Goal: Task Accomplishment & Management: Use online tool/utility

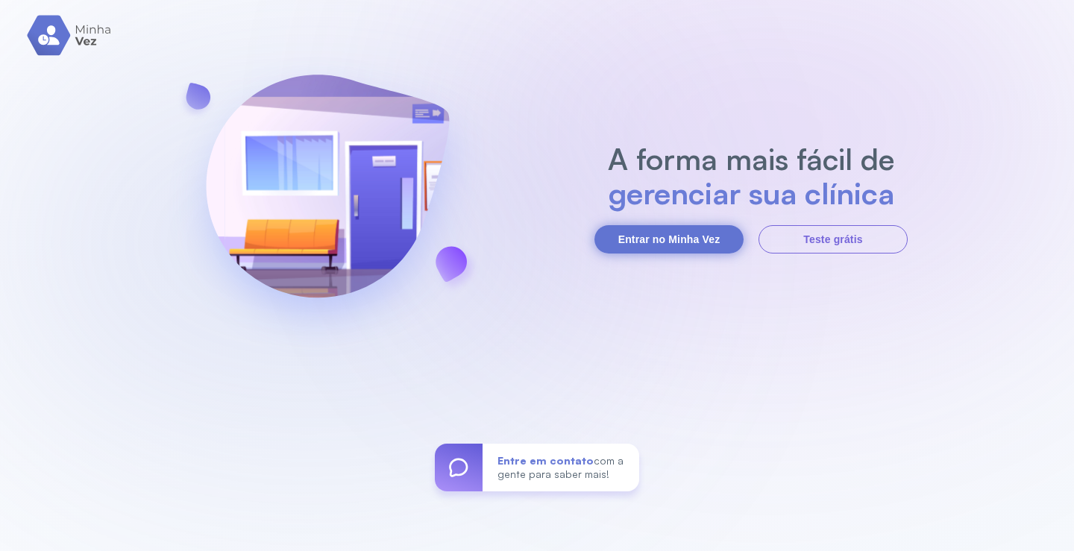
click at [655, 236] on button "Entrar no Minha Vez" at bounding box center [669, 239] width 149 height 28
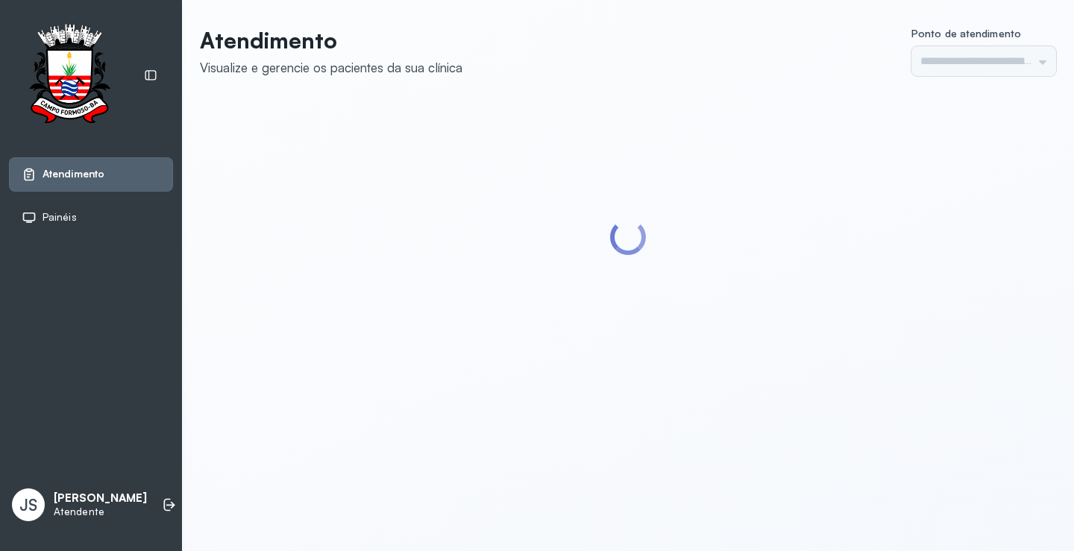
type input "*********"
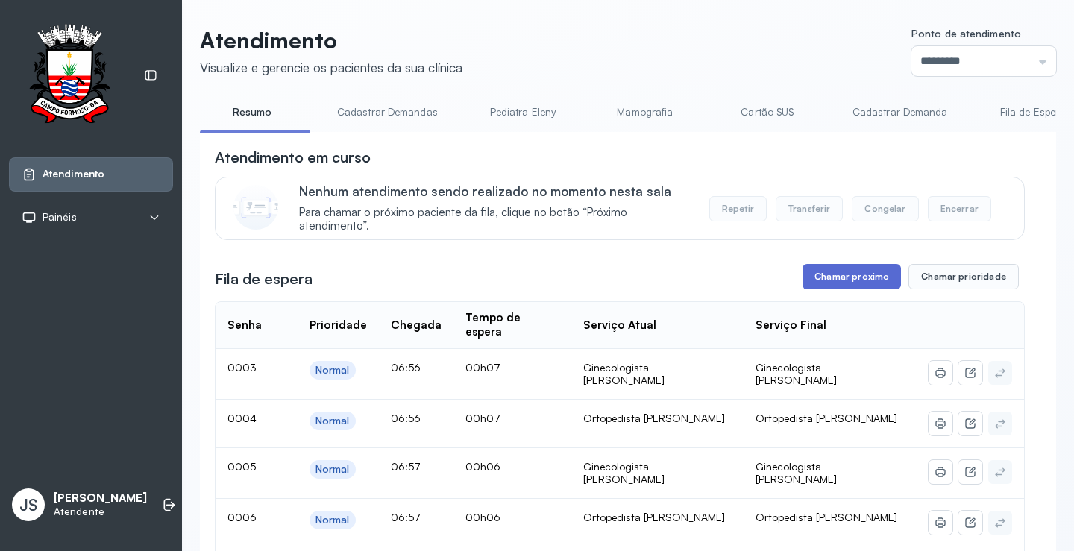
click at [824, 278] on button "Chamar próximo" at bounding box center [852, 276] width 98 height 25
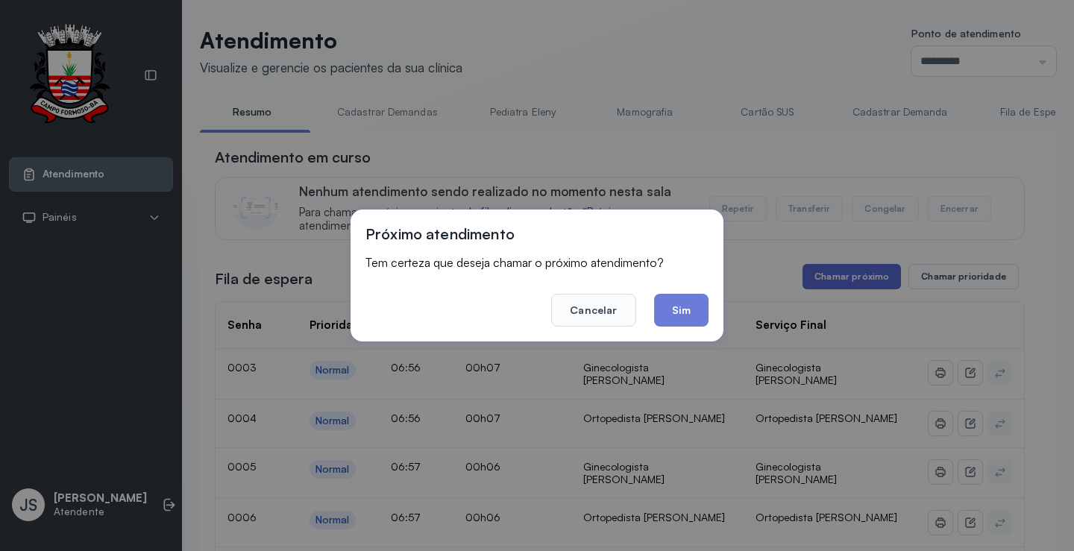
click at [824, 278] on div "Próximo atendimento Tem certeza que deseja chamar o próximo atendimento? Cancel…" at bounding box center [537, 275] width 1074 height 551
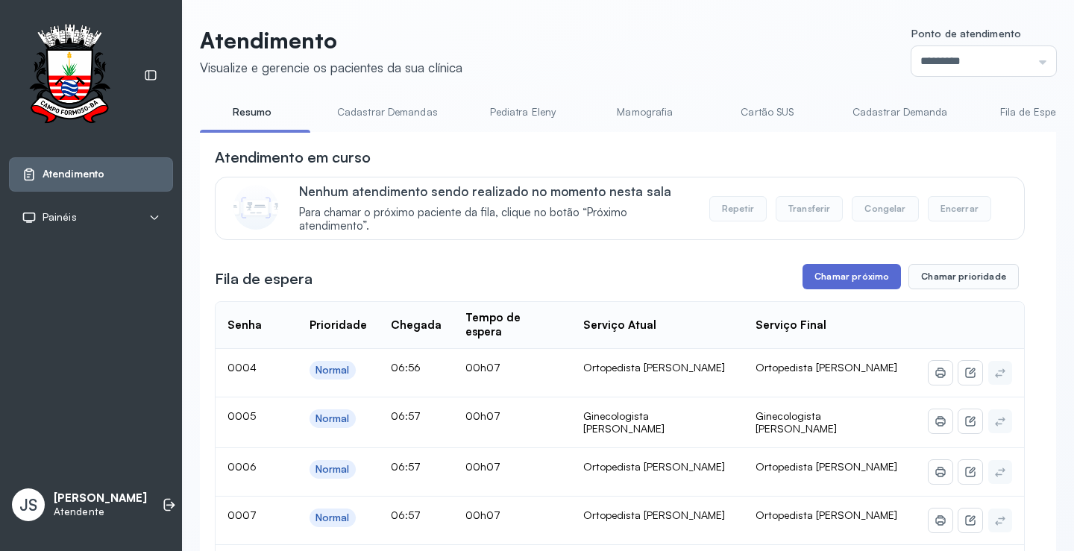
click at [863, 287] on button "Chamar próximo" at bounding box center [852, 276] width 98 height 25
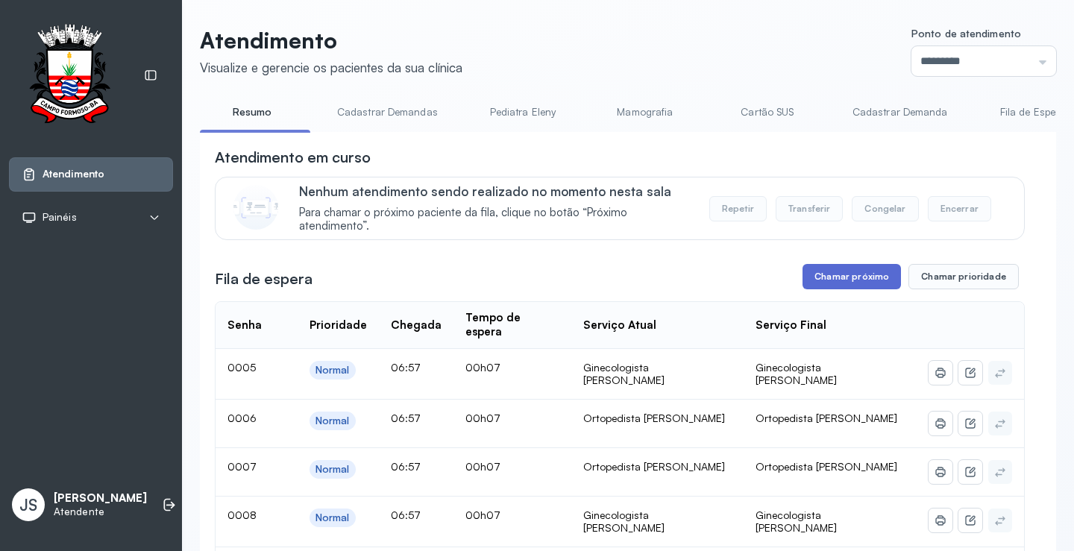
click at [851, 281] on button "Chamar próximo" at bounding box center [852, 276] width 98 height 25
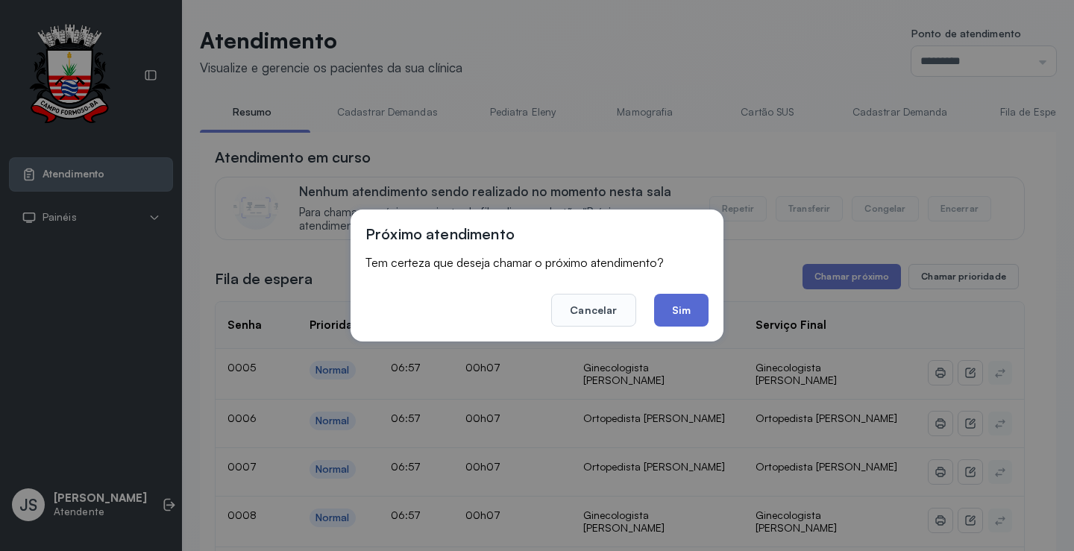
click at [696, 301] on button "Sim" at bounding box center [681, 310] width 54 height 33
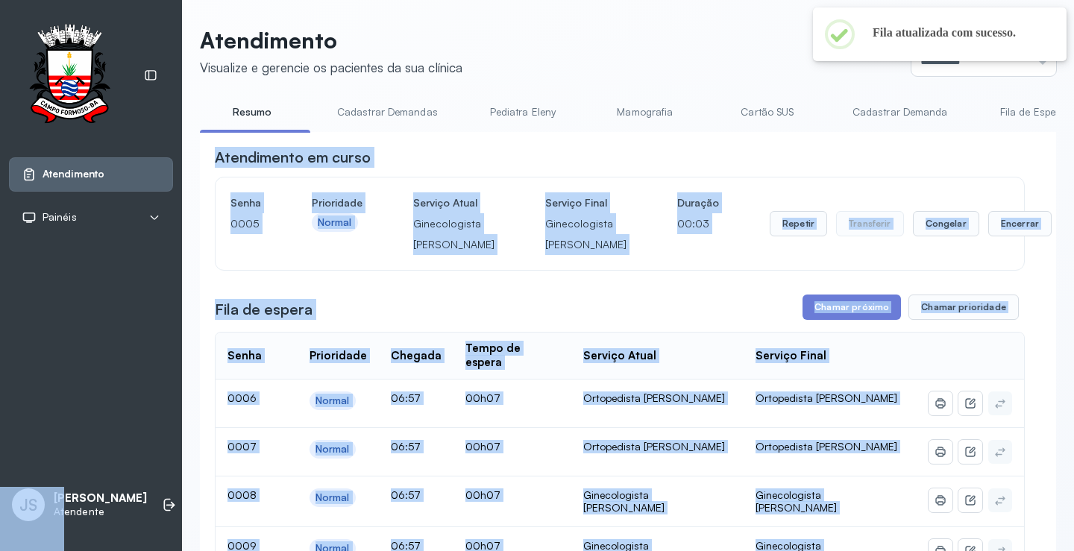
click at [892, 168] on div "Atendimento em curso" at bounding box center [620, 157] width 810 height 21
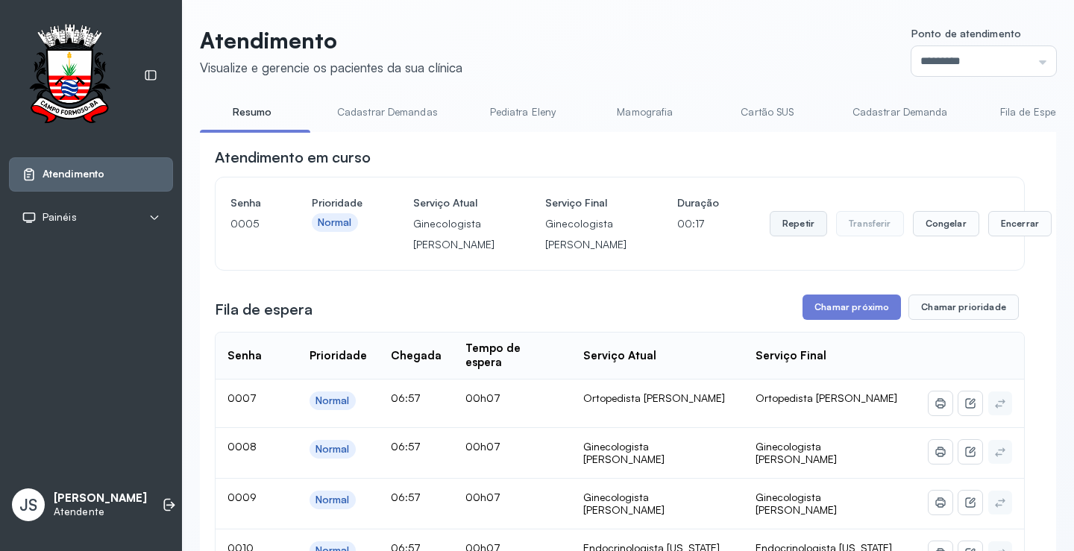
click at [770, 236] on button "Repetir" at bounding box center [798, 223] width 57 height 25
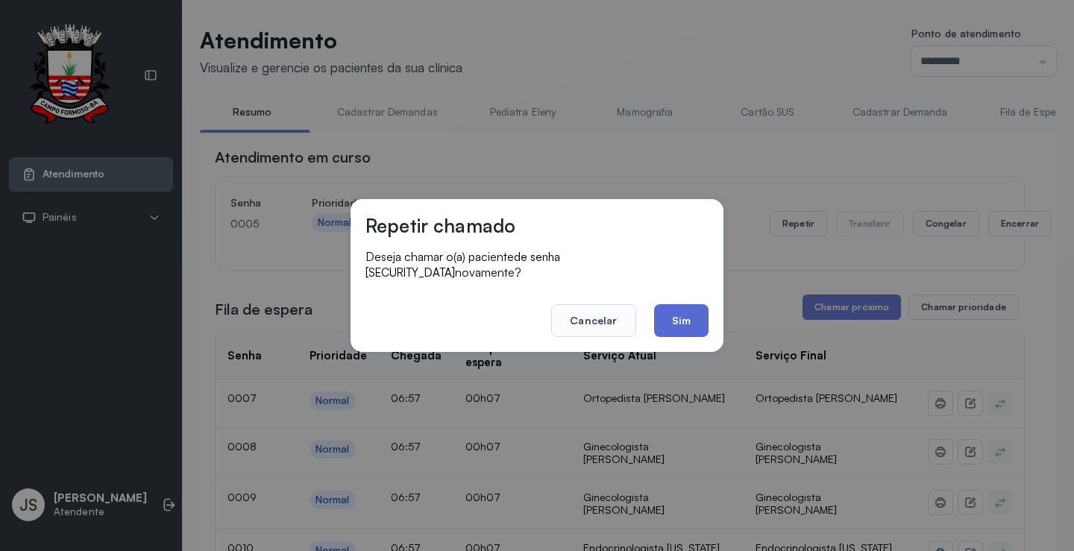
click at [691, 307] on button "Sim" at bounding box center [681, 320] width 54 height 33
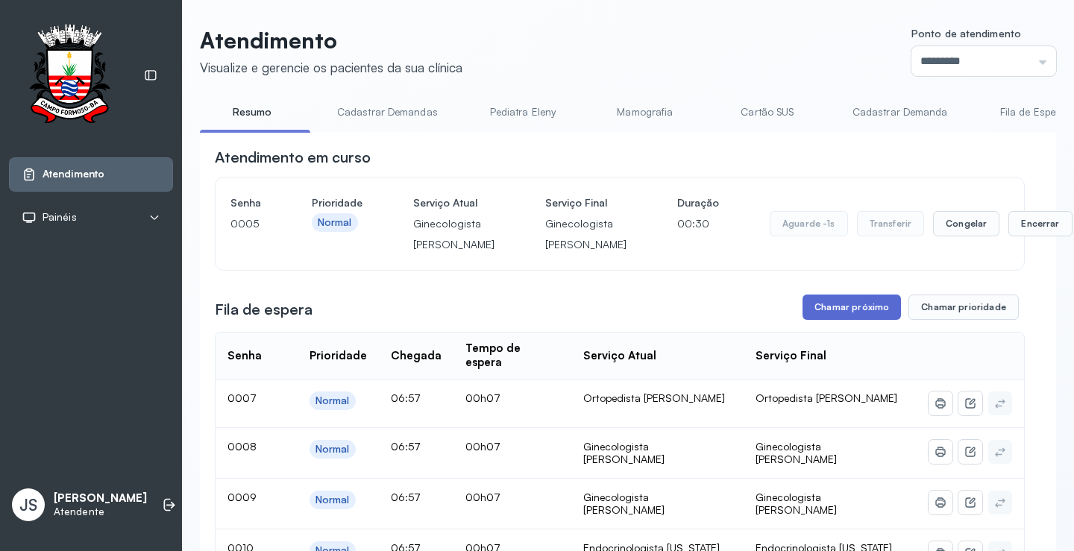
click at [850, 320] on button "Chamar próximo" at bounding box center [852, 307] width 98 height 25
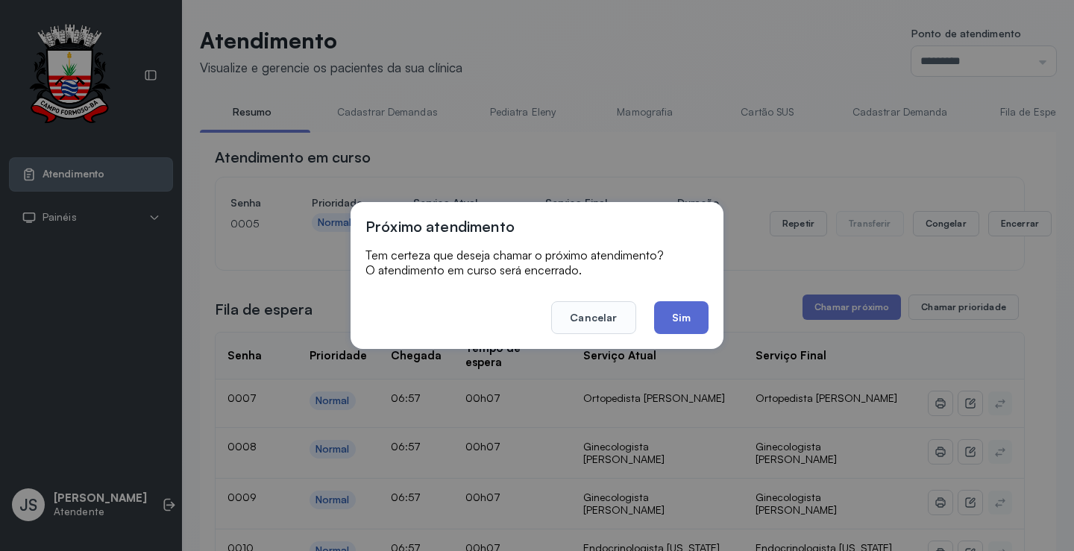
click at [682, 313] on button "Sim" at bounding box center [681, 317] width 54 height 33
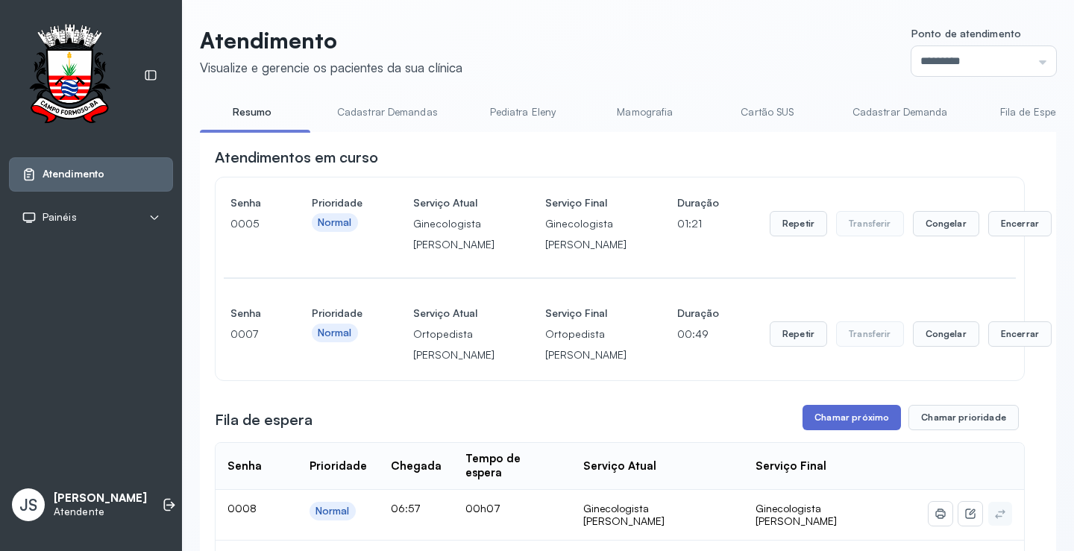
click at [848, 431] on button "Chamar próximo" at bounding box center [852, 417] width 98 height 25
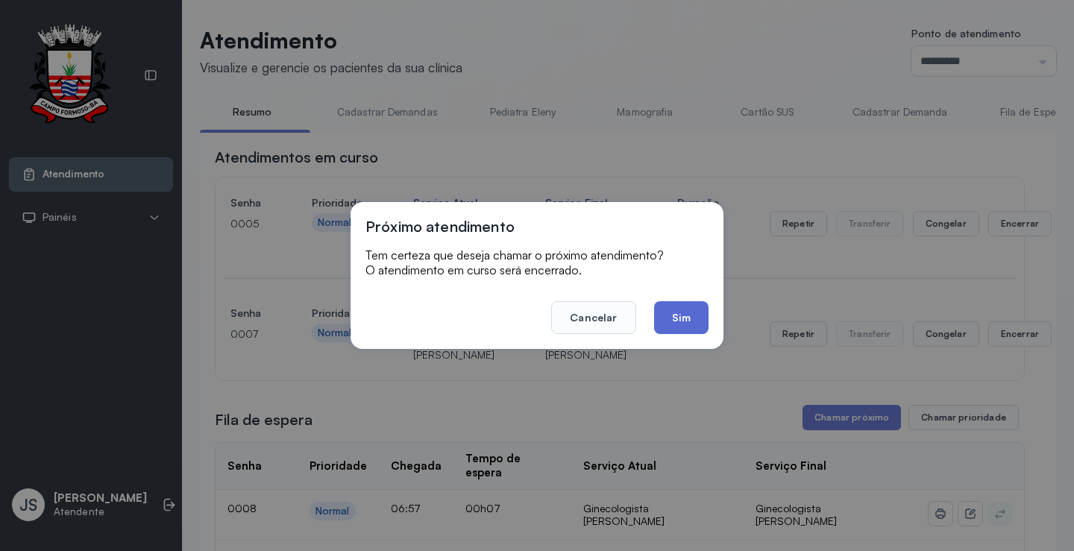
click at [692, 307] on button "Sim" at bounding box center [681, 317] width 54 height 33
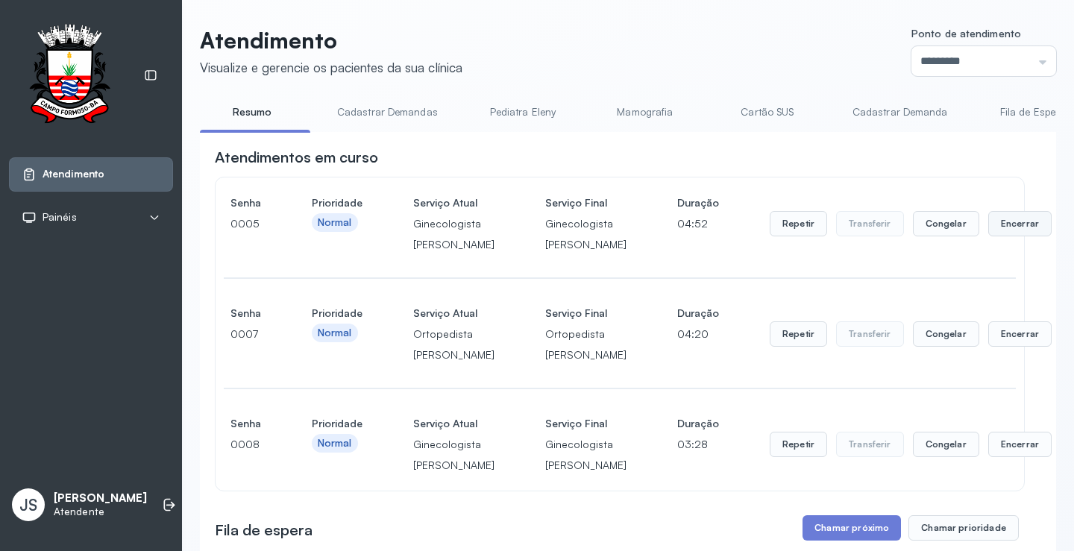
click at [989, 237] on button "Encerrar" at bounding box center [1020, 223] width 63 height 25
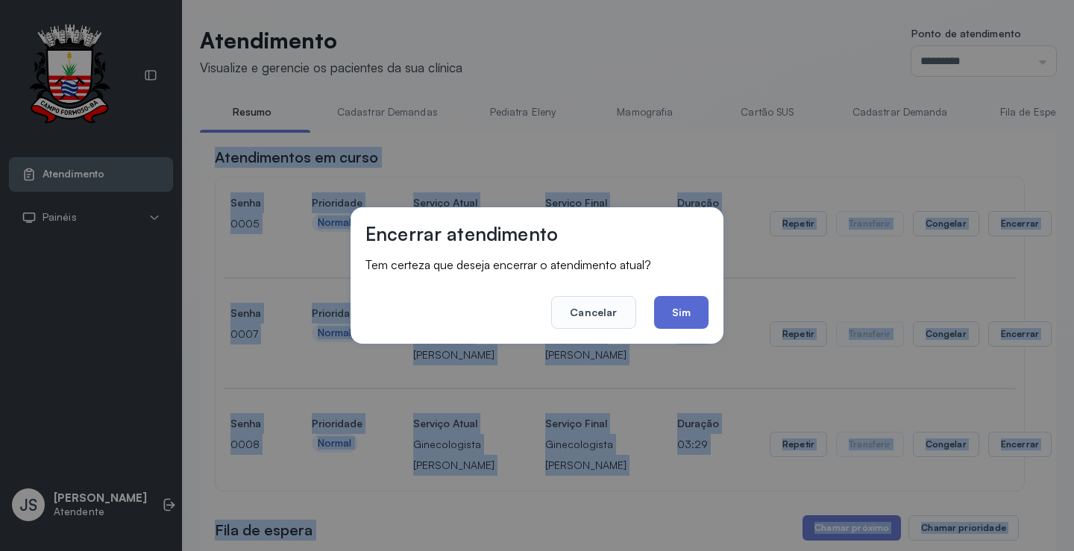
click at [684, 312] on button "Sim" at bounding box center [681, 312] width 54 height 33
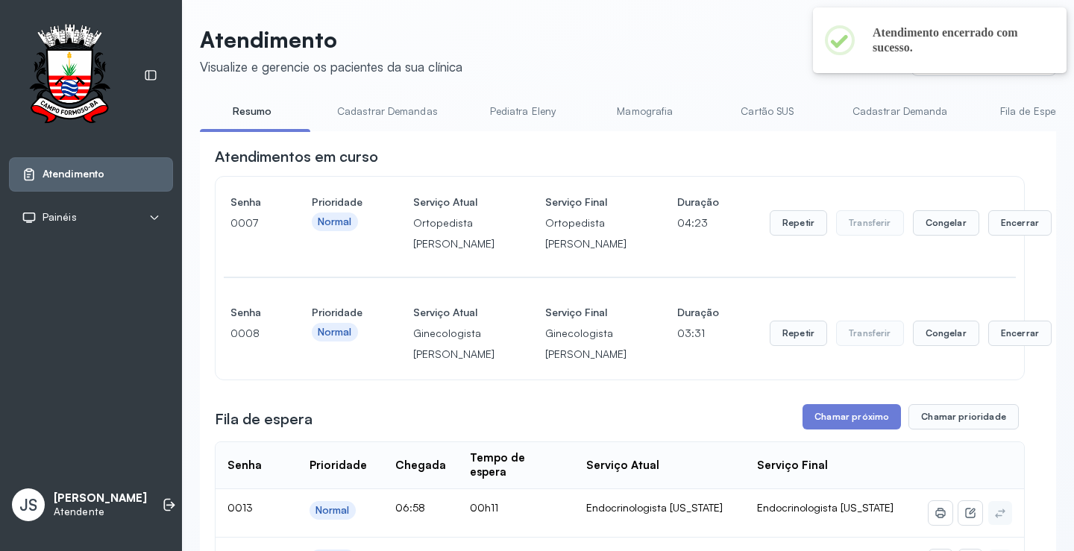
scroll to position [224, 0]
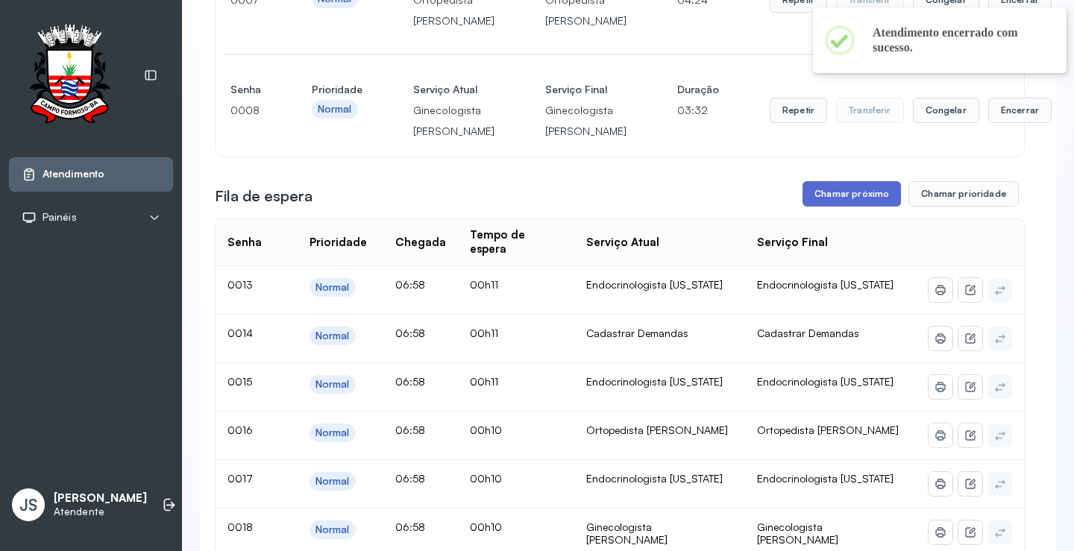
click at [857, 207] on button "Chamar próximo" at bounding box center [852, 193] width 98 height 25
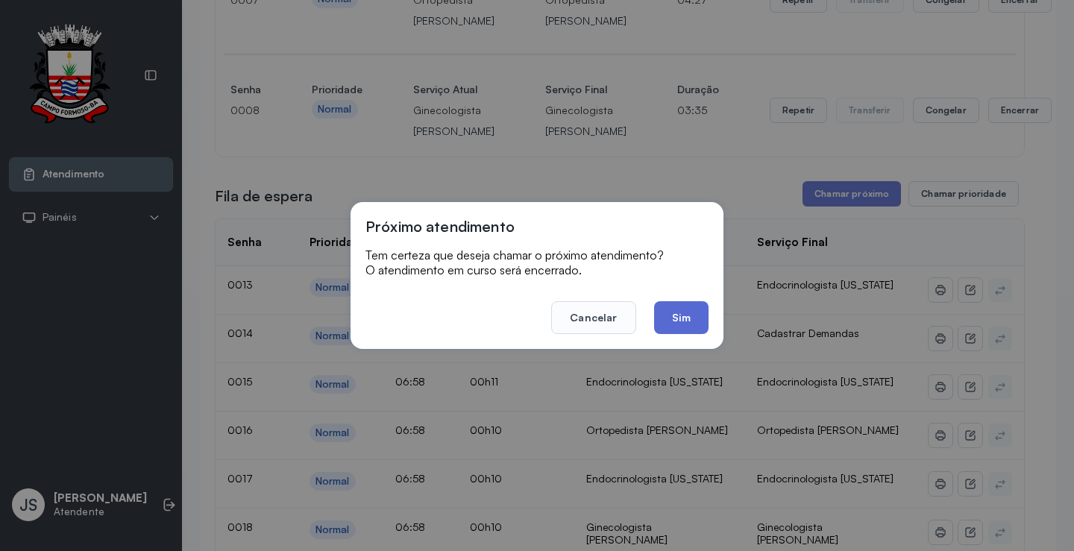
click at [697, 317] on button "Sim" at bounding box center [681, 317] width 54 height 33
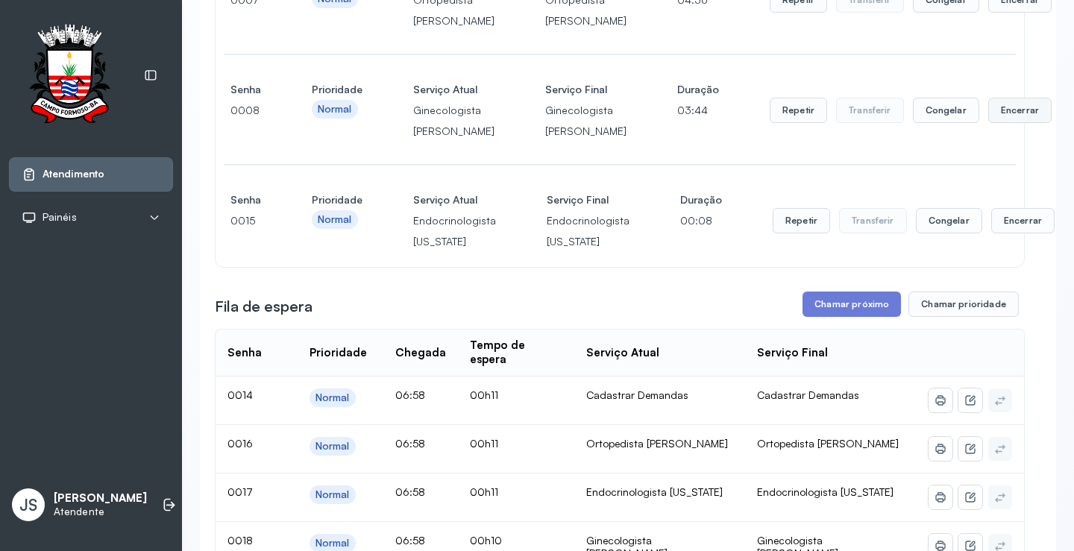
click at [989, 13] on button "Encerrar" at bounding box center [1020, -1] width 63 height 25
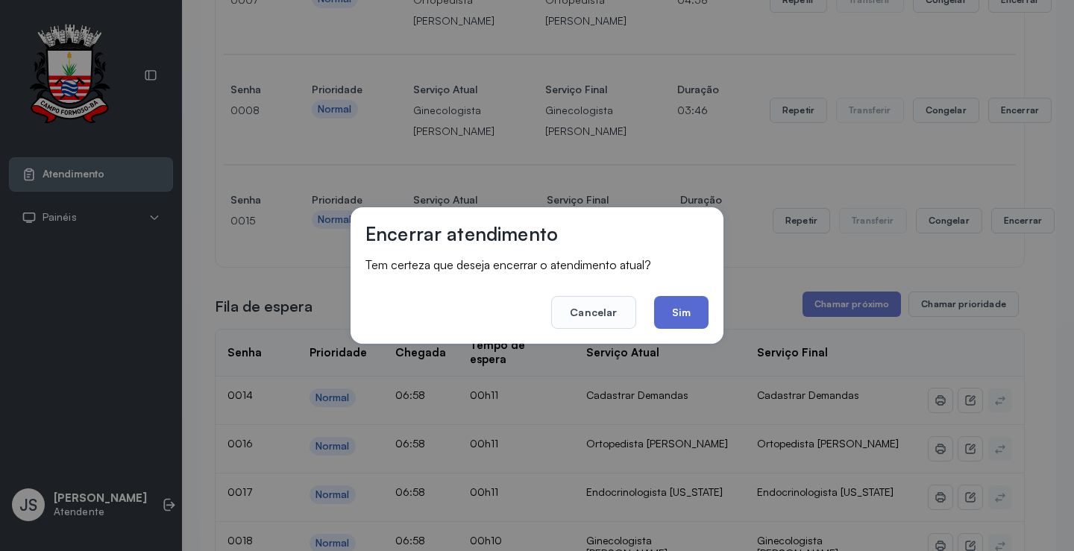
click at [683, 304] on button "Sim" at bounding box center [681, 312] width 54 height 33
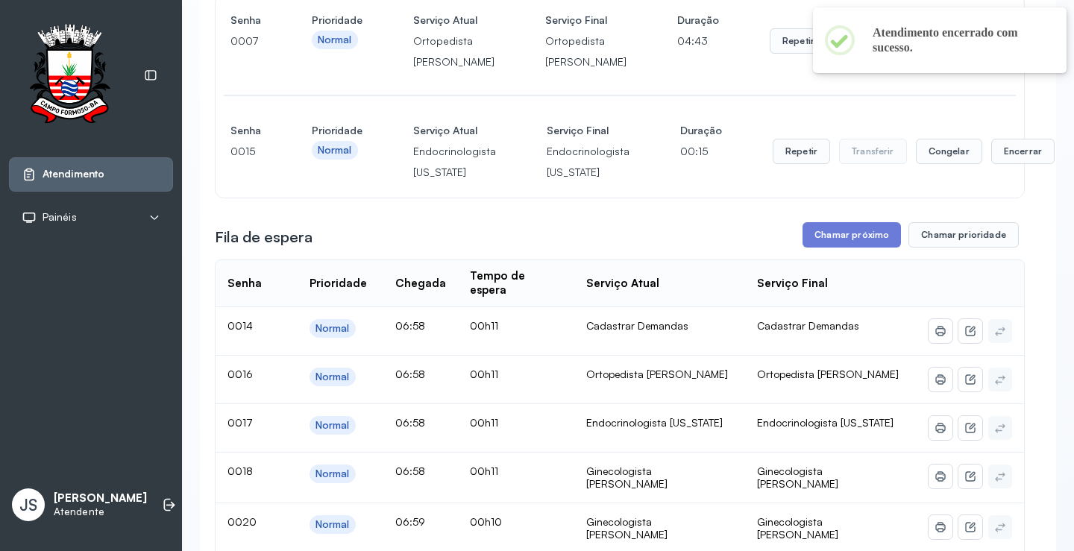
scroll to position [149, 0]
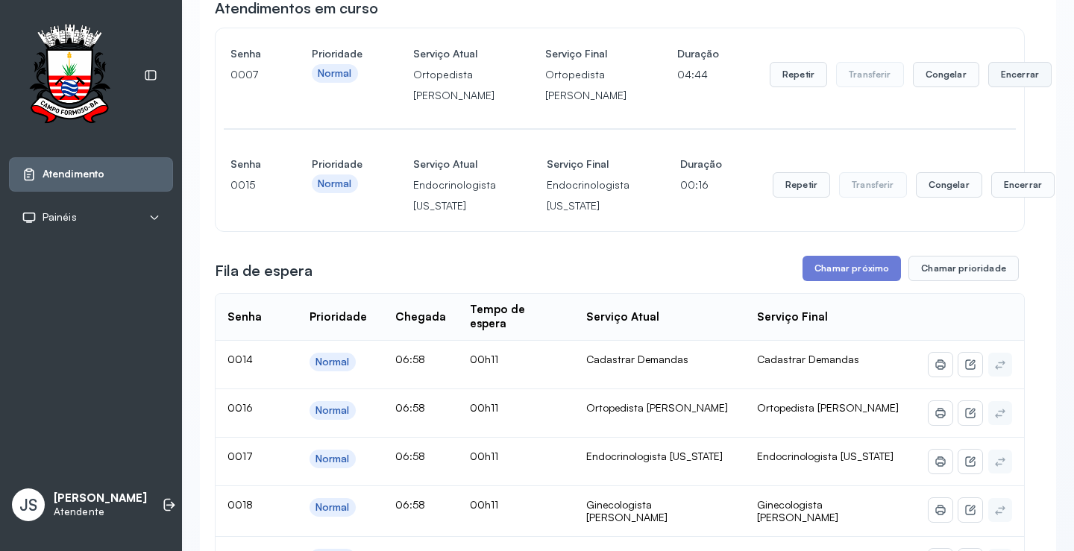
click at [989, 84] on button "Encerrar" at bounding box center [1020, 74] width 63 height 25
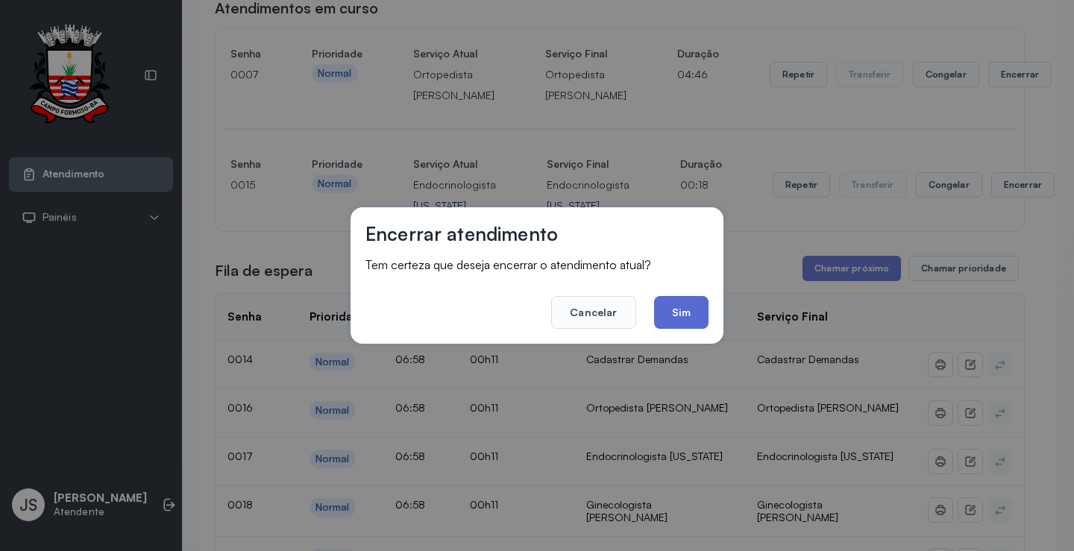
click at [693, 311] on button "Sim" at bounding box center [681, 312] width 54 height 33
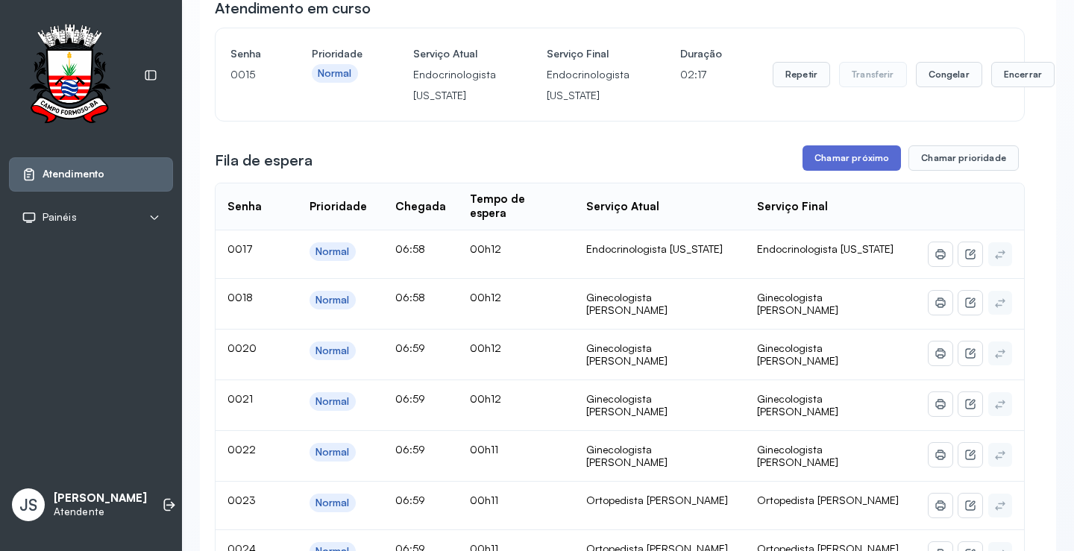
click at [853, 161] on button "Chamar próximo" at bounding box center [852, 157] width 98 height 25
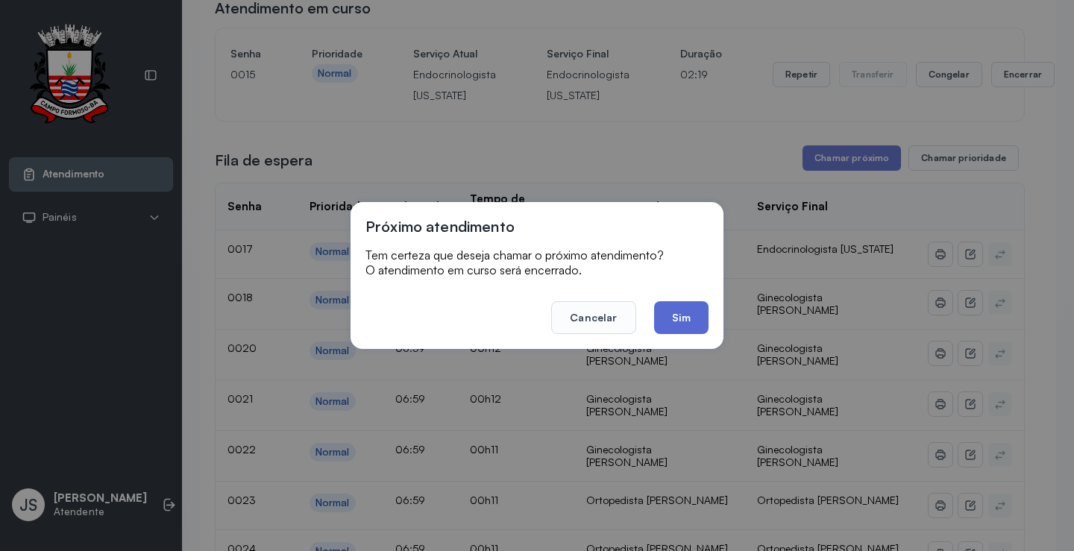
click at [683, 309] on button "Sim" at bounding box center [681, 317] width 54 height 33
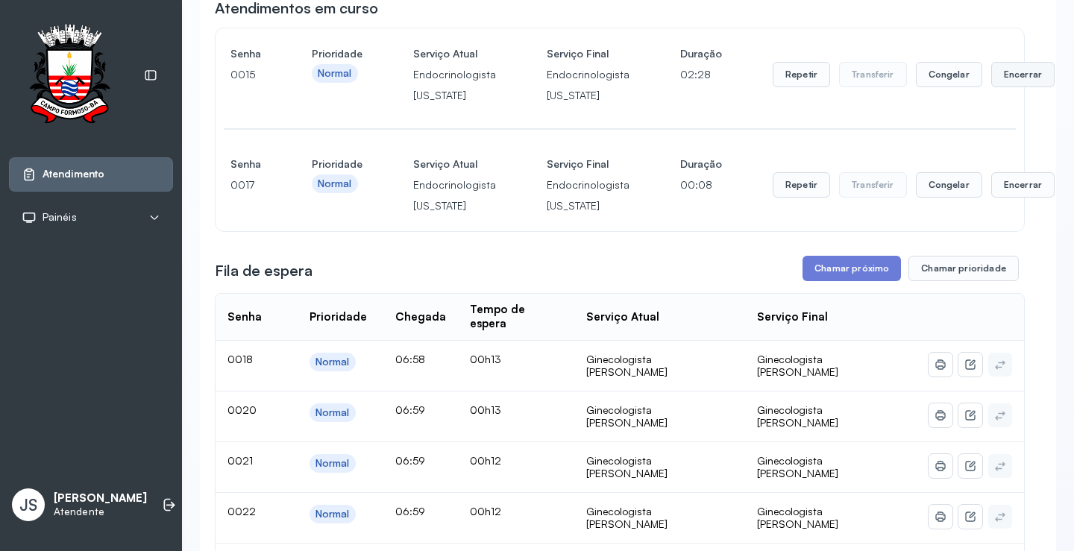
click at [992, 75] on button "Encerrar" at bounding box center [1023, 74] width 63 height 25
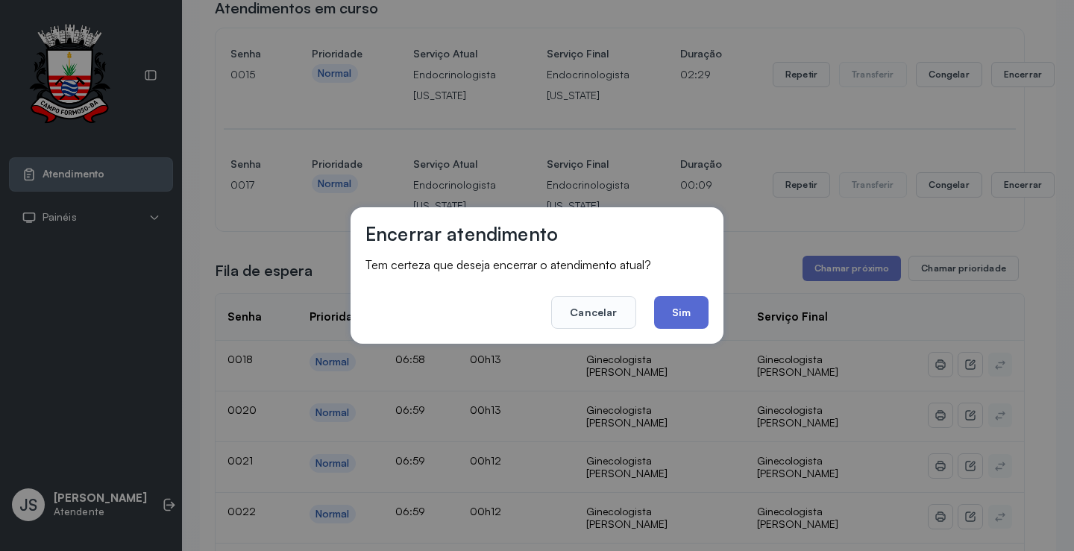
click at [688, 303] on button "Sim" at bounding box center [681, 312] width 54 height 33
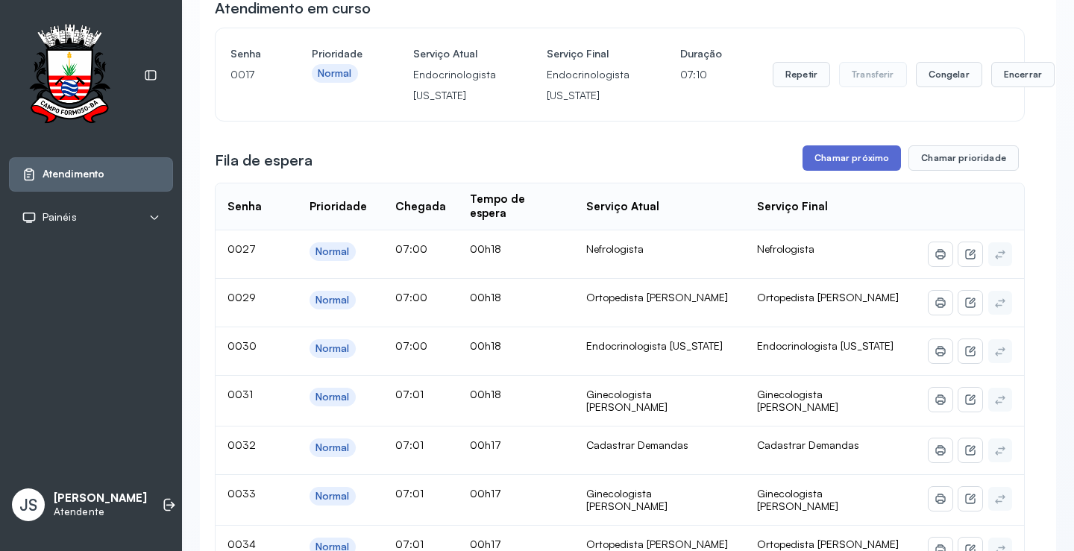
click at [828, 160] on button "Chamar próximo" at bounding box center [852, 157] width 98 height 25
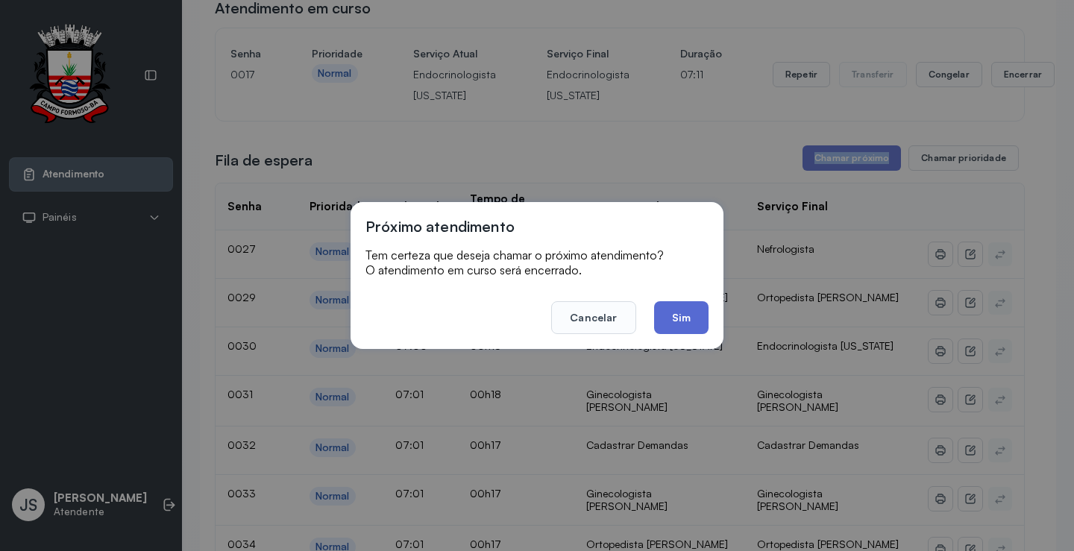
click at [684, 313] on button "Sim" at bounding box center [681, 317] width 54 height 33
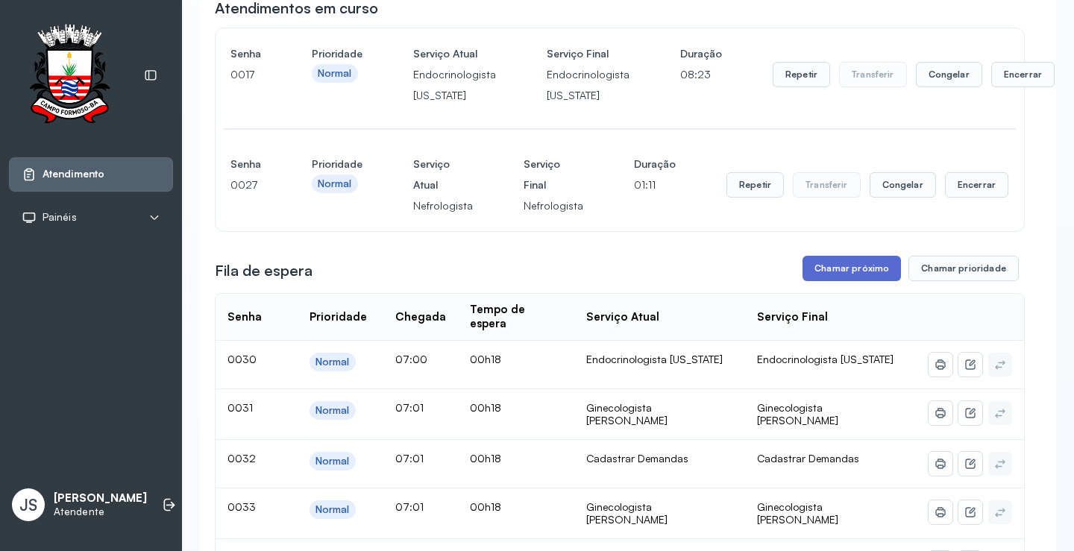
click at [857, 261] on button "Chamar próximo" at bounding box center [852, 268] width 98 height 25
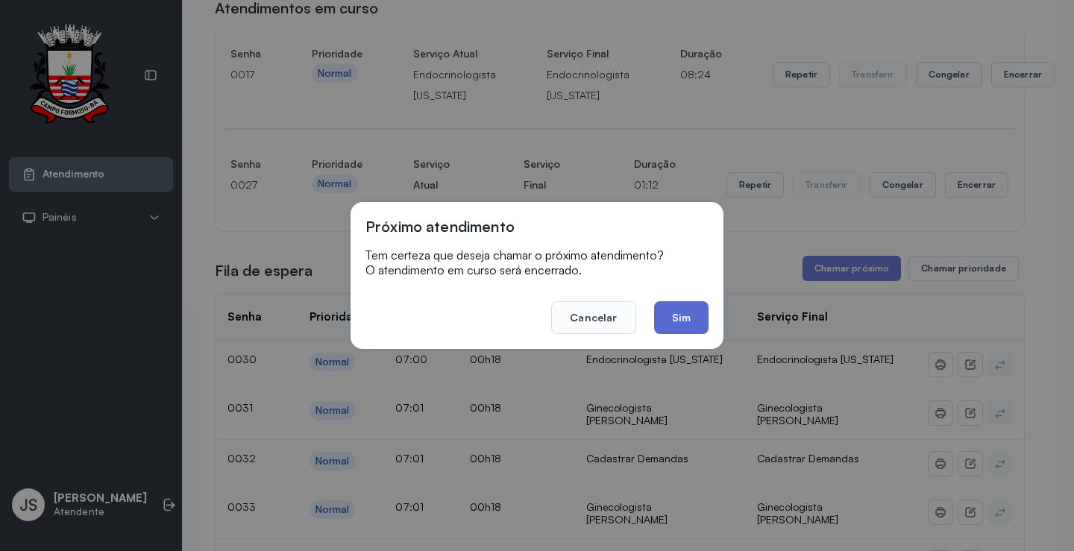
click at [674, 310] on button "Sim" at bounding box center [681, 317] width 54 height 33
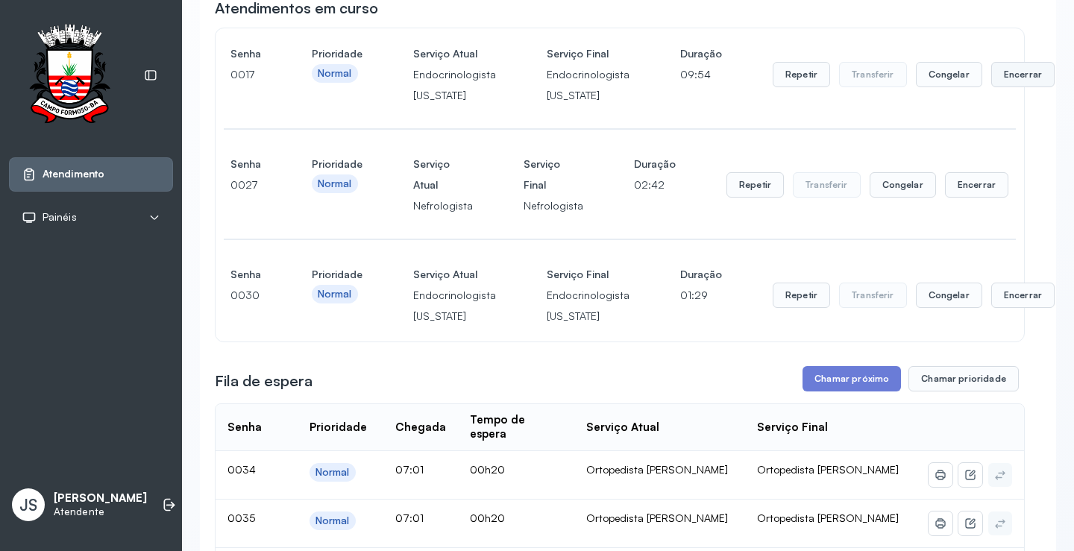
click at [1004, 81] on button "Encerrar" at bounding box center [1023, 74] width 63 height 25
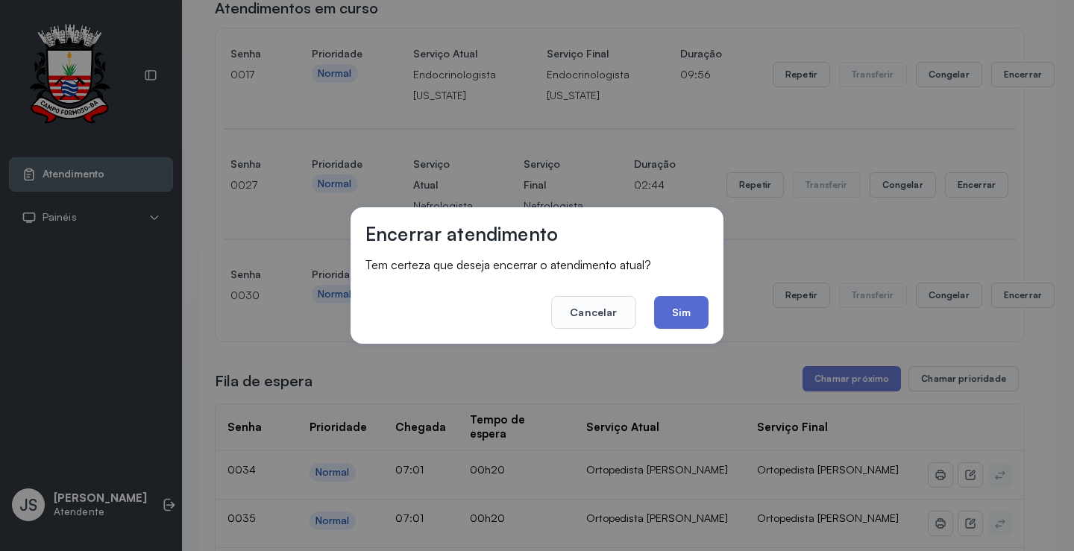
click at [690, 301] on button "Sim" at bounding box center [681, 312] width 54 height 33
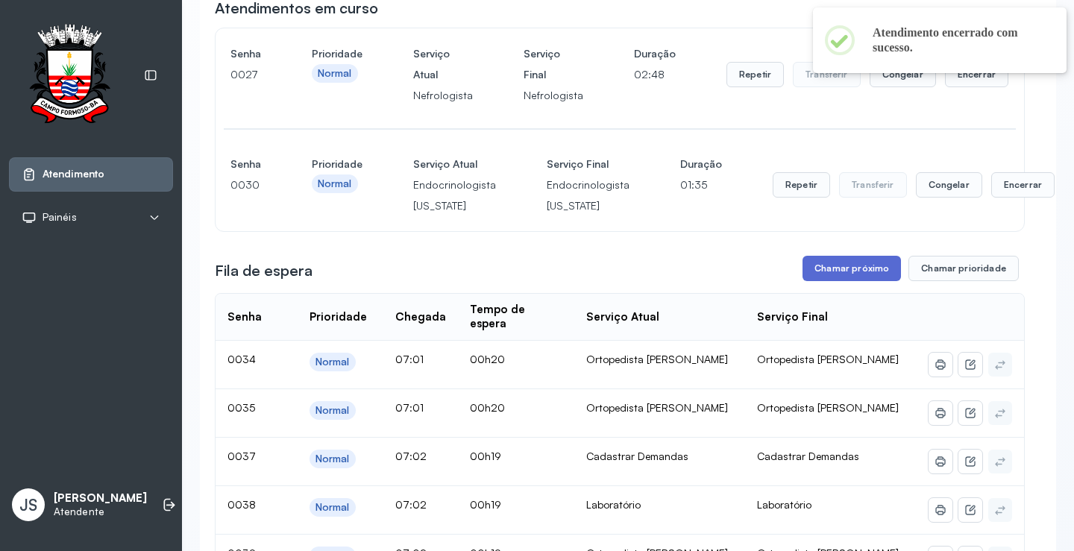
click at [863, 271] on button "Chamar próximo" at bounding box center [852, 268] width 98 height 25
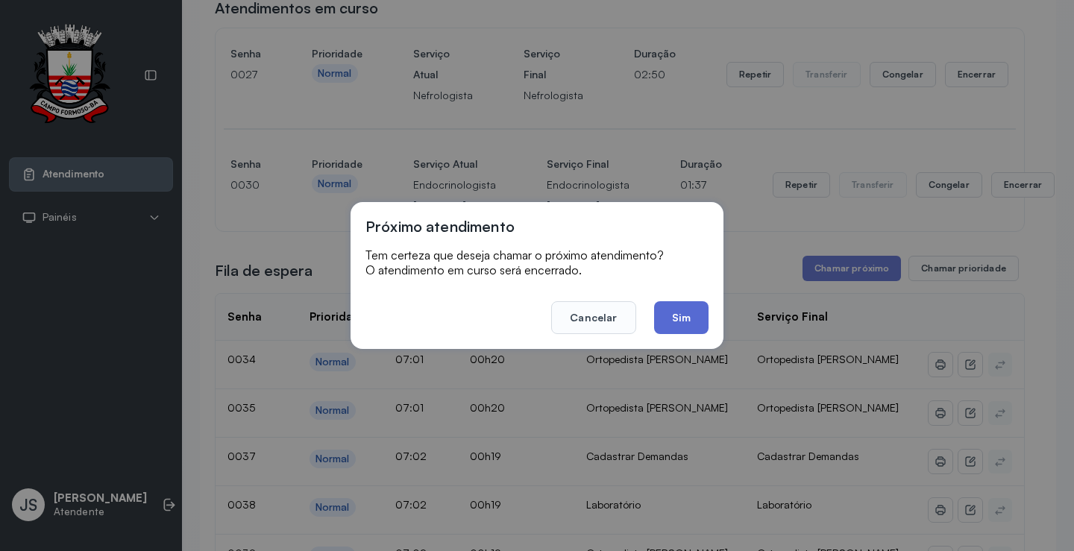
click at [677, 315] on button "Sim" at bounding box center [681, 317] width 54 height 33
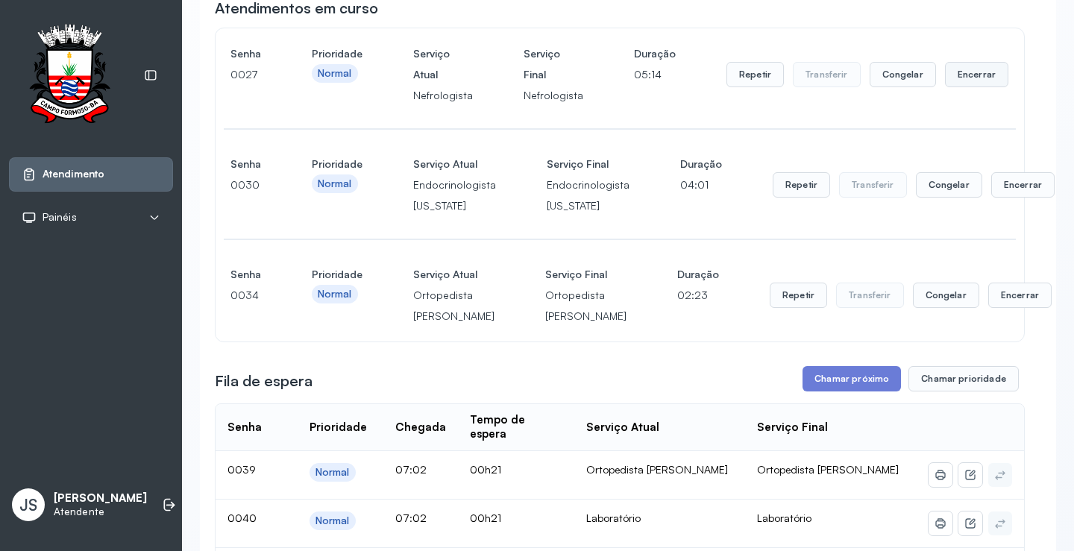
click at [960, 78] on button "Encerrar" at bounding box center [976, 74] width 63 height 25
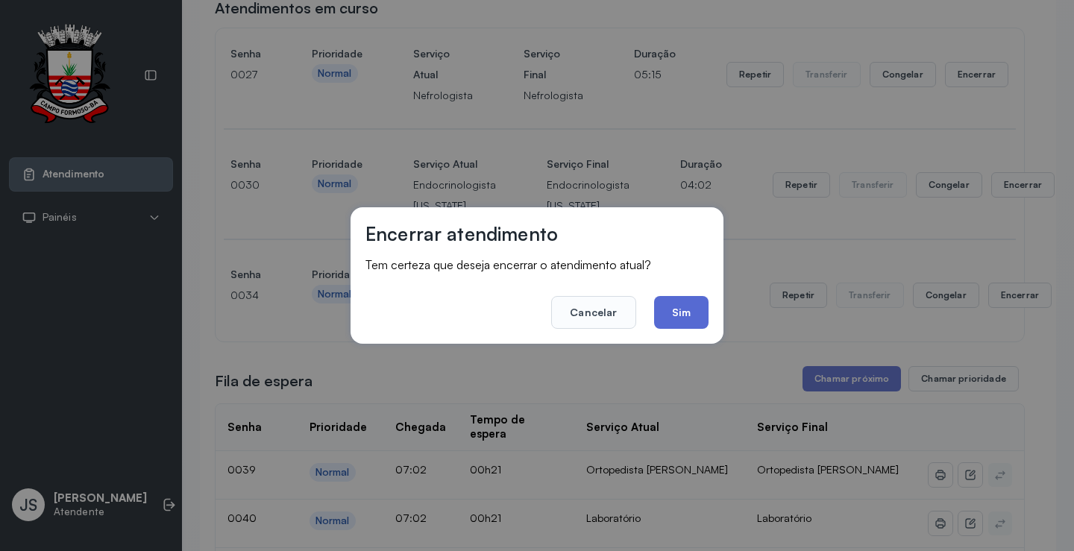
click at [687, 305] on button "Sim" at bounding box center [681, 312] width 54 height 33
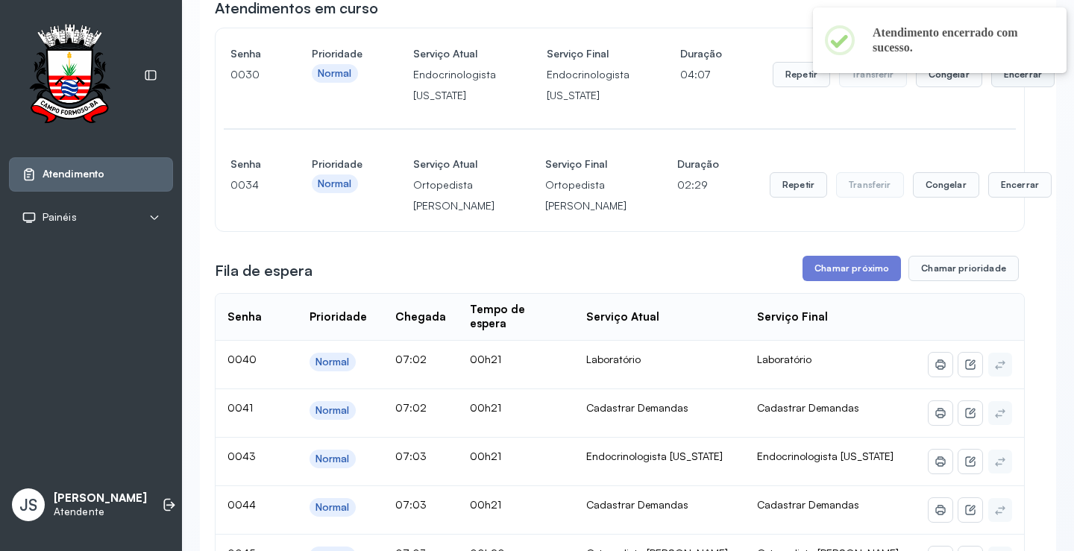
click at [992, 76] on button "Encerrar" at bounding box center [1023, 74] width 63 height 25
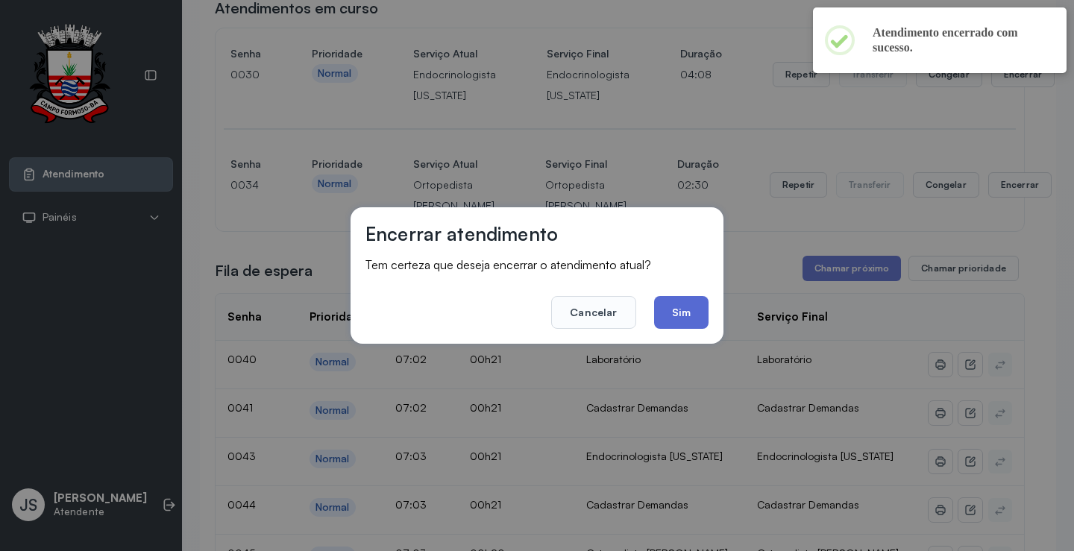
click at [686, 306] on button "Sim" at bounding box center [681, 312] width 54 height 33
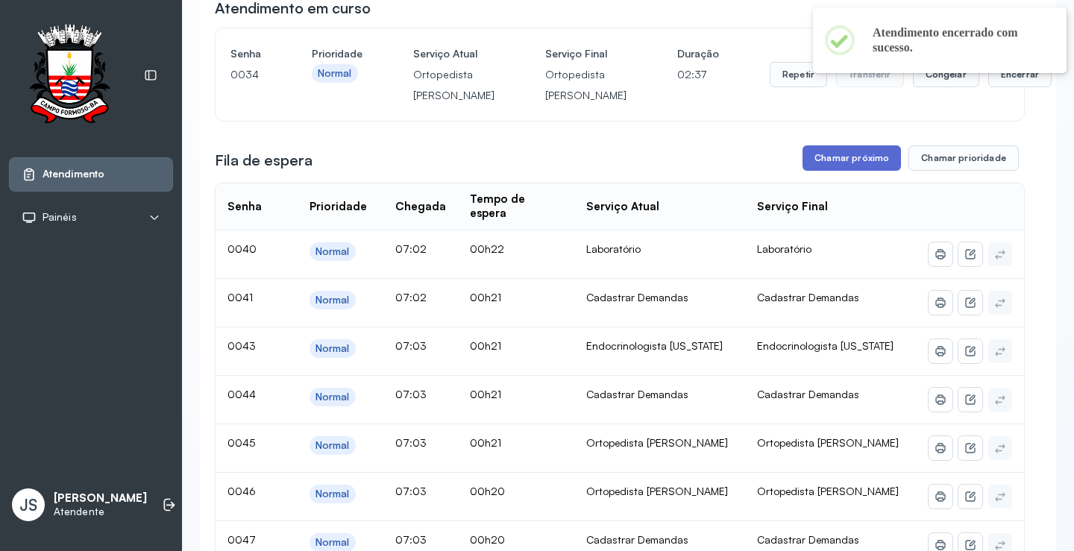
click at [839, 171] on button "Chamar próximo" at bounding box center [852, 157] width 98 height 25
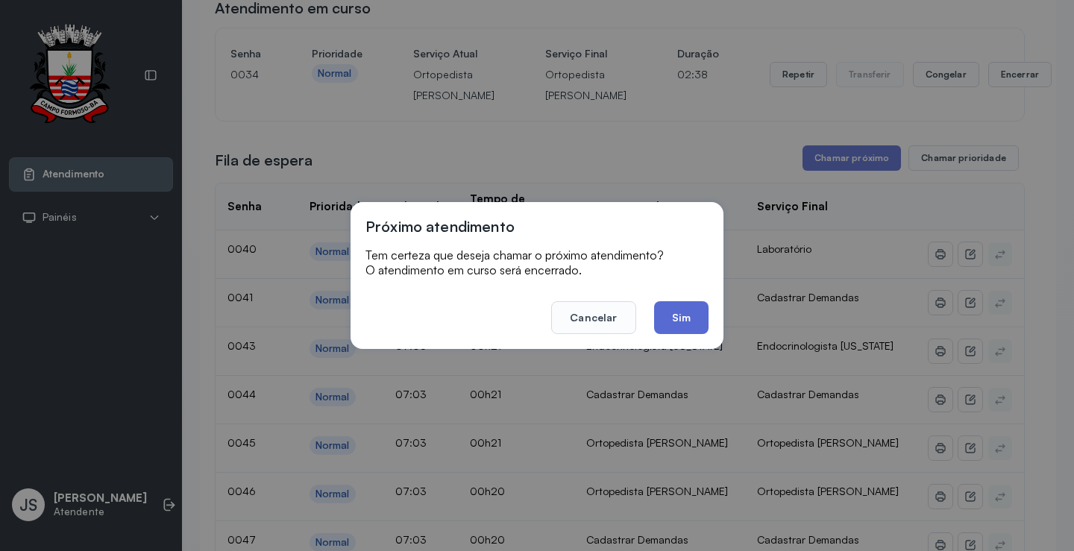
click at [689, 313] on button "Sim" at bounding box center [681, 317] width 54 height 33
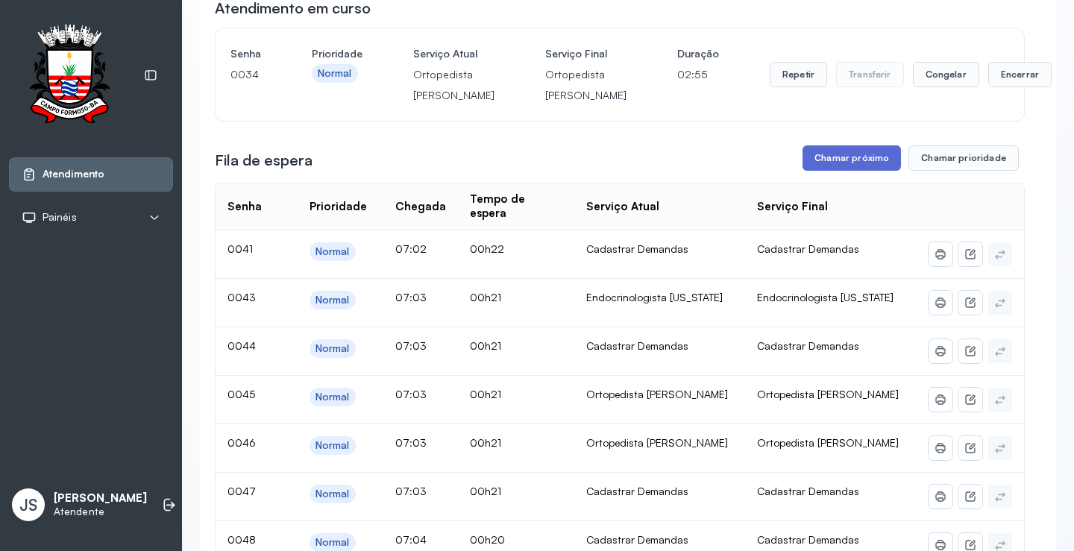
click at [848, 171] on button "Chamar próximo" at bounding box center [852, 157] width 98 height 25
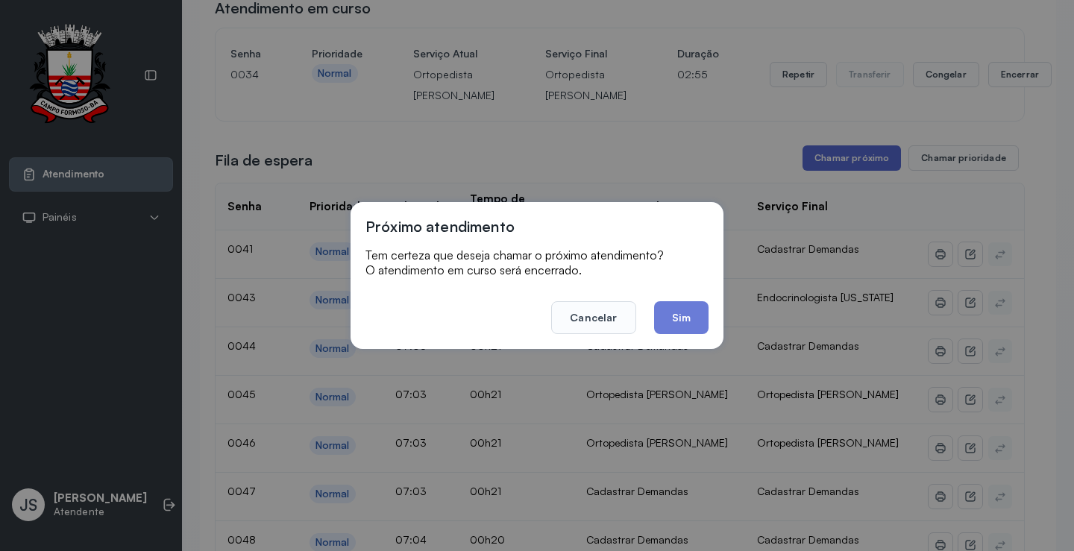
click at [848, 187] on div "Próximo atendimento Tem certeza que deseja chamar o próximo atendimento? O aten…" at bounding box center [537, 275] width 1074 height 551
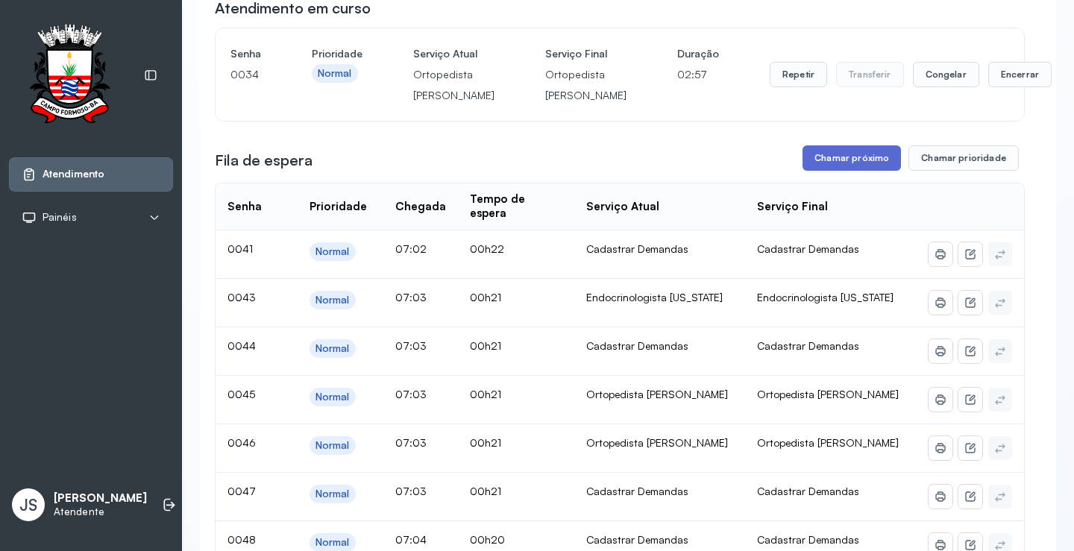
click at [846, 171] on button "Chamar próximo" at bounding box center [852, 157] width 98 height 25
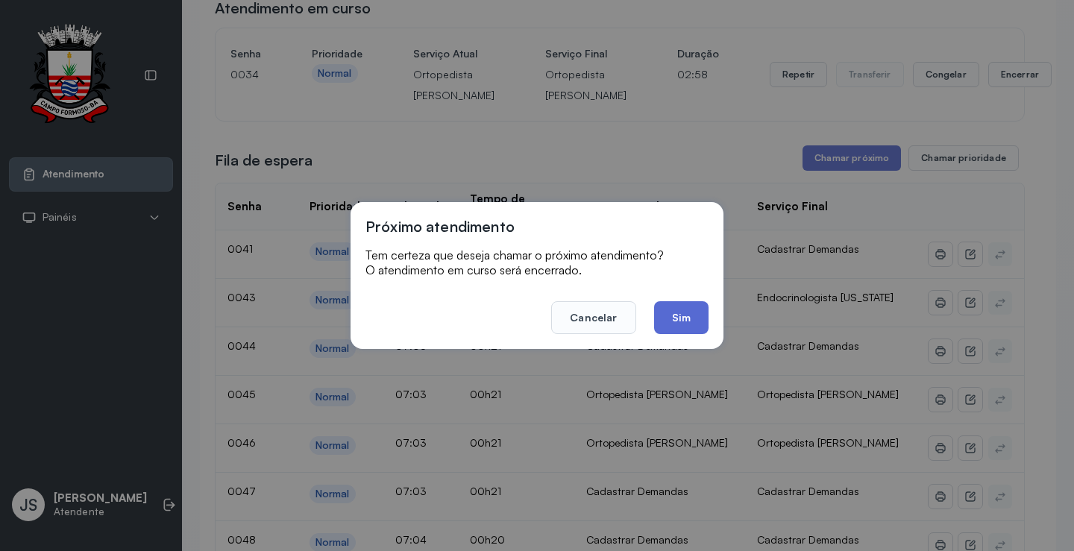
click at [696, 317] on button "Sim" at bounding box center [681, 317] width 54 height 33
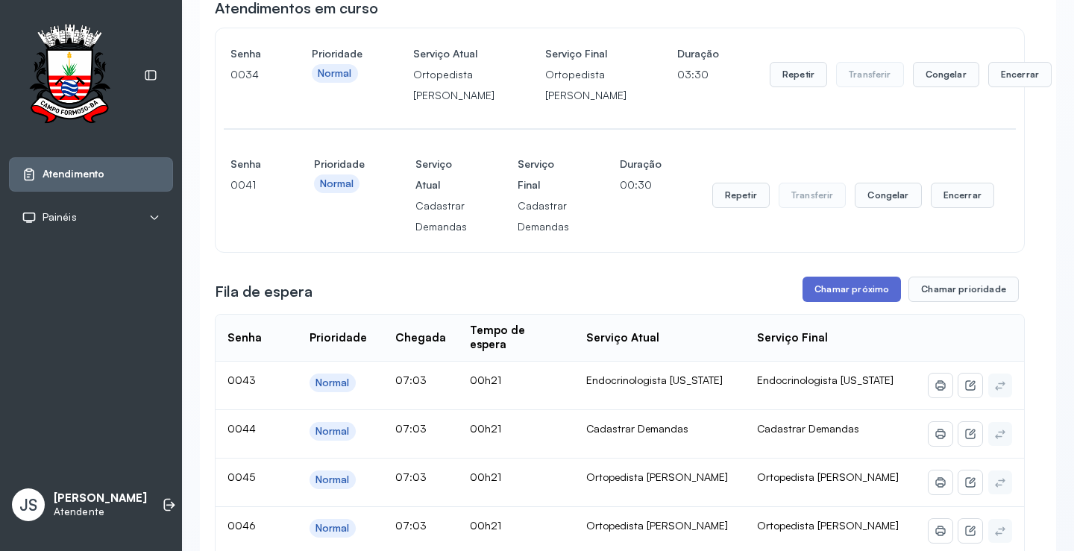
click at [817, 302] on button "Chamar próximo" at bounding box center [852, 289] width 98 height 25
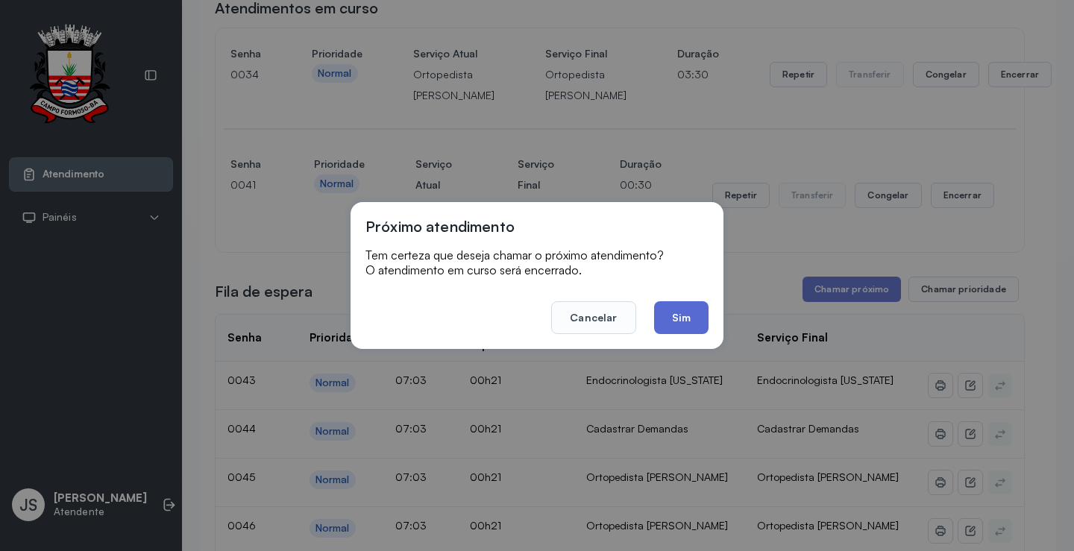
click at [684, 318] on button "Sim" at bounding box center [681, 317] width 54 height 33
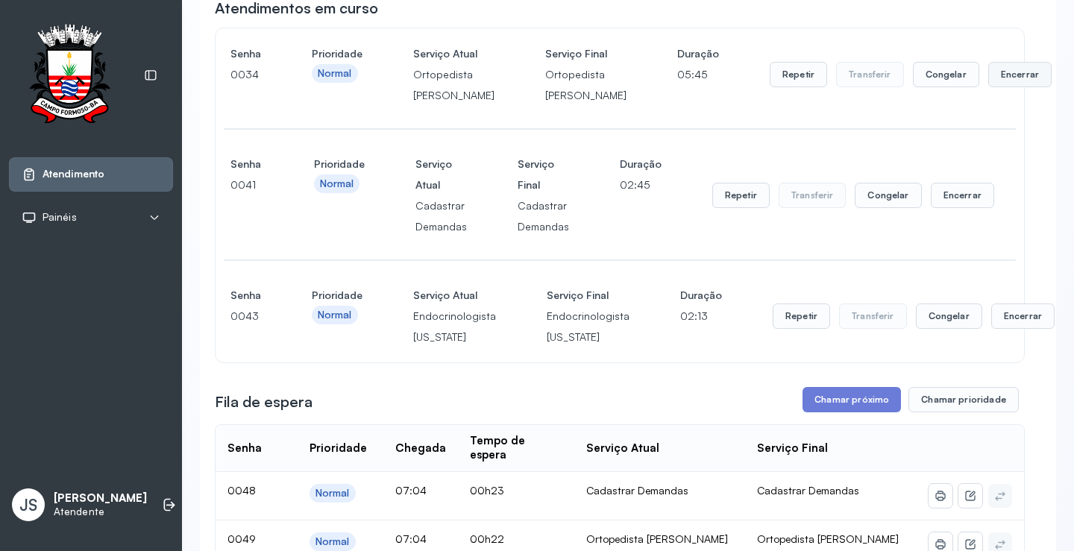
click at [989, 87] on button "Encerrar" at bounding box center [1020, 74] width 63 height 25
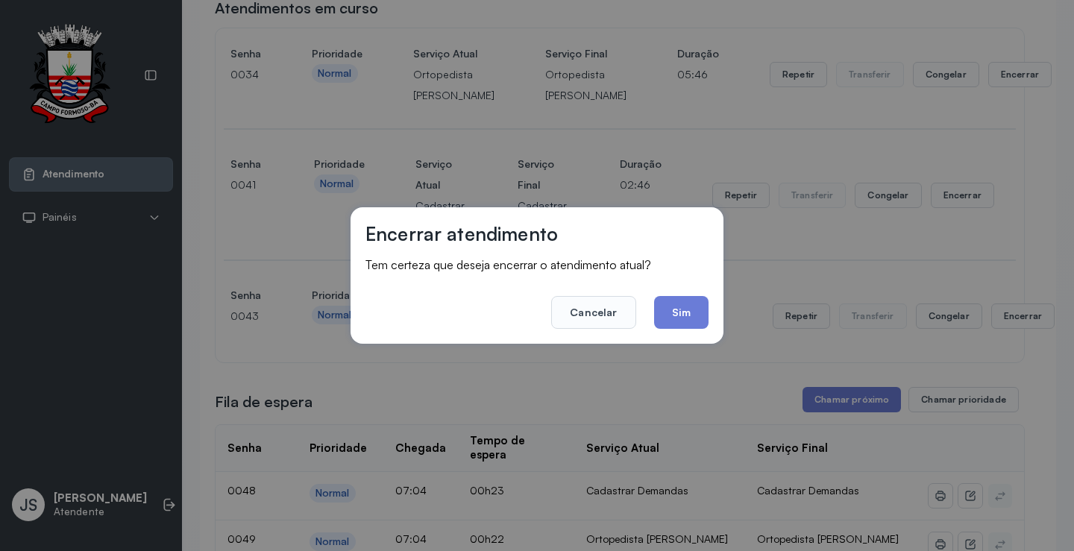
click at [683, 307] on button "Sim" at bounding box center [681, 312] width 54 height 33
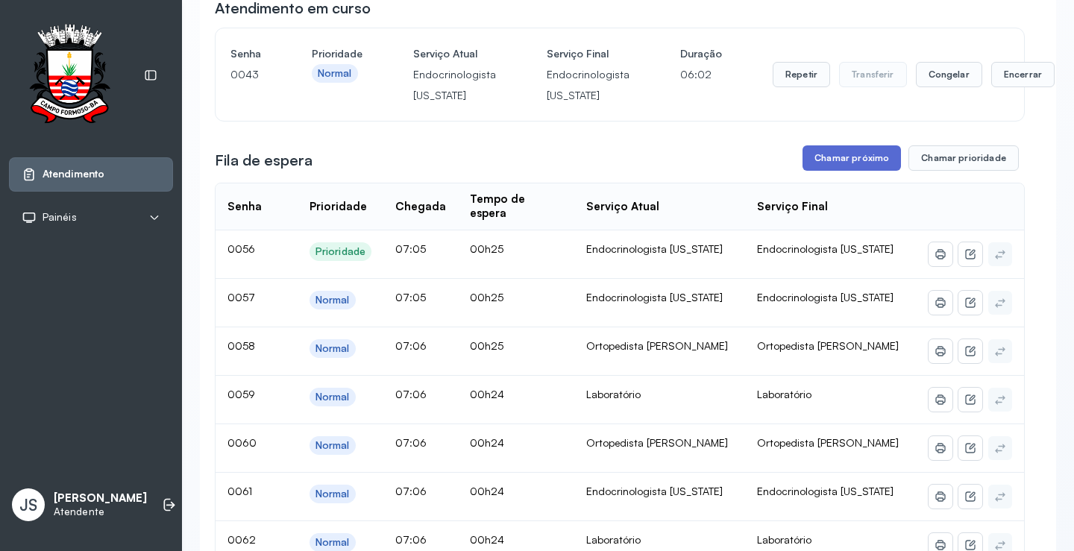
click at [836, 165] on button "Chamar próximo" at bounding box center [852, 157] width 98 height 25
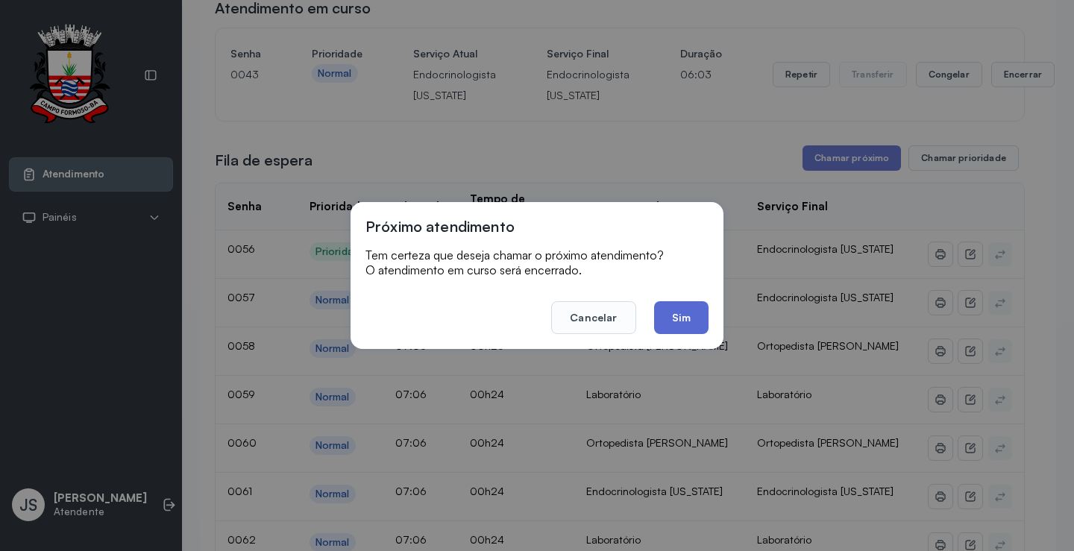
click at [675, 313] on button "Sim" at bounding box center [681, 317] width 54 height 33
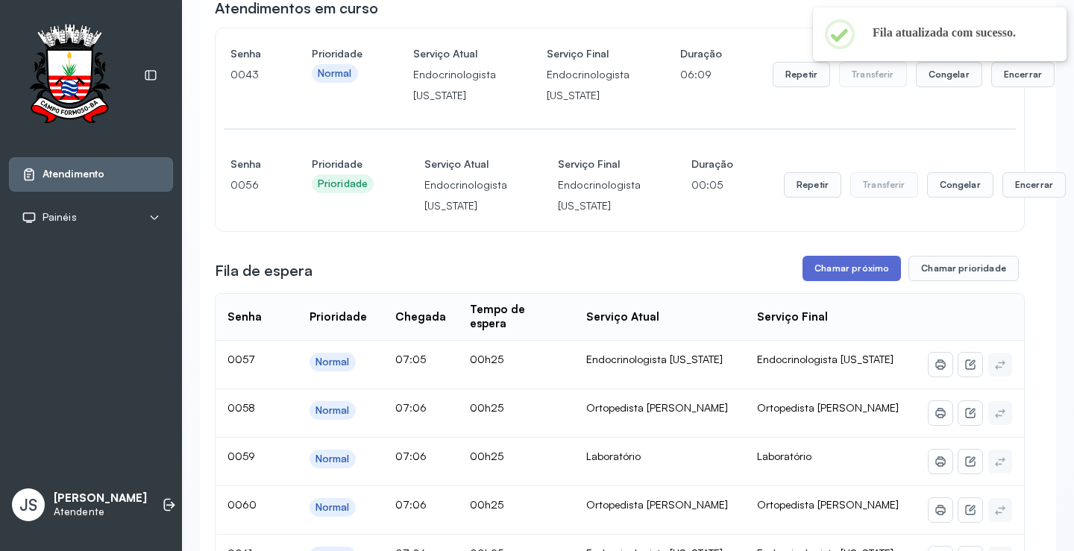
click at [845, 269] on button "Chamar próximo" at bounding box center [852, 268] width 98 height 25
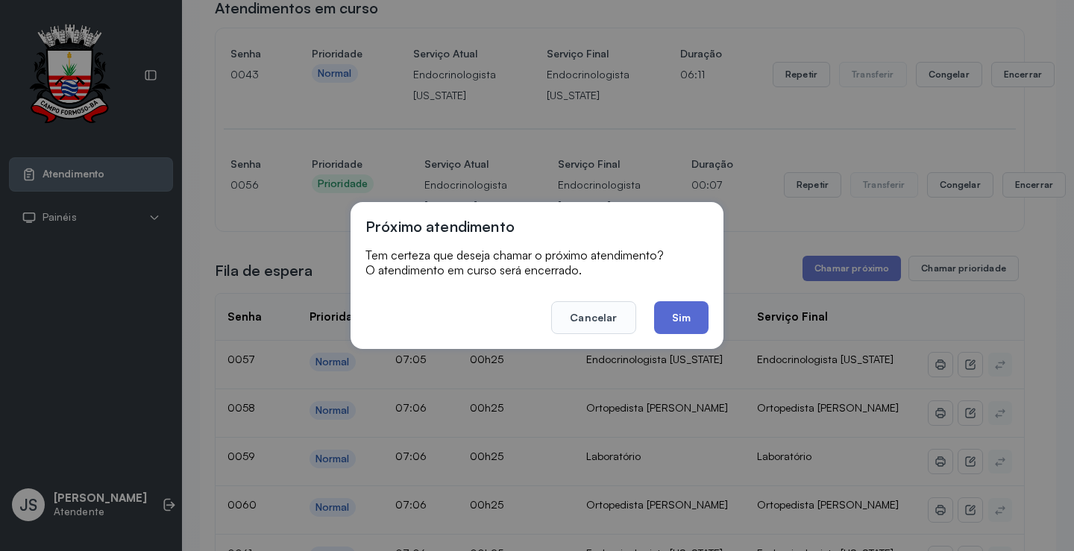
click at [680, 311] on button "Sim" at bounding box center [681, 317] width 54 height 33
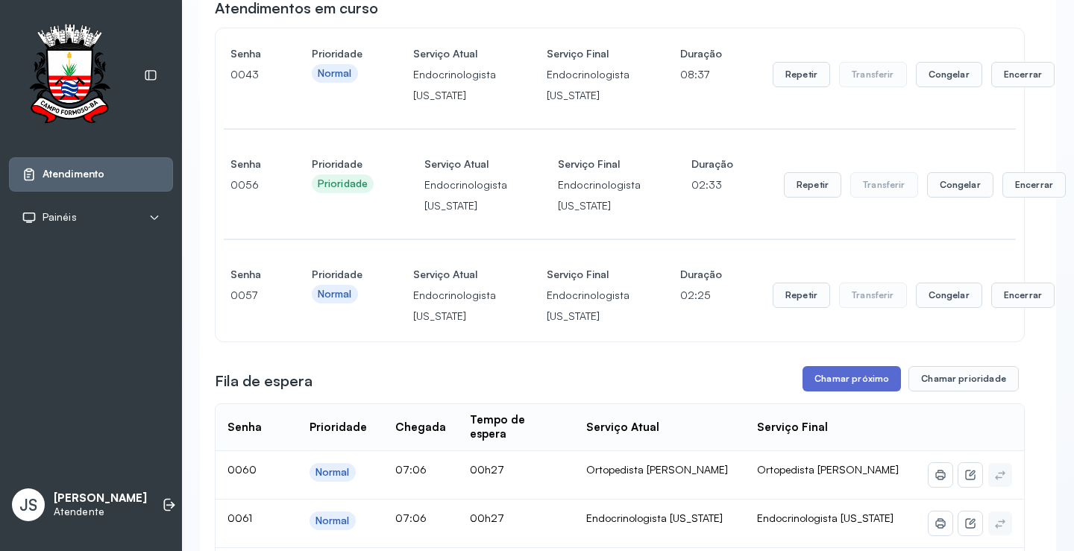
click at [842, 391] on button "Chamar próximo" at bounding box center [852, 378] width 98 height 25
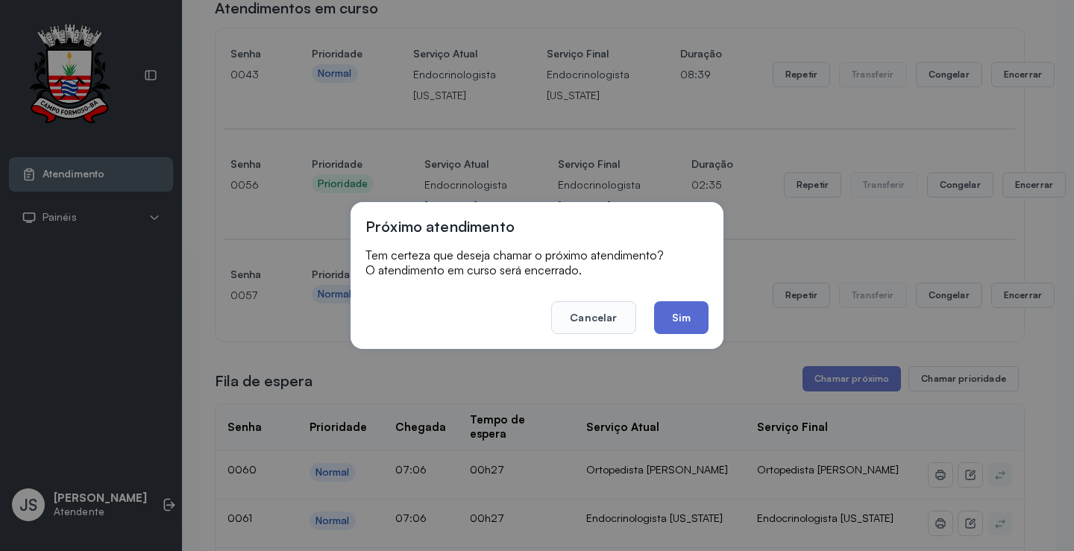
click at [685, 315] on button "Sim" at bounding box center [681, 317] width 54 height 33
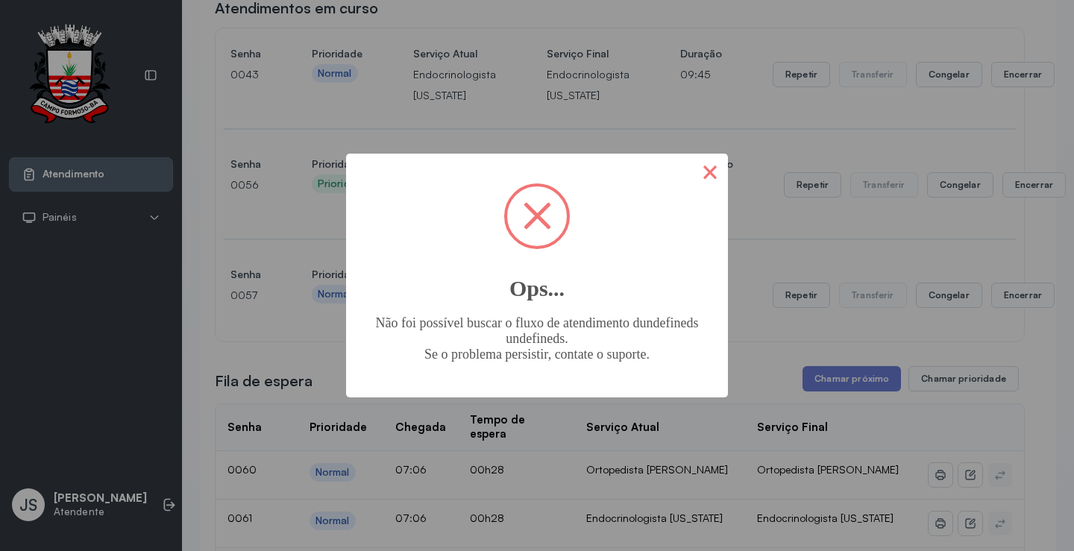
click at [709, 174] on button "×" at bounding box center [710, 172] width 36 height 36
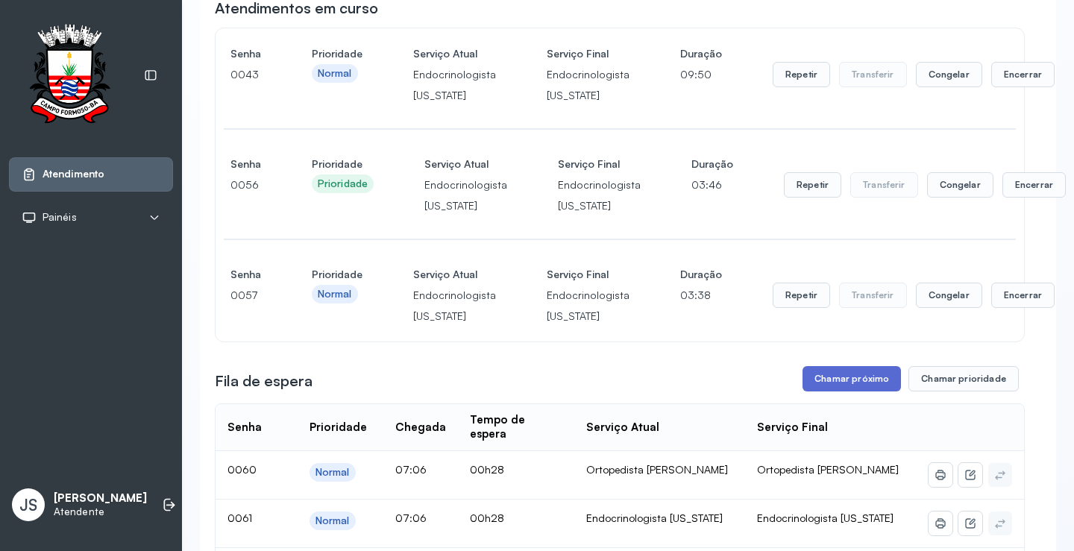
click at [860, 387] on button "Chamar próximo" at bounding box center [852, 378] width 98 height 25
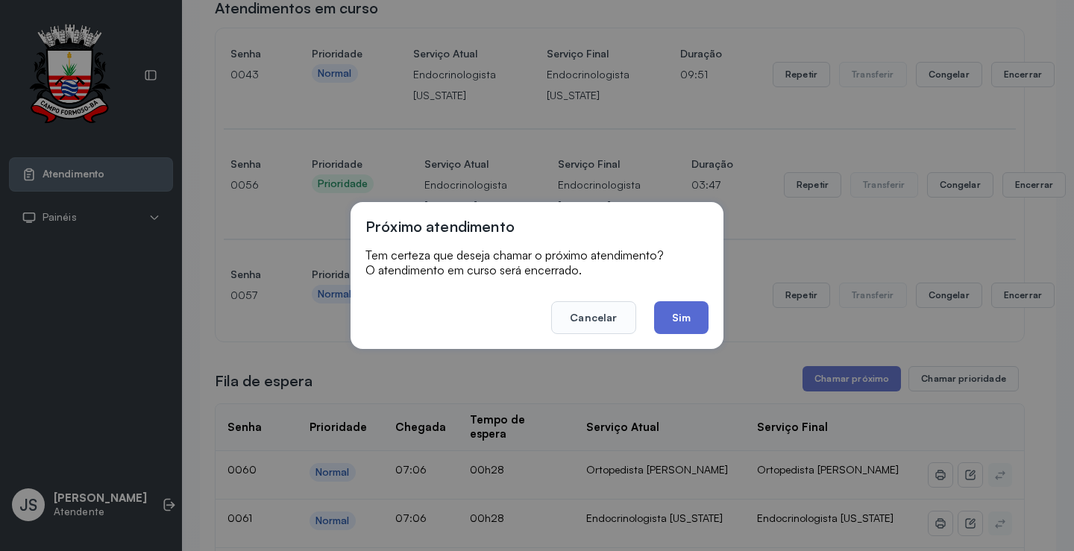
click at [681, 308] on button "Sim" at bounding box center [681, 317] width 54 height 33
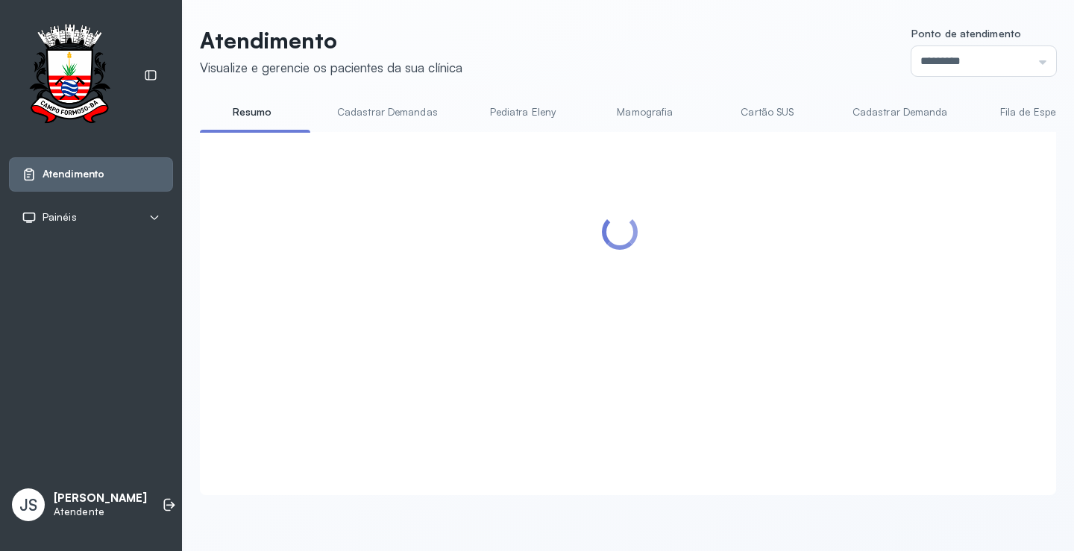
scroll to position [1, 0]
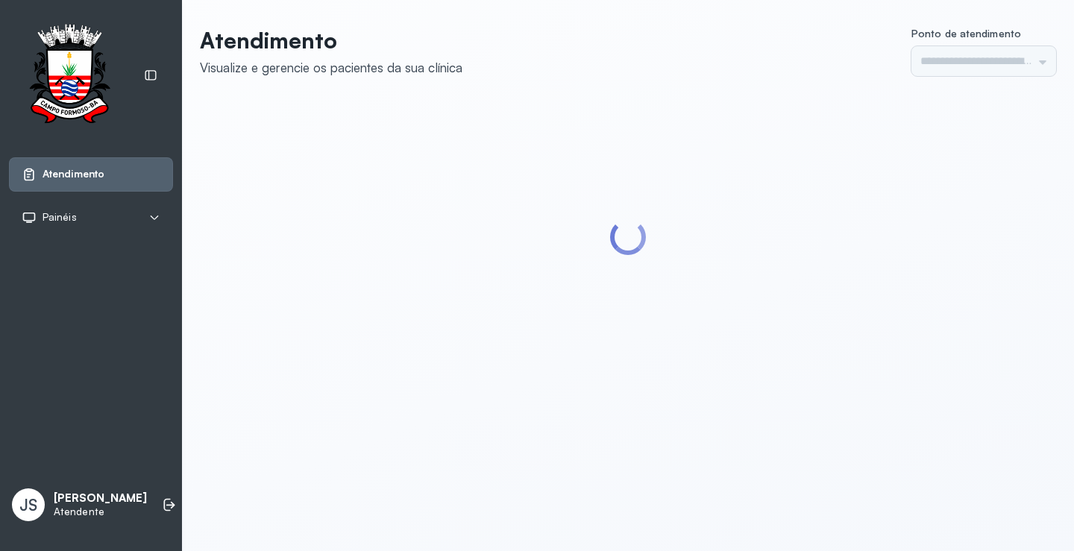
type input "*********"
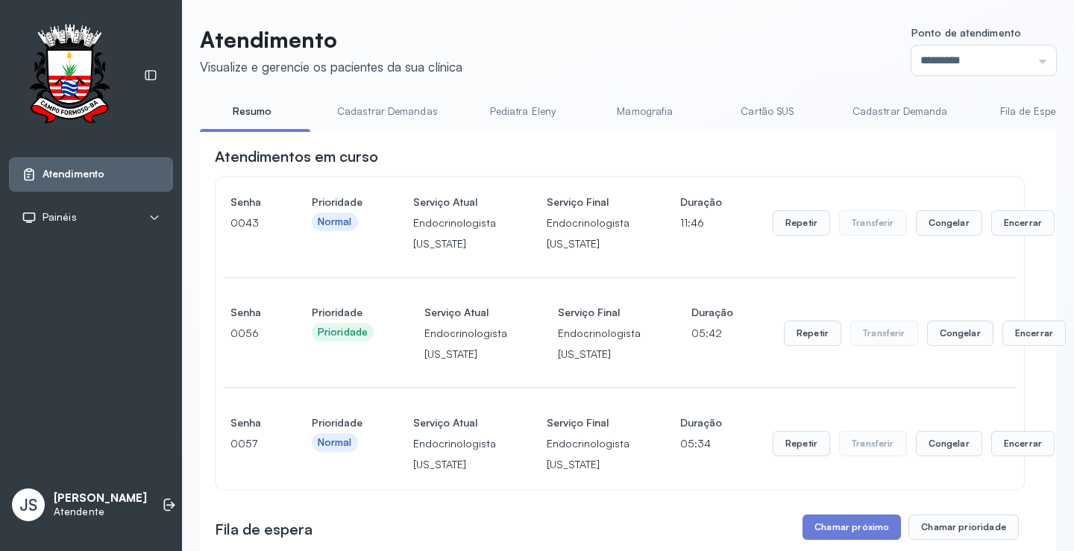
scroll to position [298, 0]
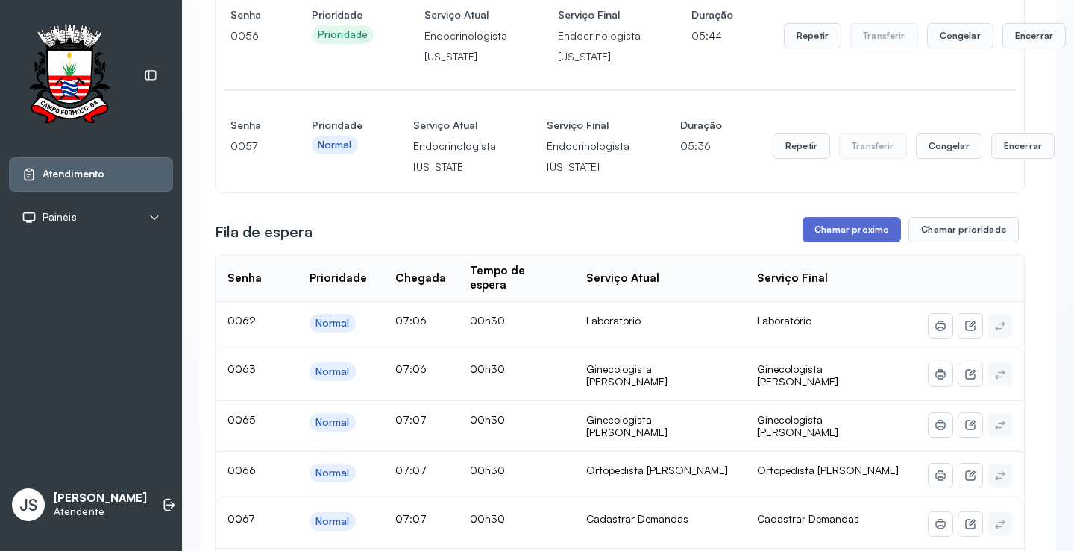
click at [833, 236] on button "Chamar próximo" at bounding box center [852, 229] width 98 height 25
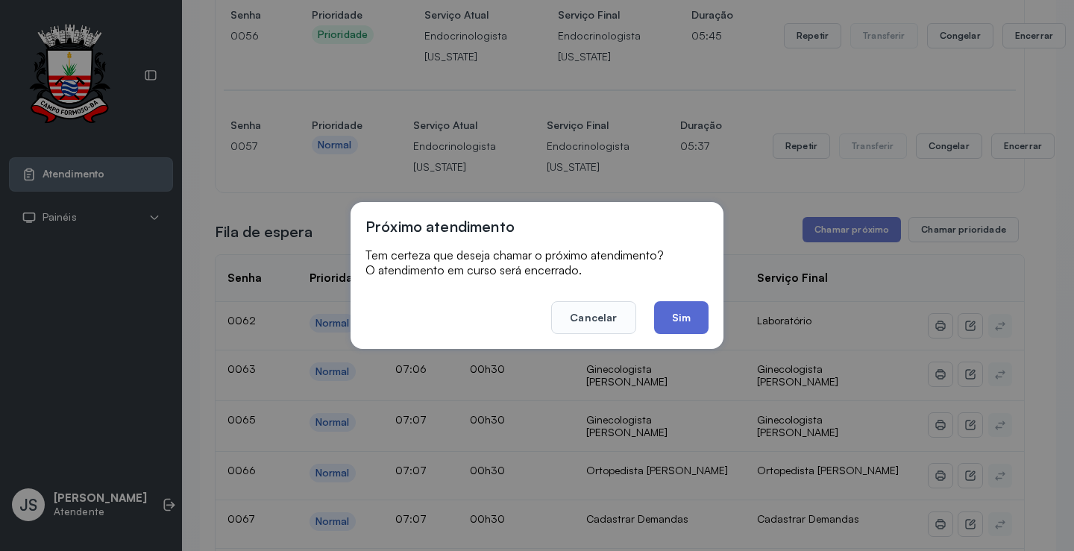
click at [694, 313] on button "Sim" at bounding box center [681, 317] width 54 height 33
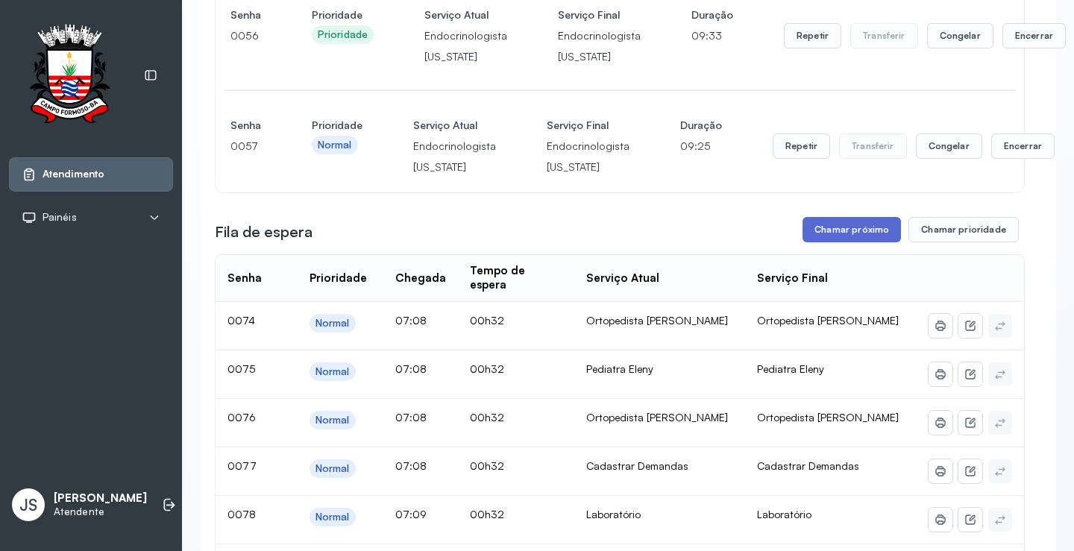
click at [868, 229] on button "Chamar próximo" at bounding box center [852, 229] width 98 height 25
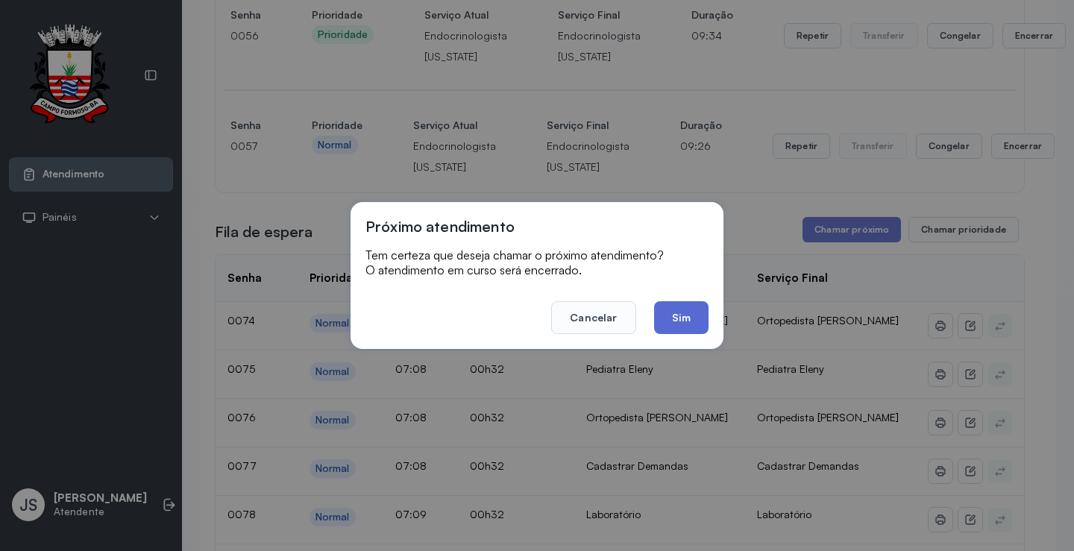
click at [689, 313] on button "Sim" at bounding box center [681, 317] width 54 height 33
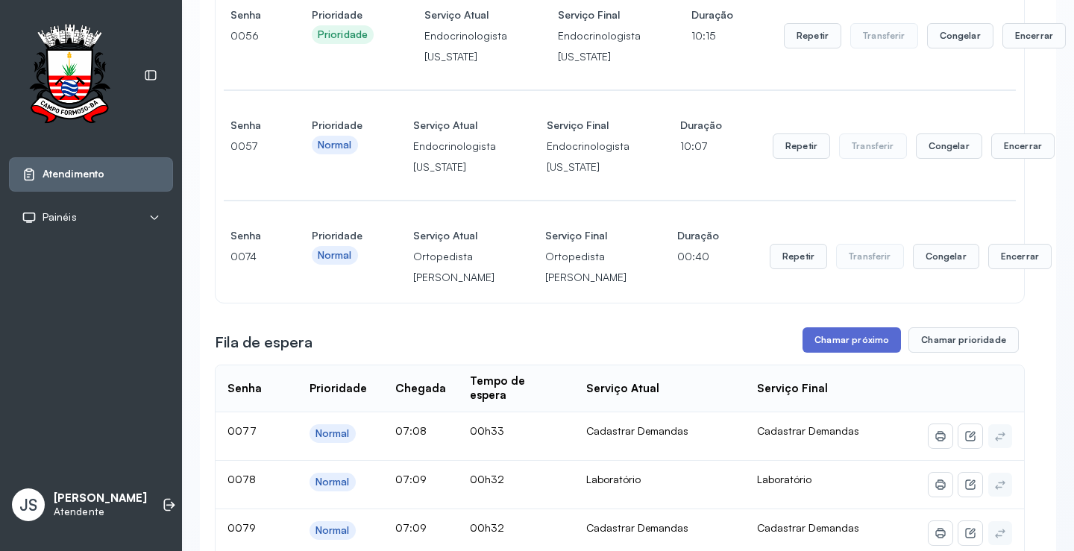
click at [859, 353] on button "Chamar próximo" at bounding box center [852, 340] width 98 height 25
click at [869, 353] on button "Chamar próximo" at bounding box center [852, 340] width 98 height 25
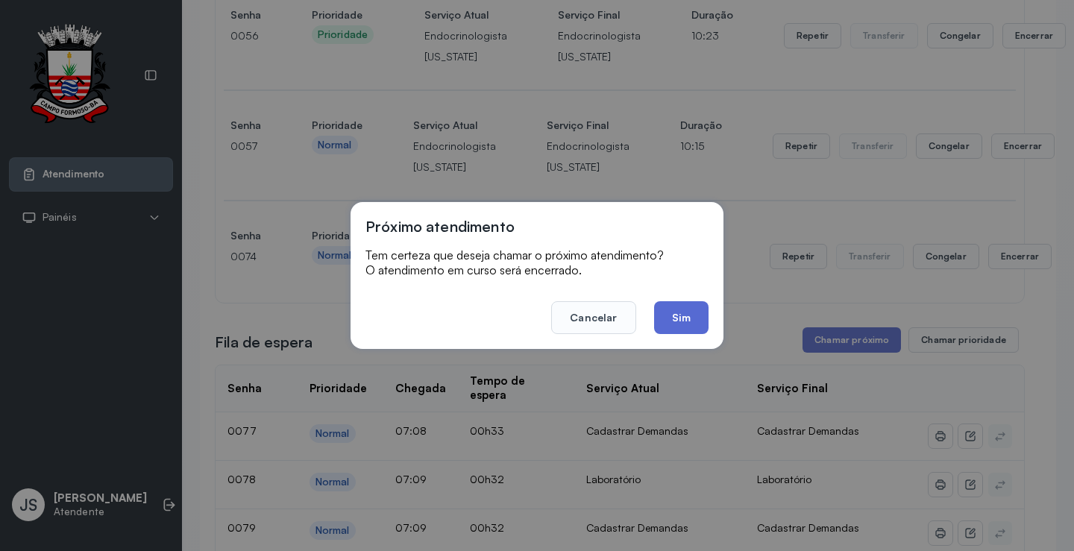
click at [677, 316] on button "Sim" at bounding box center [681, 317] width 54 height 33
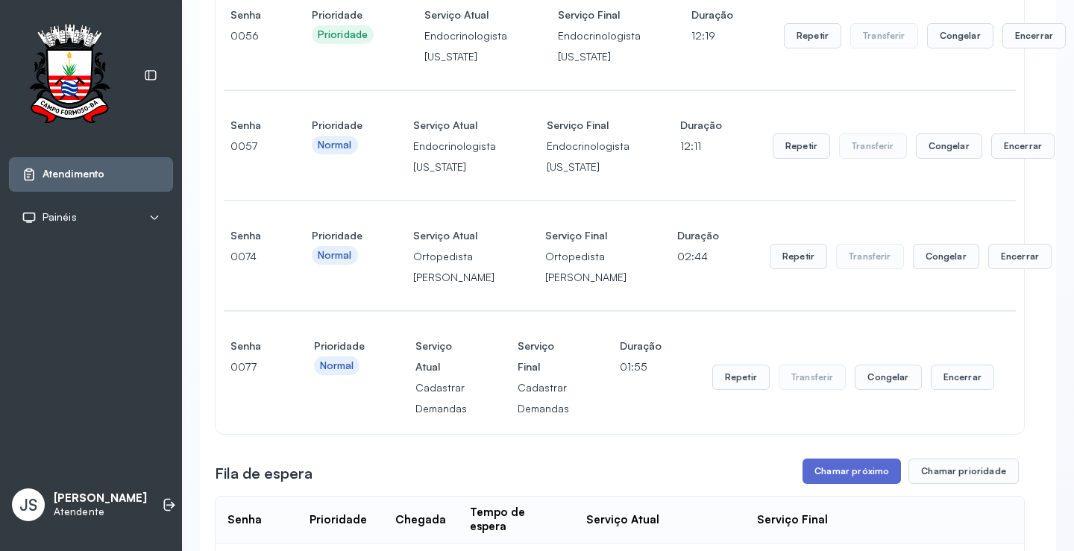
click at [871, 484] on button "Chamar próximo" at bounding box center [852, 471] width 98 height 25
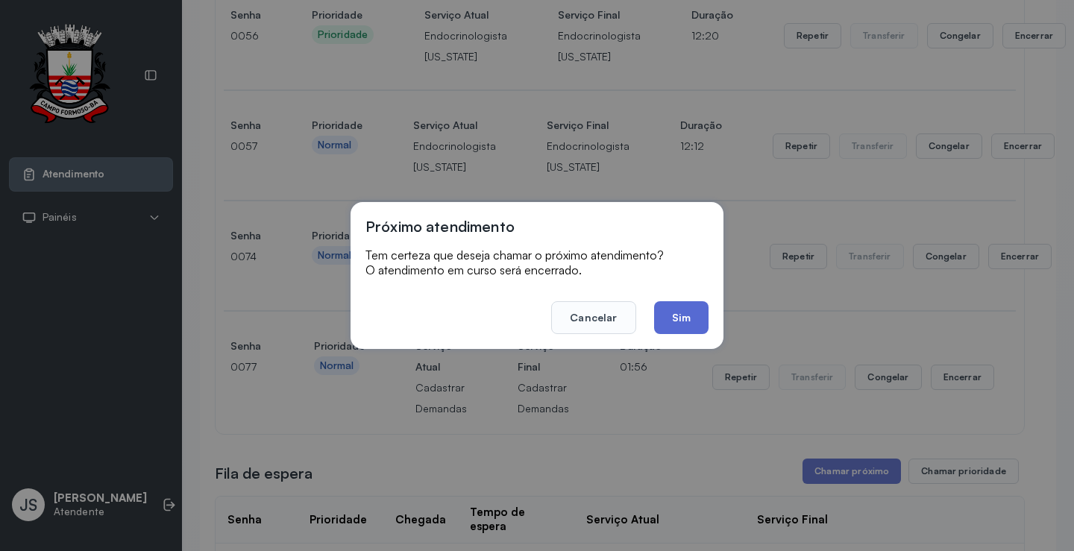
click at [689, 313] on button "Sim" at bounding box center [681, 317] width 54 height 33
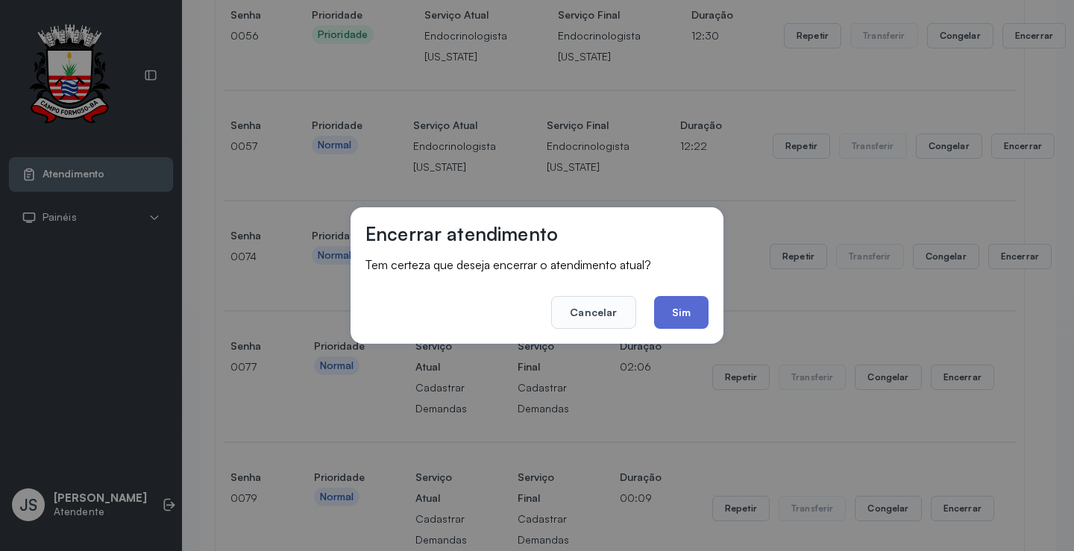
click at [686, 304] on button "Sim" at bounding box center [681, 312] width 54 height 33
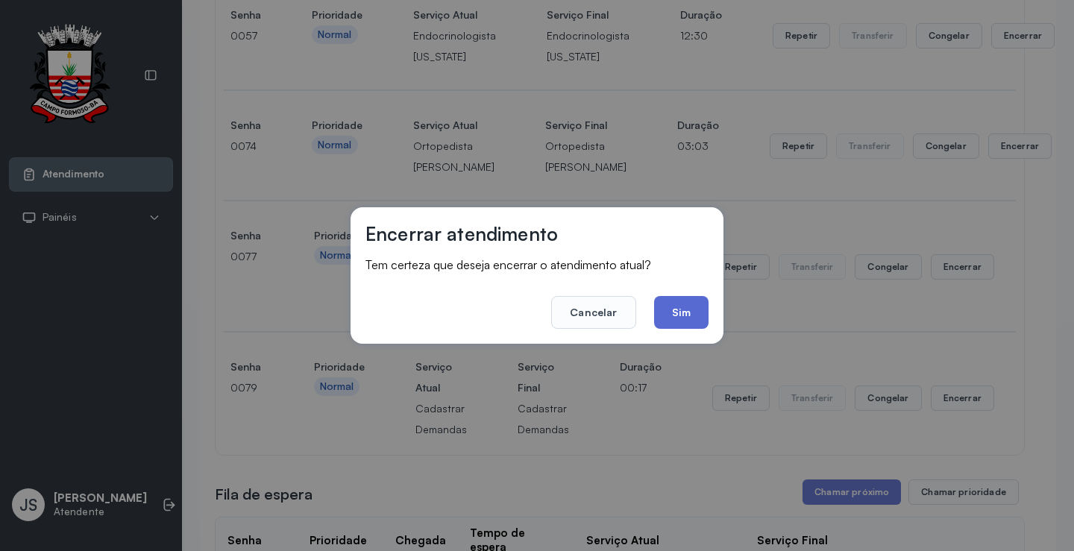
click at [677, 303] on button "Sim" at bounding box center [681, 312] width 54 height 33
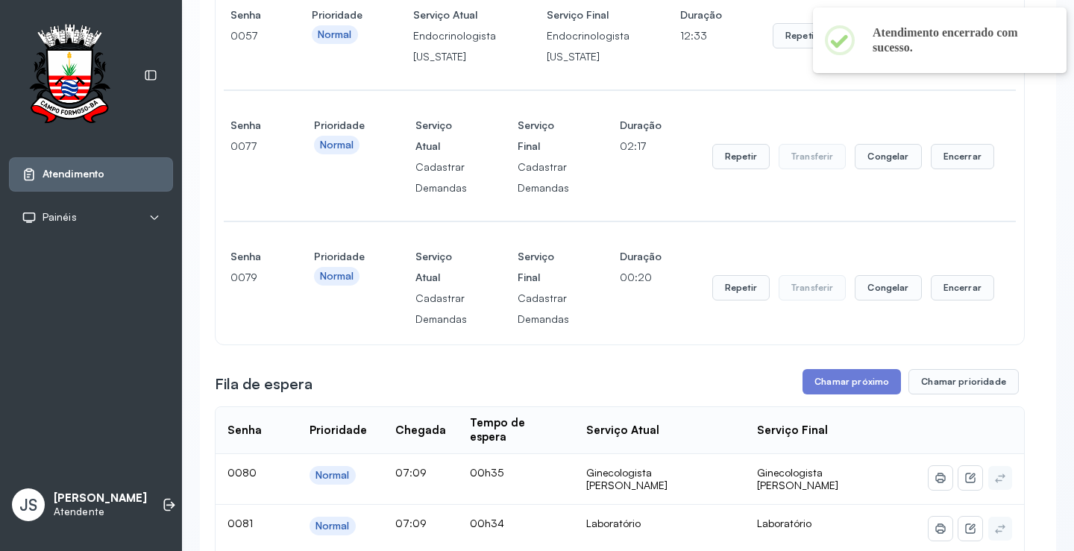
scroll to position [597, 0]
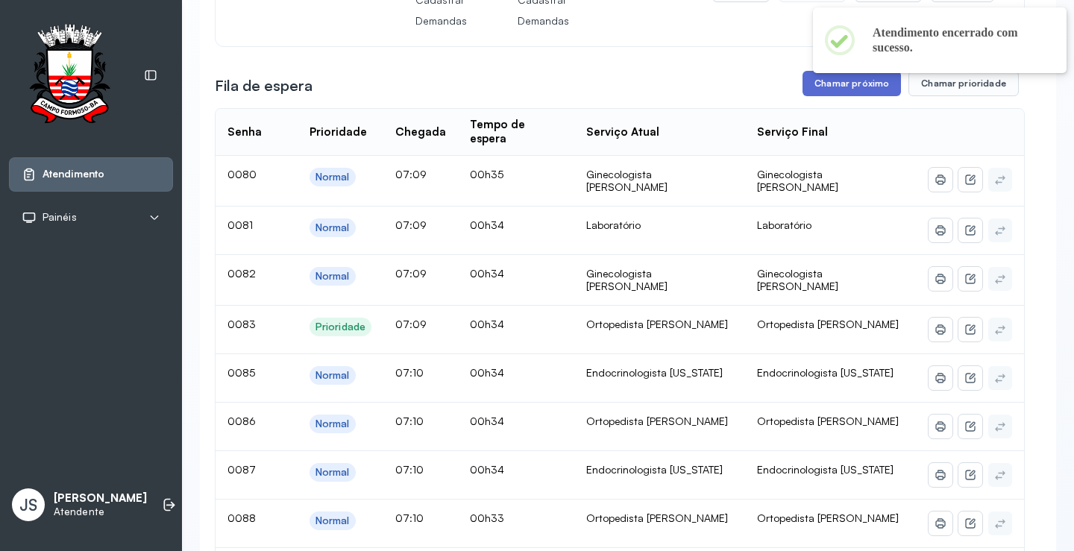
click at [833, 80] on button "Chamar próximo" at bounding box center [852, 83] width 98 height 25
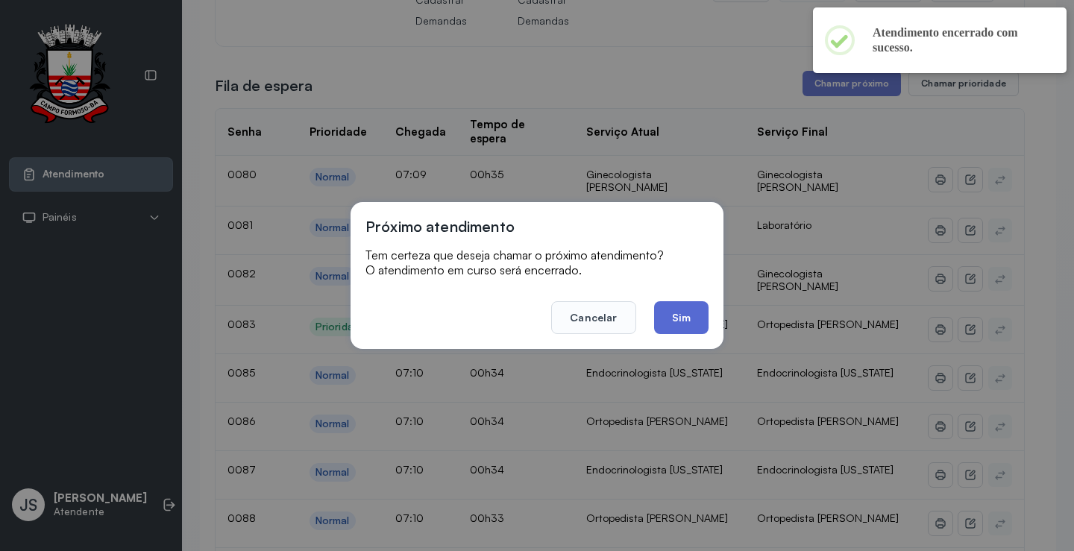
click at [669, 313] on button "Sim" at bounding box center [681, 317] width 54 height 33
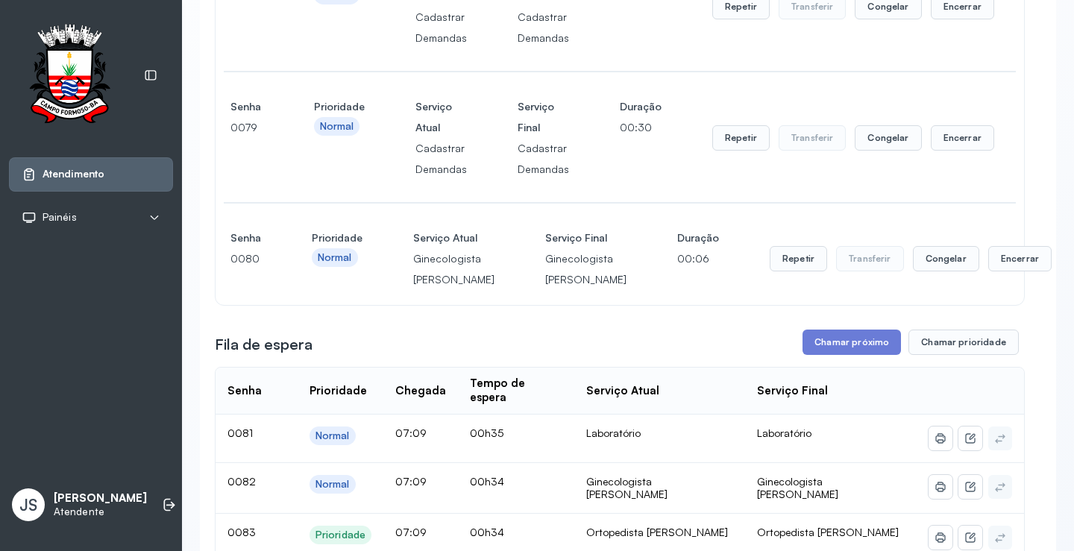
scroll to position [448, 0]
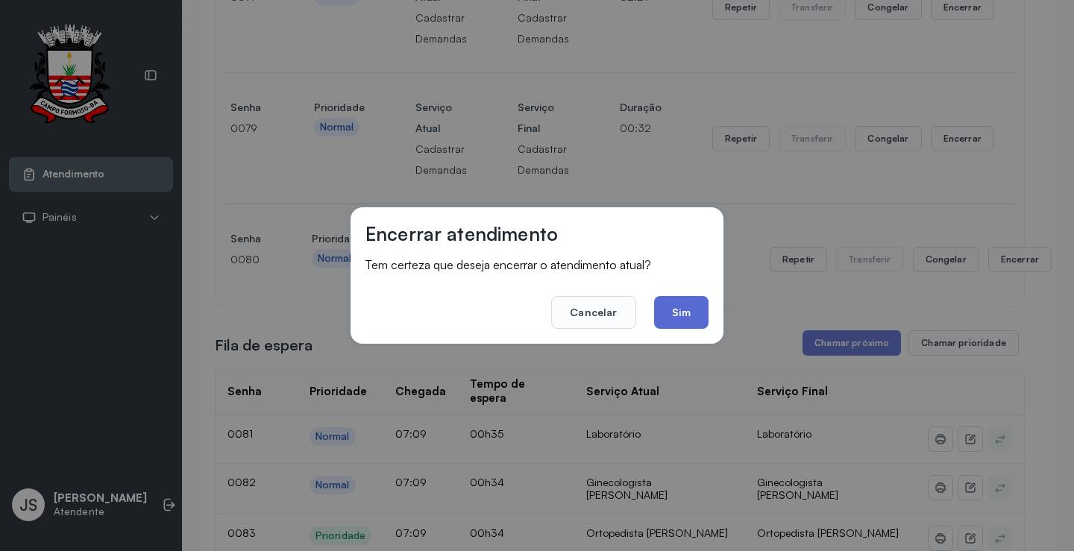
click at [686, 301] on button "Sim" at bounding box center [681, 312] width 54 height 33
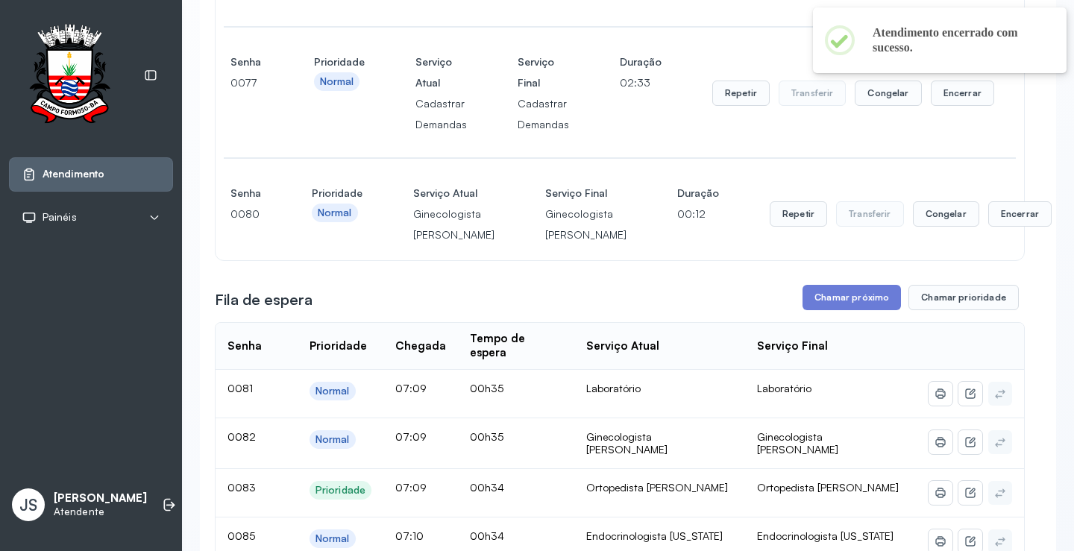
scroll to position [224, 0]
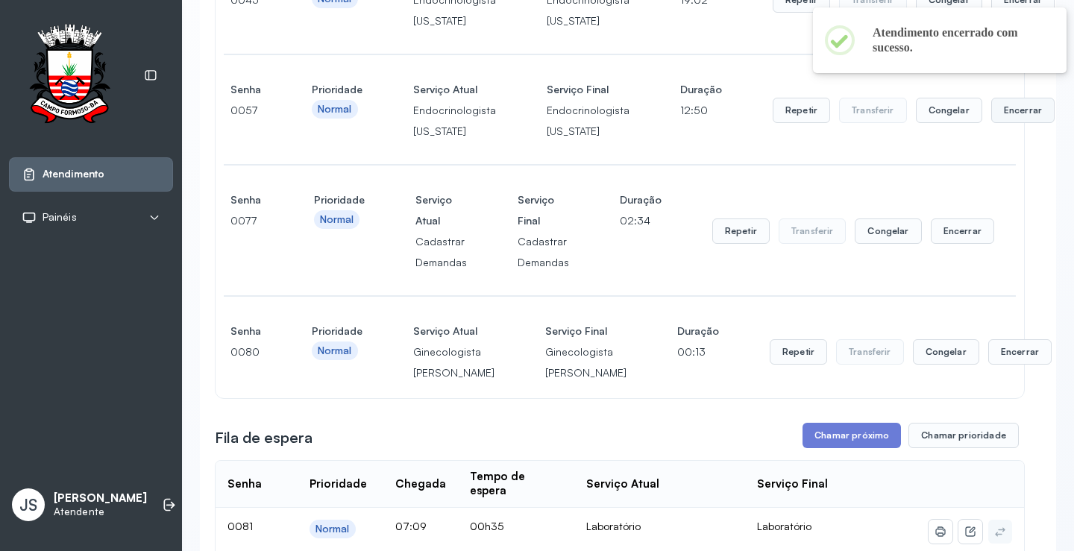
click at [1002, 13] on button "Encerrar" at bounding box center [1023, -1] width 63 height 25
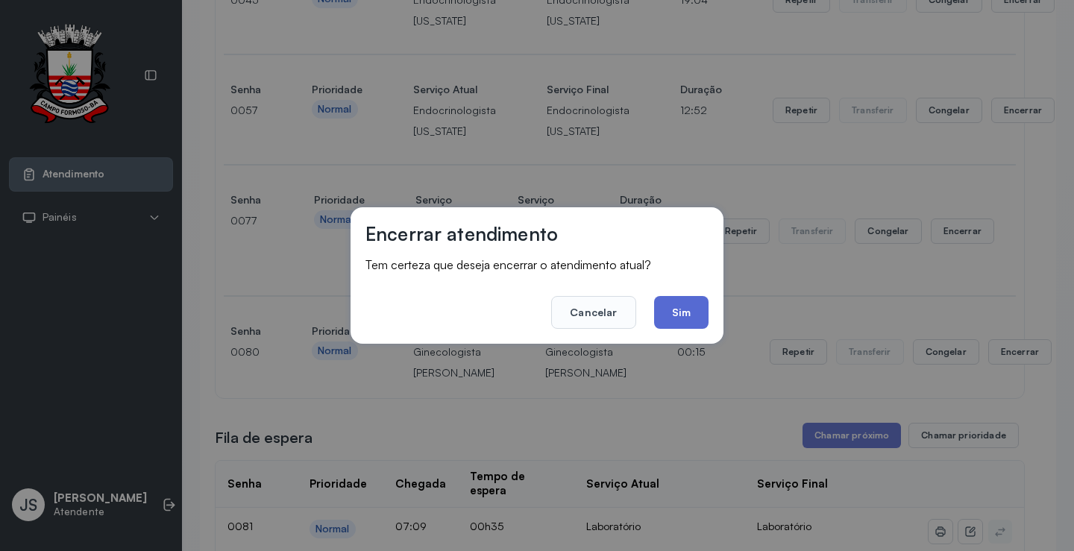
click at [692, 304] on button "Sim" at bounding box center [681, 312] width 54 height 33
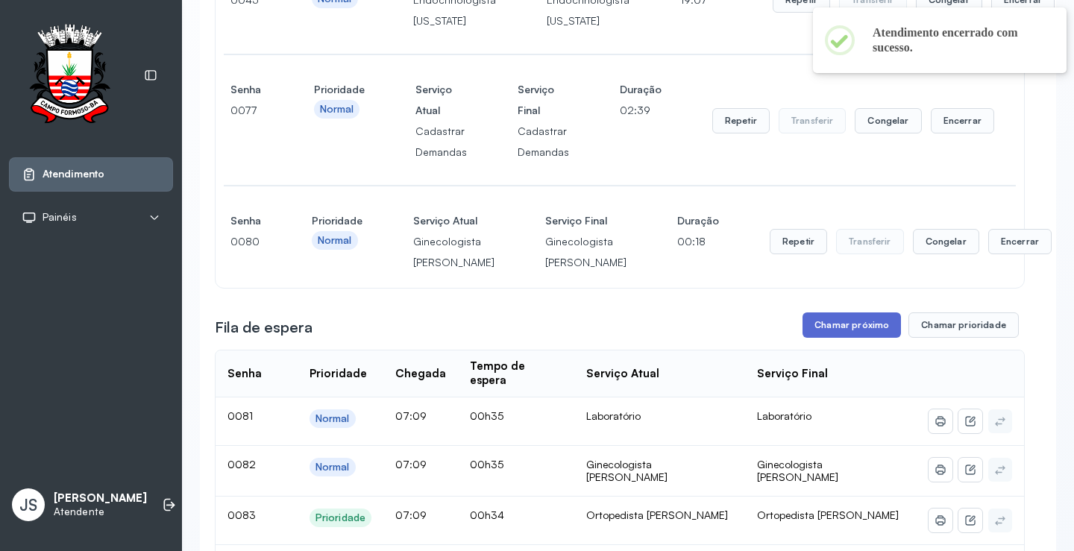
click at [839, 338] on button "Chamar próximo" at bounding box center [852, 325] width 98 height 25
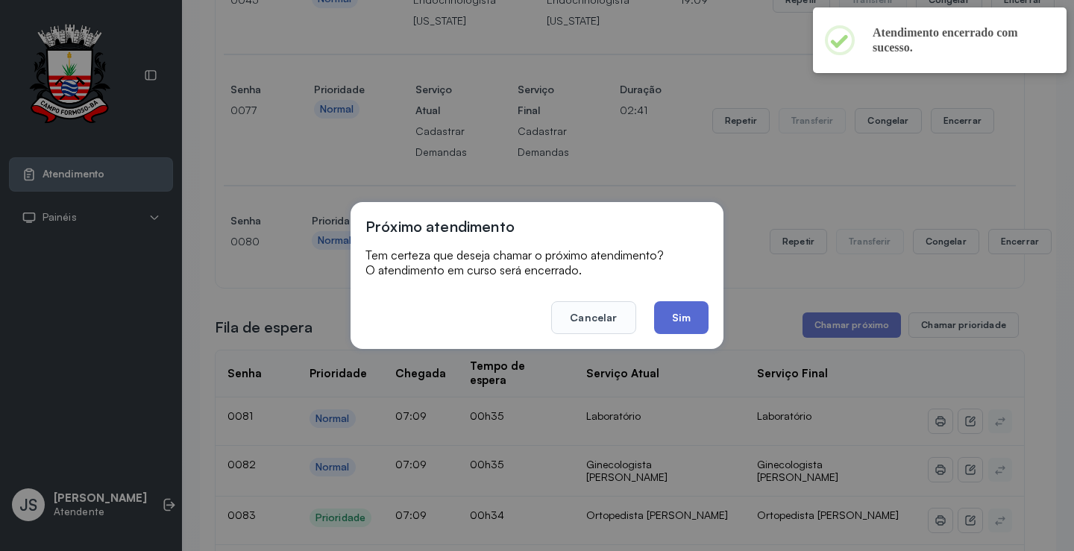
click at [684, 318] on button "Sim" at bounding box center [681, 317] width 54 height 33
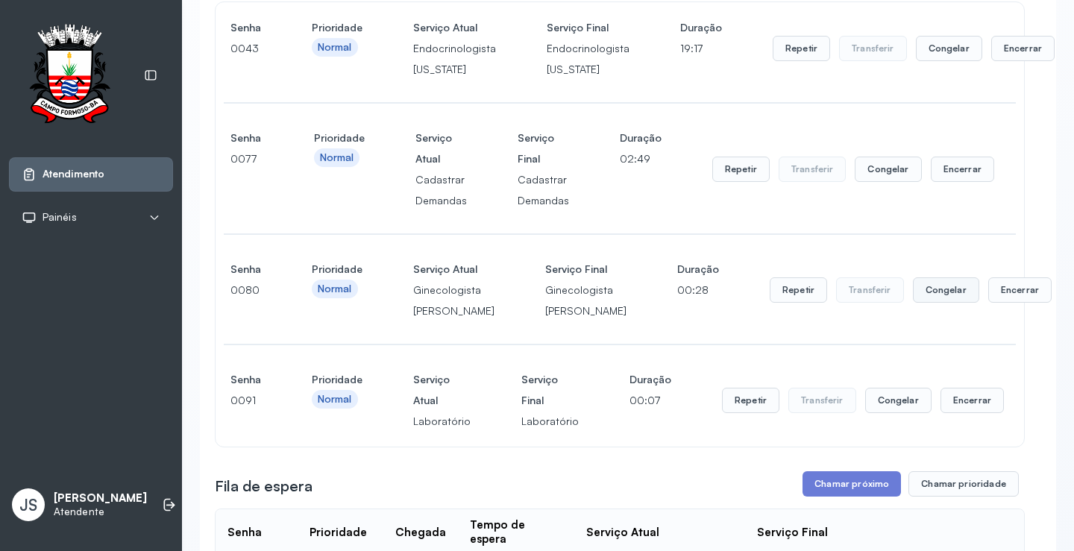
scroll to position [149, 0]
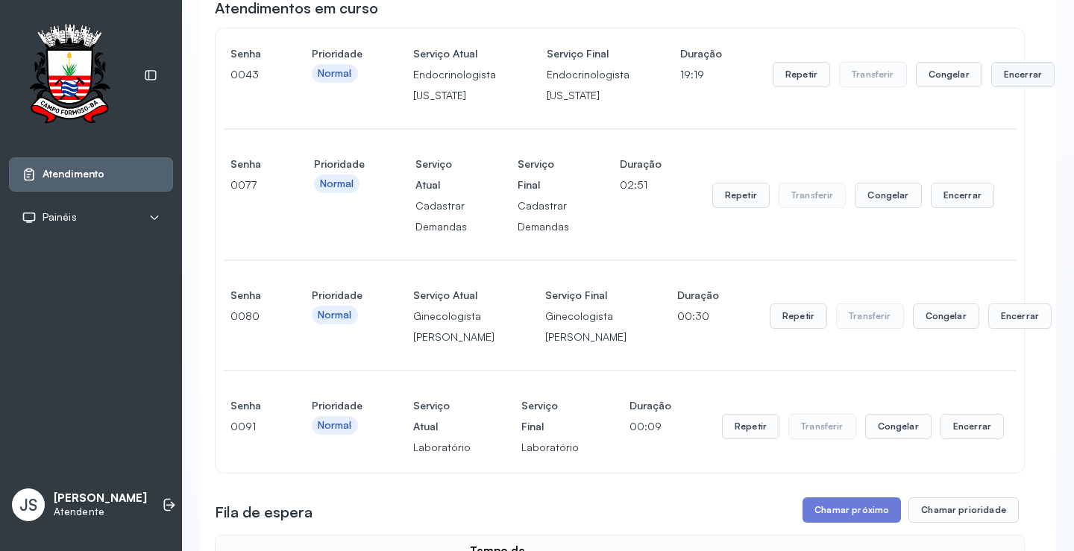
click at [1001, 81] on button "Encerrar" at bounding box center [1023, 74] width 63 height 25
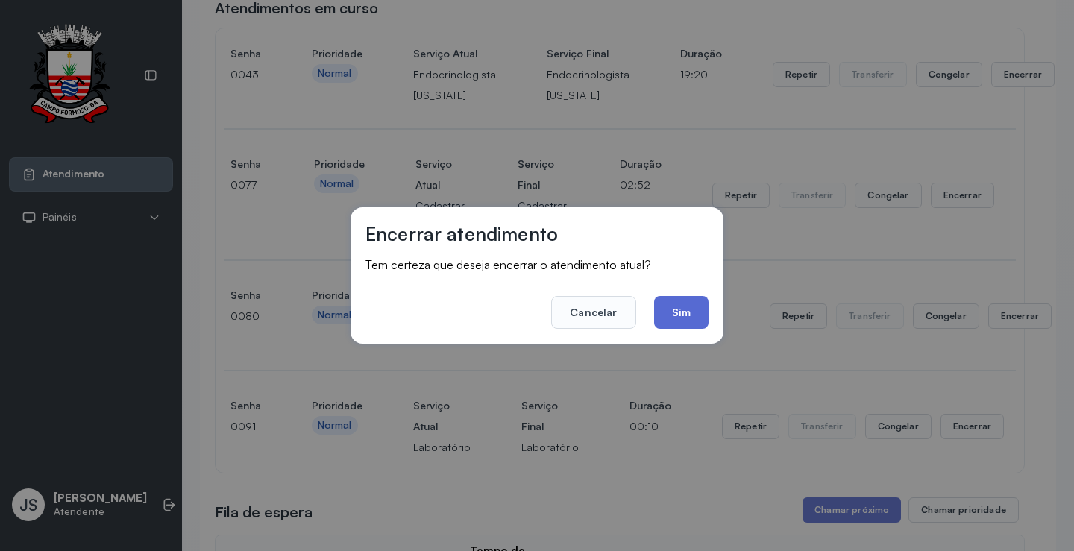
click at [695, 317] on button "Sim" at bounding box center [681, 312] width 54 height 33
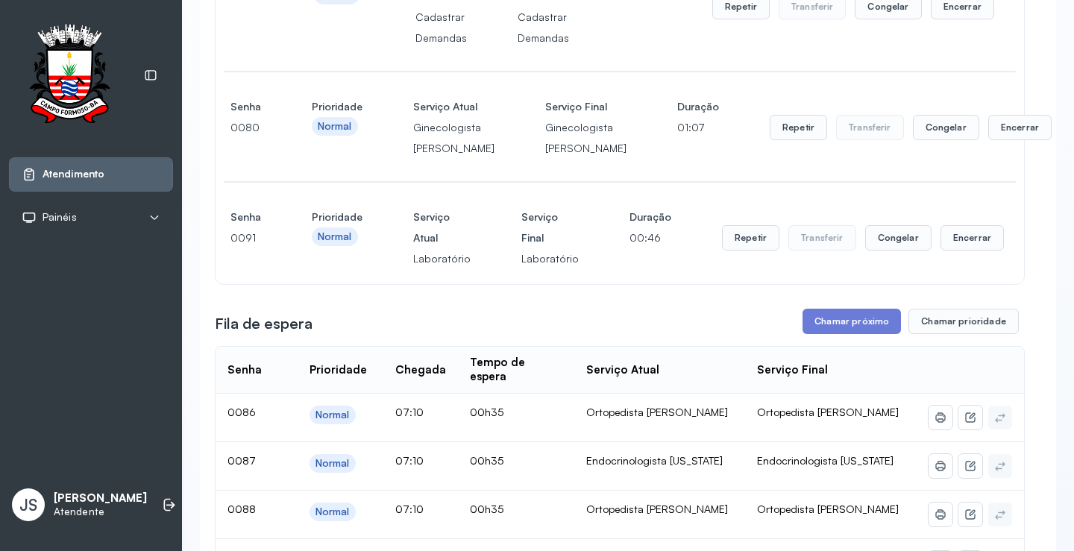
scroll to position [298, 0]
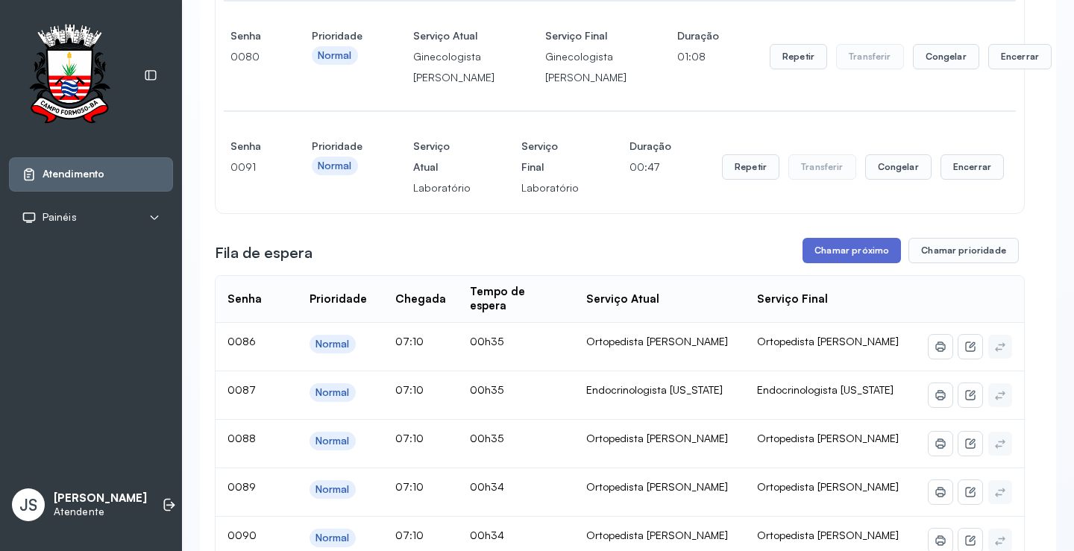
click at [855, 263] on button "Chamar próximo" at bounding box center [852, 250] width 98 height 25
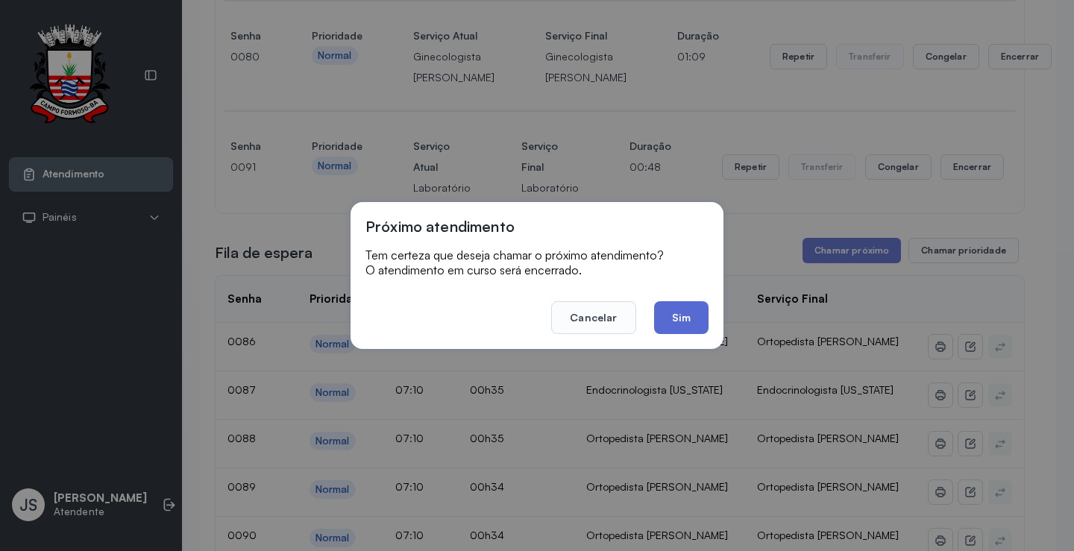
click at [689, 316] on button "Sim" at bounding box center [681, 317] width 54 height 33
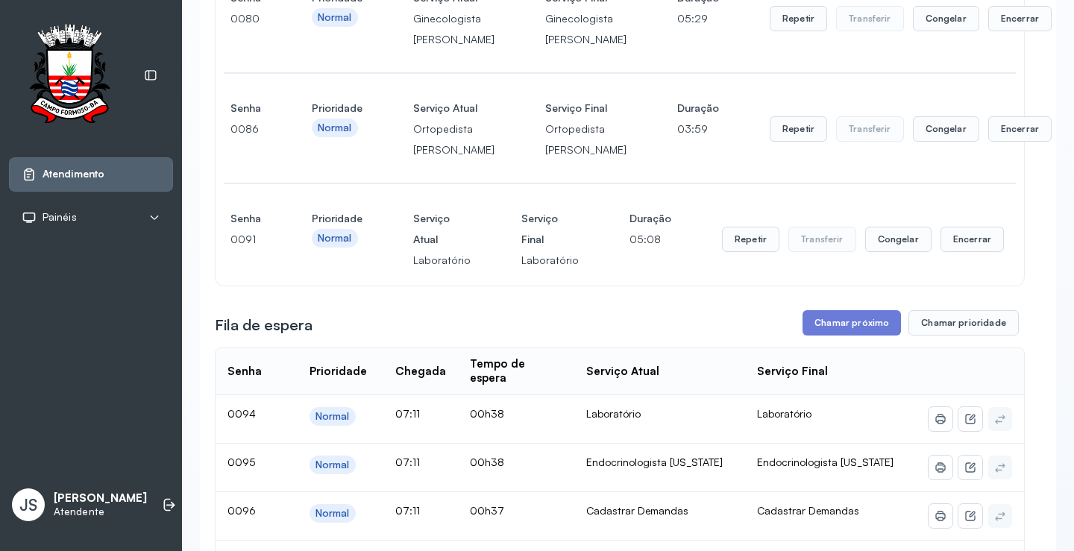
scroll to position [373, 0]
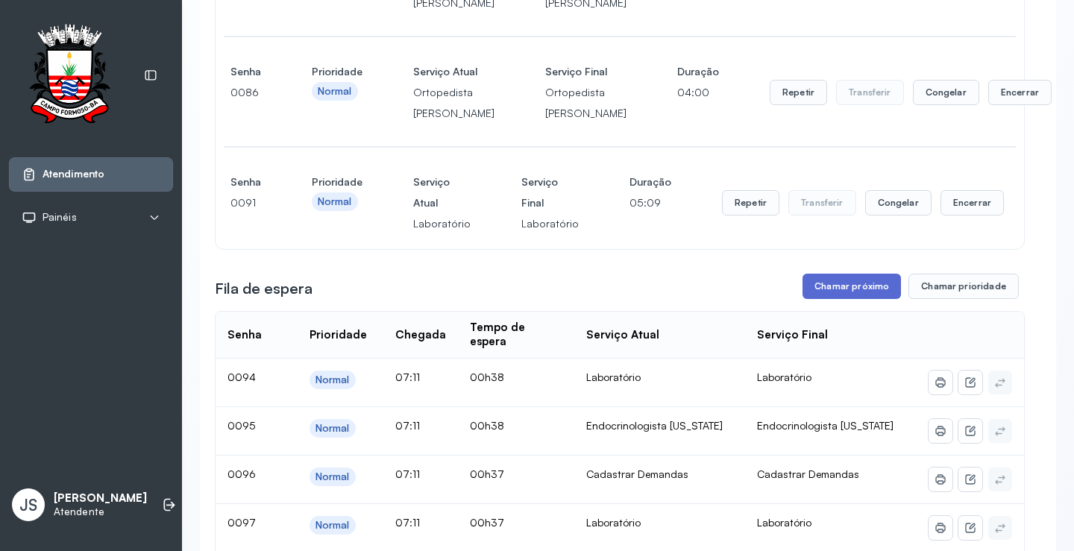
click at [870, 299] on button "Chamar próximo" at bounding box center [852, 286] width 98 height 25
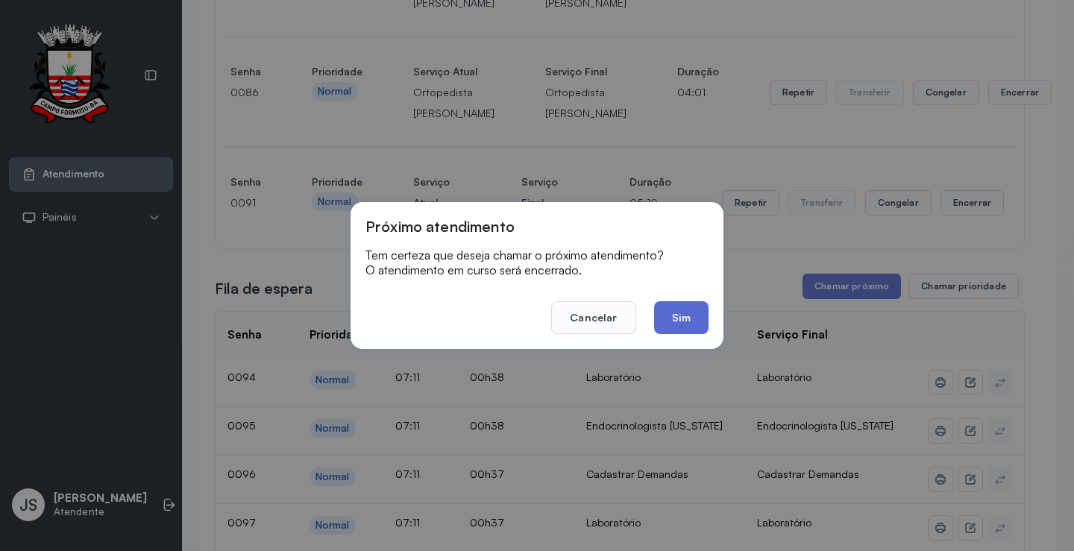
click at [704, 319] on button "Sim" at bounding box center [681, 317] width 54 height 33
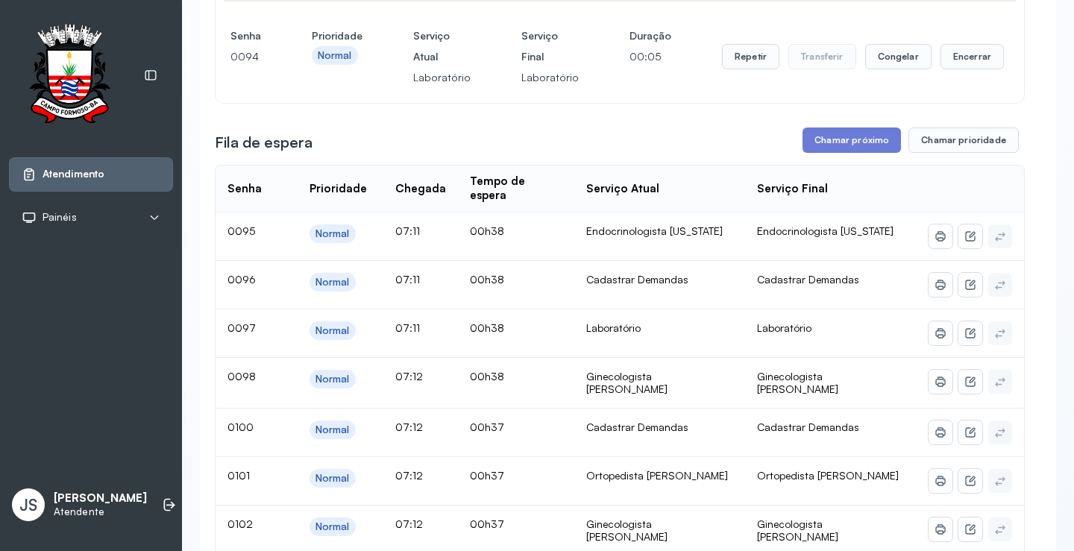
scroll to position [522, 0]
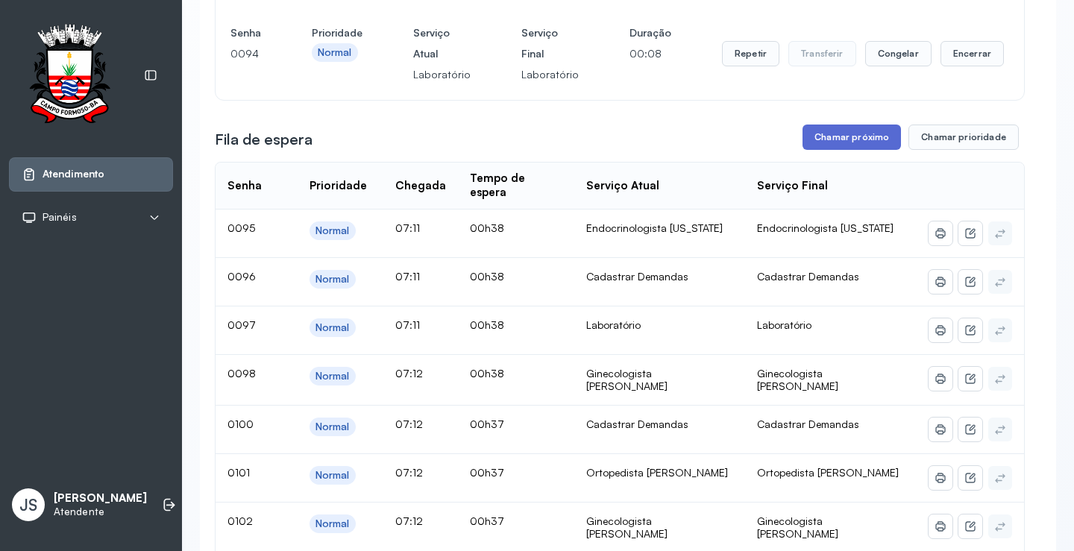
click at [868, 150] on button "Chamar próximo" at bounding box center [852, 137] width 98 height 25
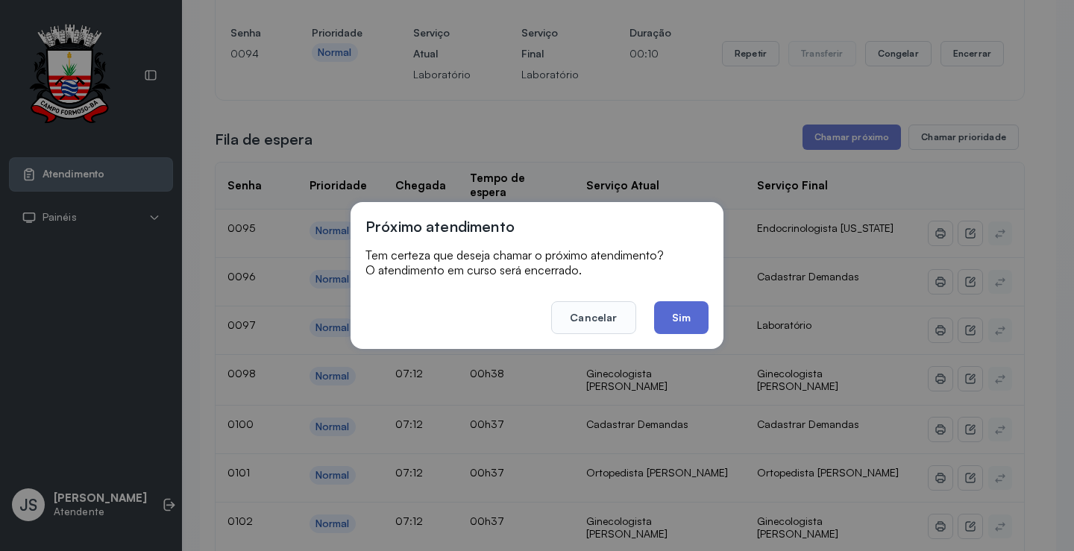
click at [683, 303] on button "Sim" at bounding box center [681, 317] width 54 height 33
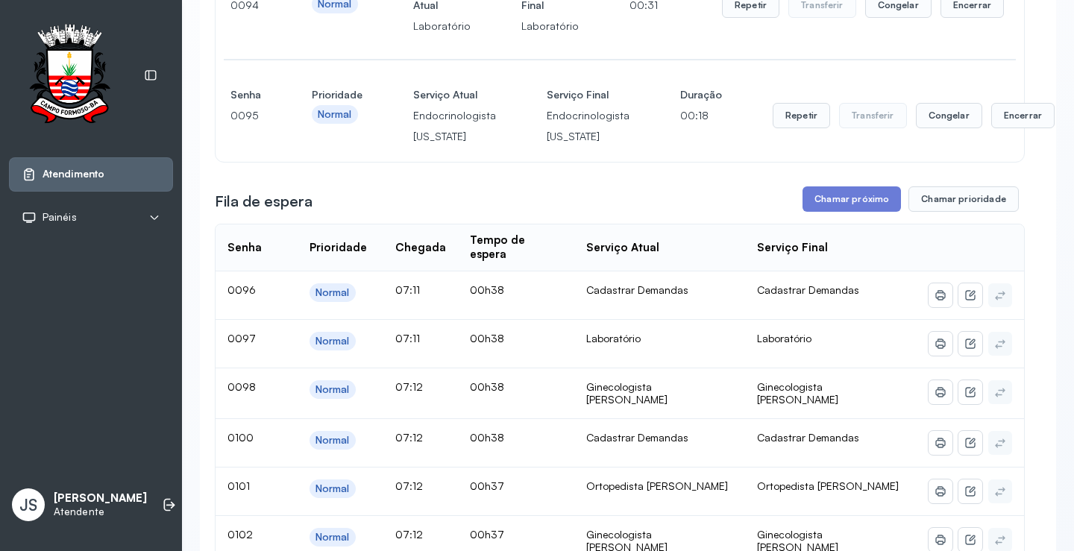
scroll to position [597, 0]
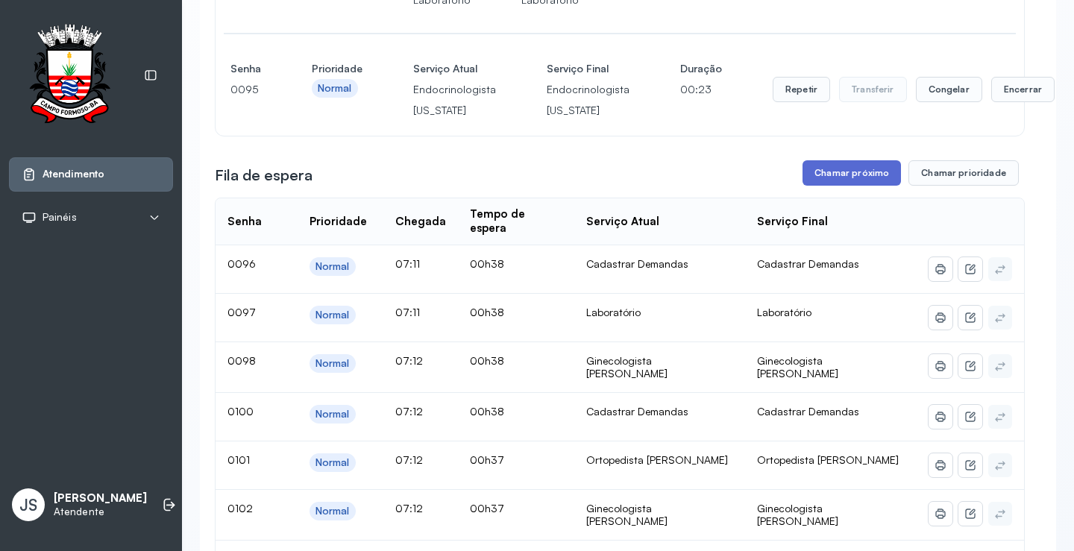
click at [868, 186] on button "Chamar próximo" at bounding box center [852, 172] width 98 height 25
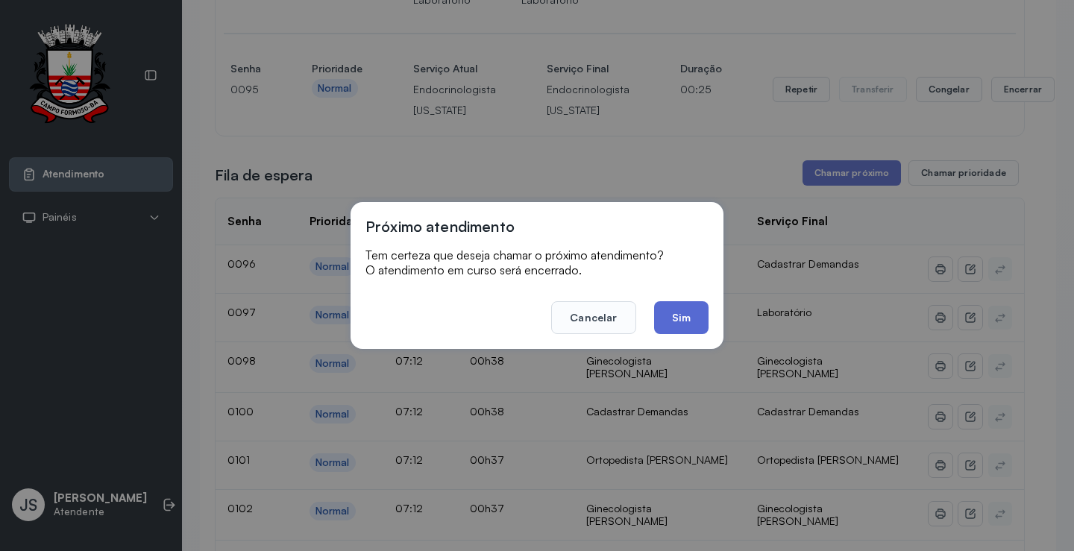
click at [684, 325] on button "Sim" at bounding box center [681, 317] width 54 height 33
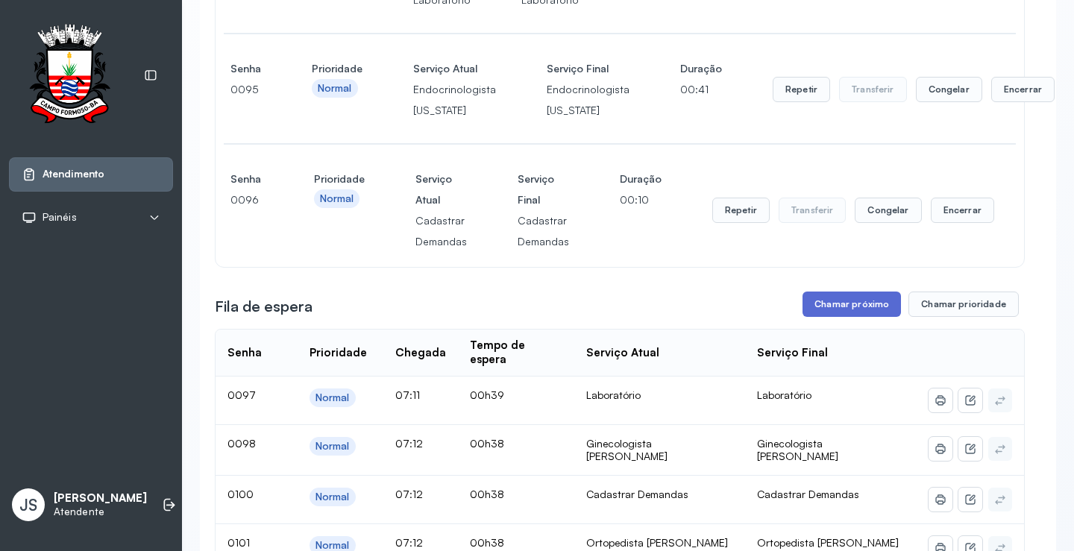
click at [854, 317] on button "Chamar próximo" at bounding box center [852, 304] width 98 height 25
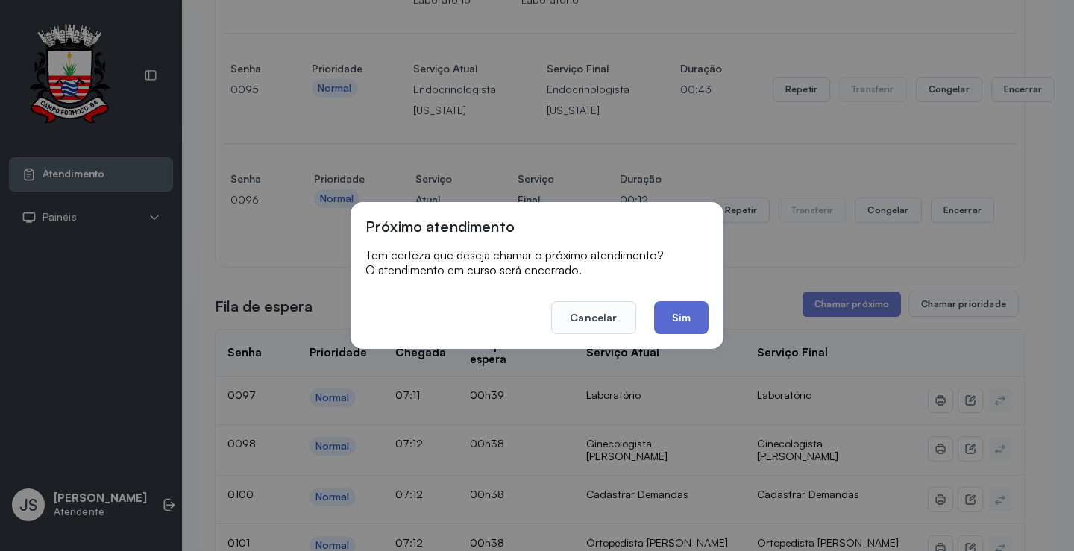
click at [694, 316] on button "Sim" at bounding box center [681, 317] width 54 height 33
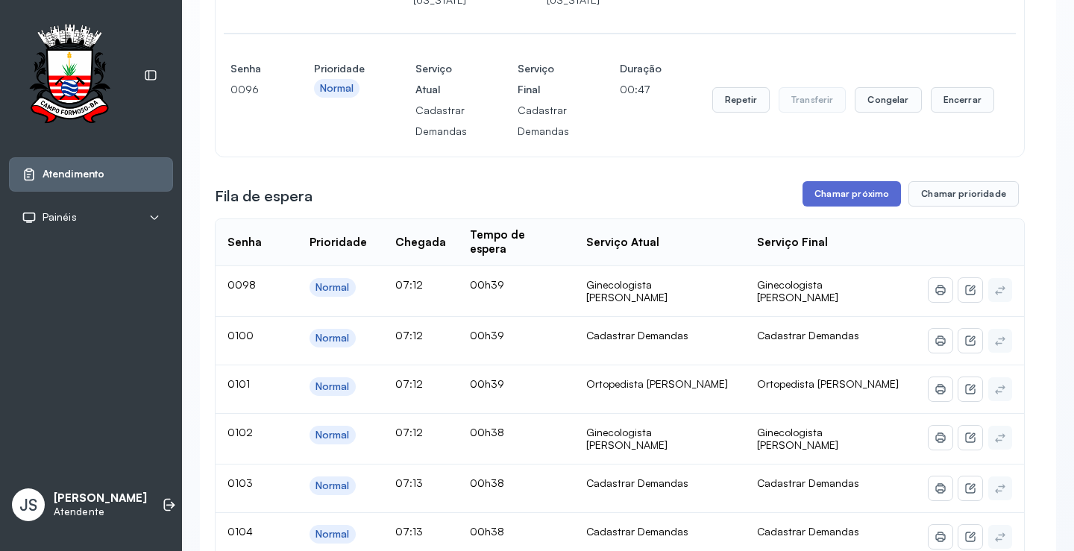
click at [841, 207] on button "Chamar próximo" at bounding box center [852, 193] width 98 height 25
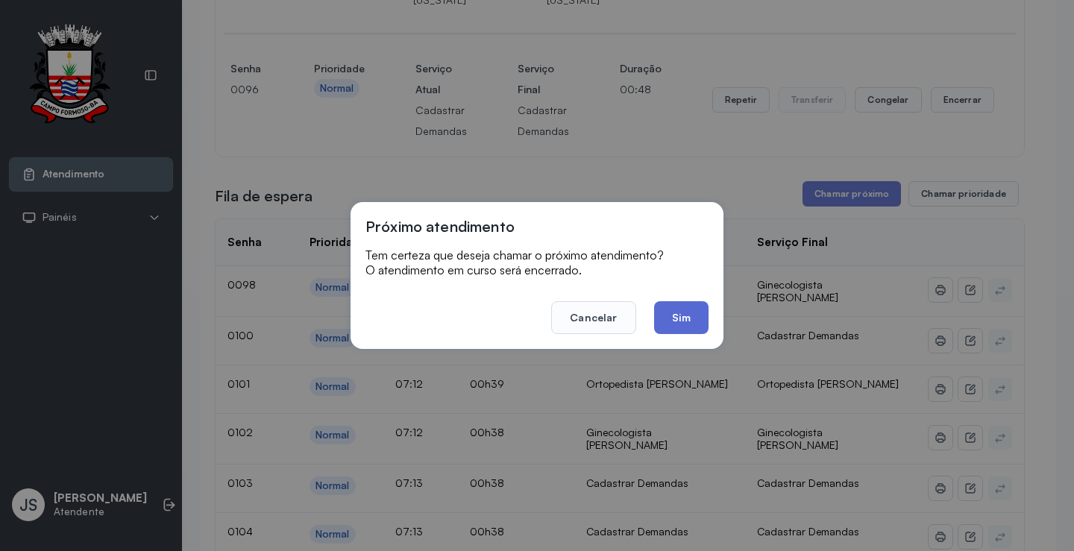
click at [692, 309] on button "Sim" at bounding box center [681, 317] width 54 height 33
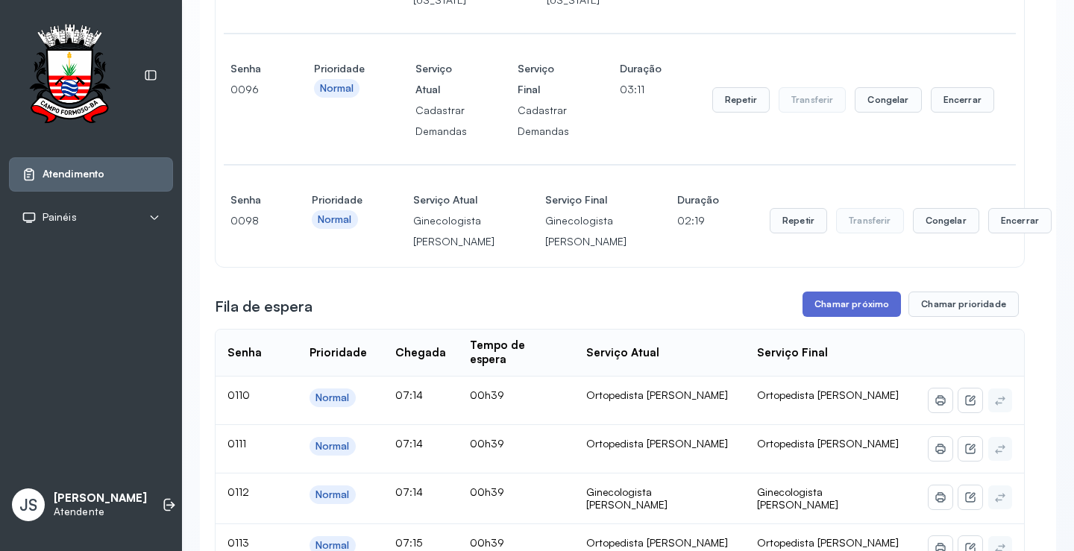
click at [844, 317] on button "Chamar próximo" at bounding box center [852, 304] width 98 height 25
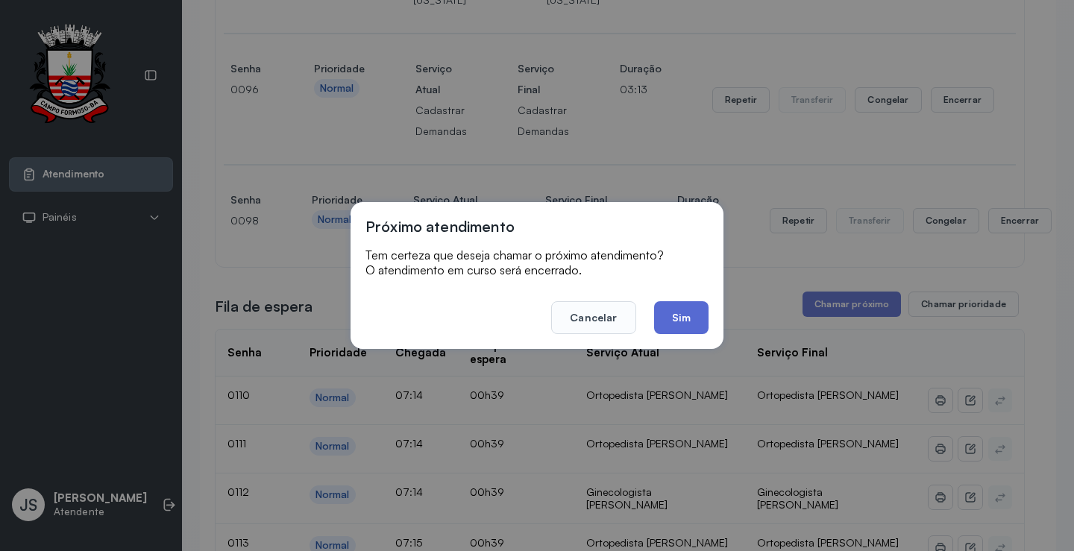
click at [691, 307] on button "Sim" at bounding box center [681, 317] width 54 height 33
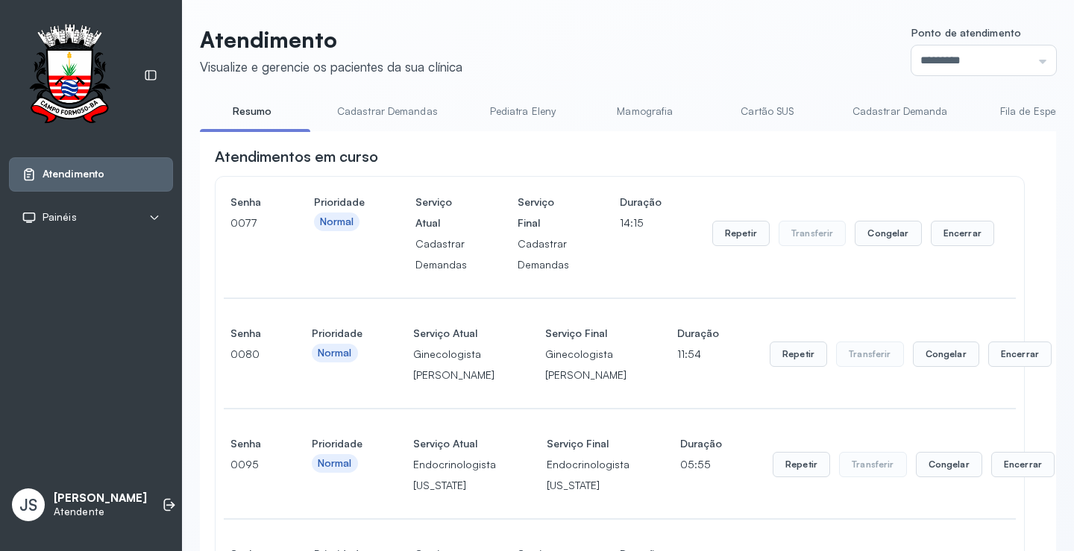
scroll to position [746, 0]
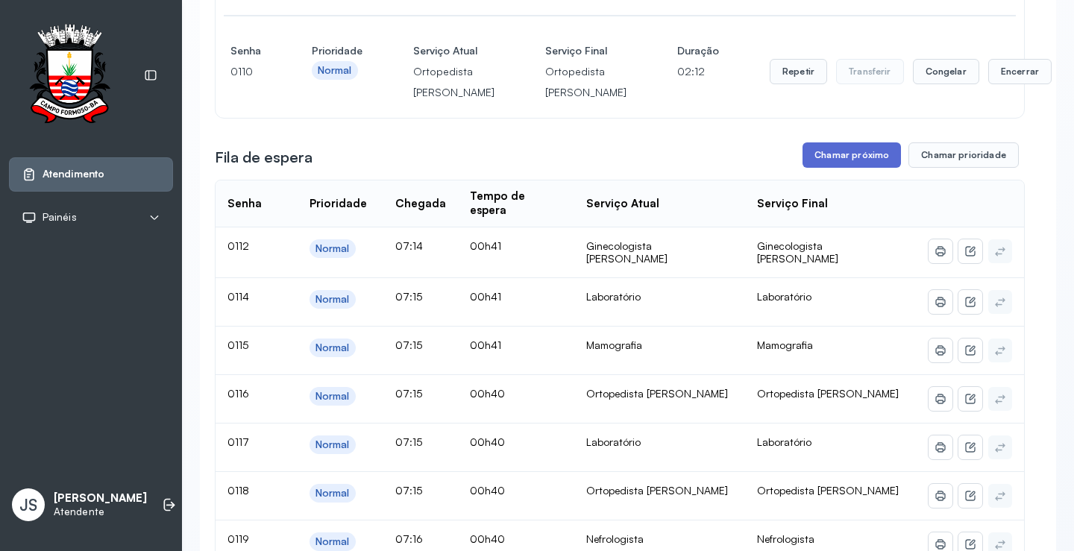
click at [835, 168] on button "Chamar próximo" at bounding box center [852, 155] width 98 height 25
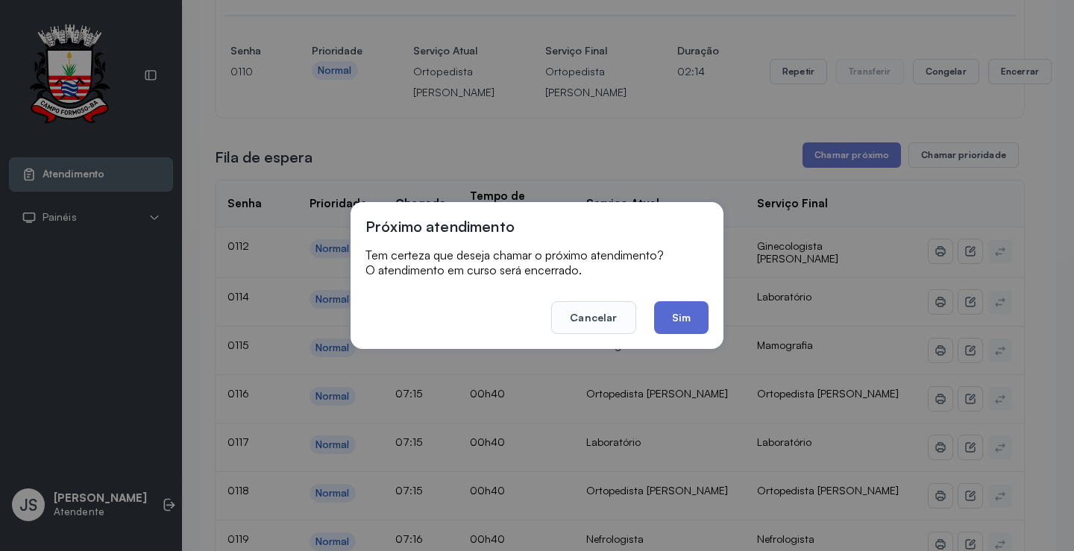
click at [671, 315] on button "Sim" at bounding box center [681, 317] width 54 height 33
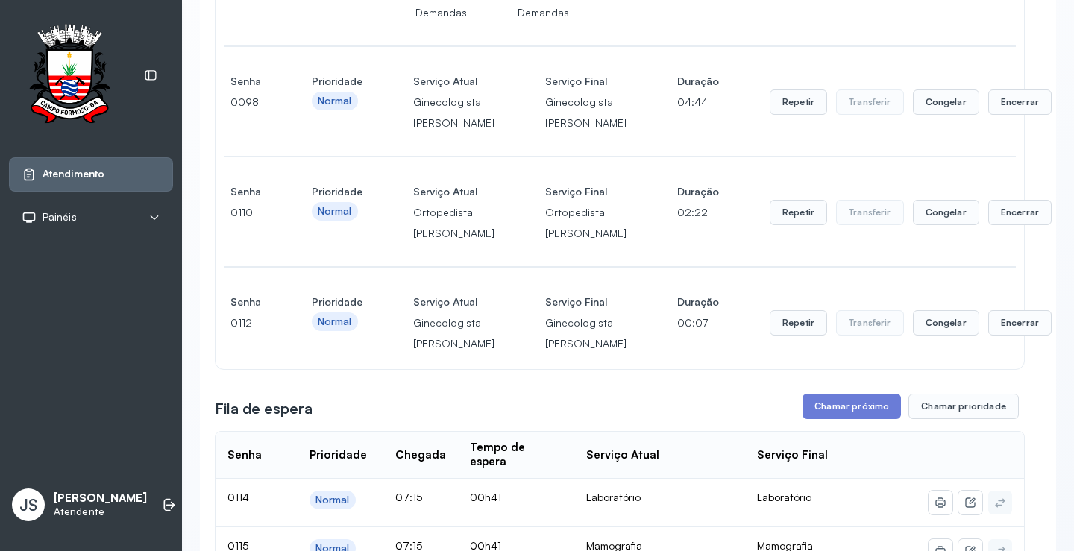
scroll to position [597, 0]
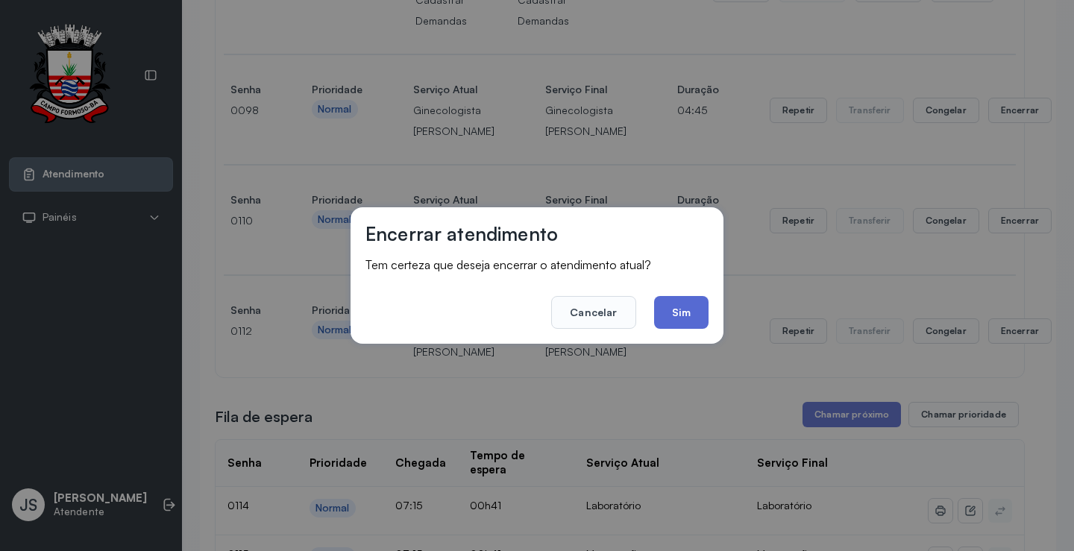
click at [674, 306] on button "Sim" at bounding box center [681, 312] width 54 height 33
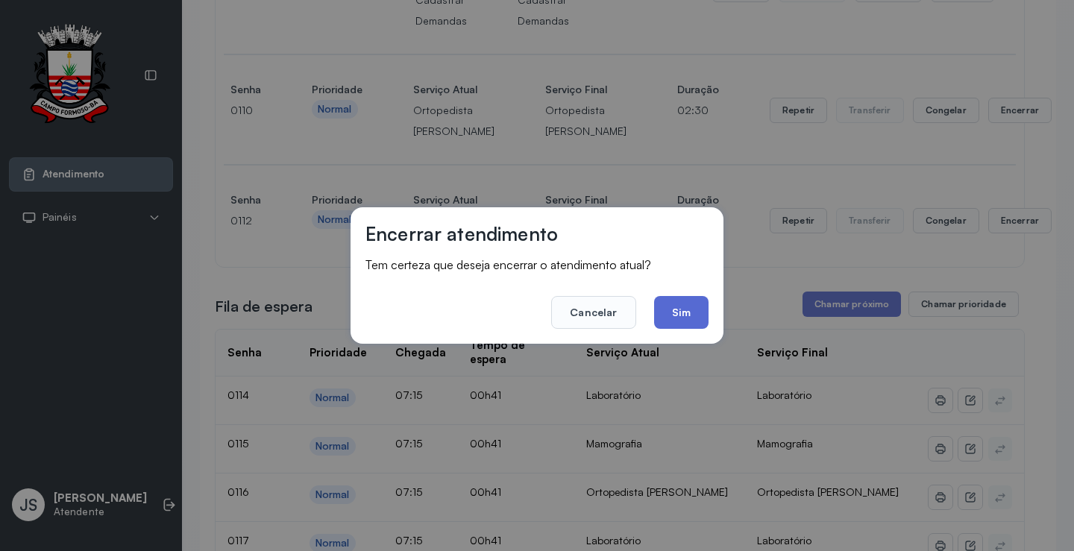
click at [675, 309] on button "Sim" at bounding box center [681, 312] width 54 height 33
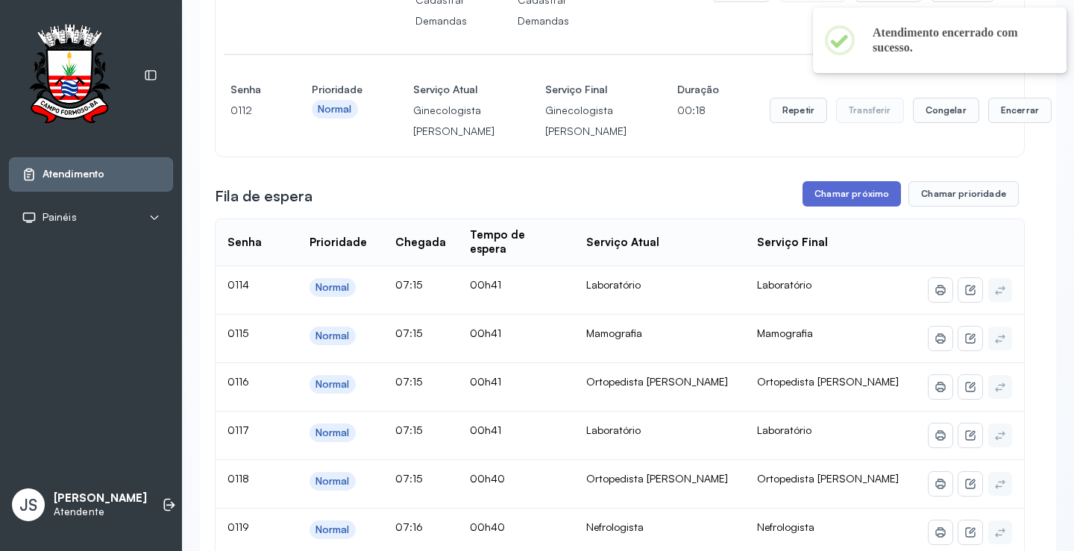
scroll to position [672, 0]
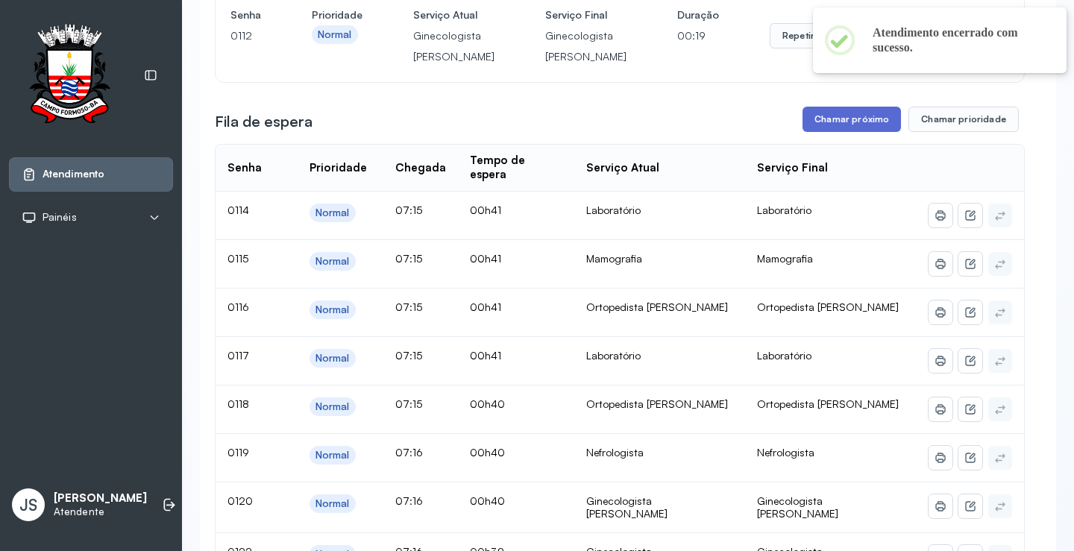
click at [839, 132] on button "Chamar próximo" at bounding box center [852, 119] width 98 height 25
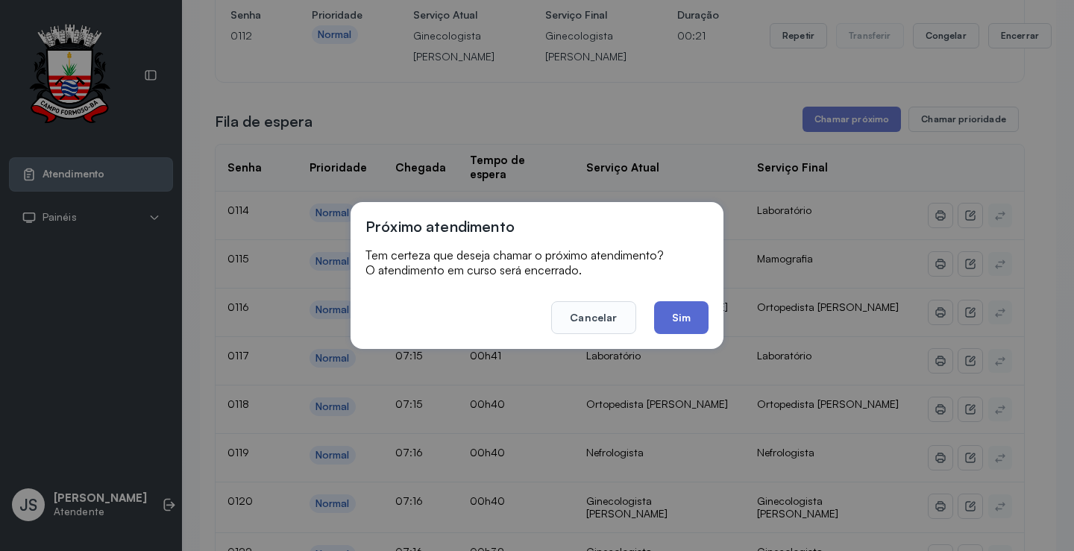
click at [686, 310] on button "Sim" at bounding box center [681, 317] width 54 height 33
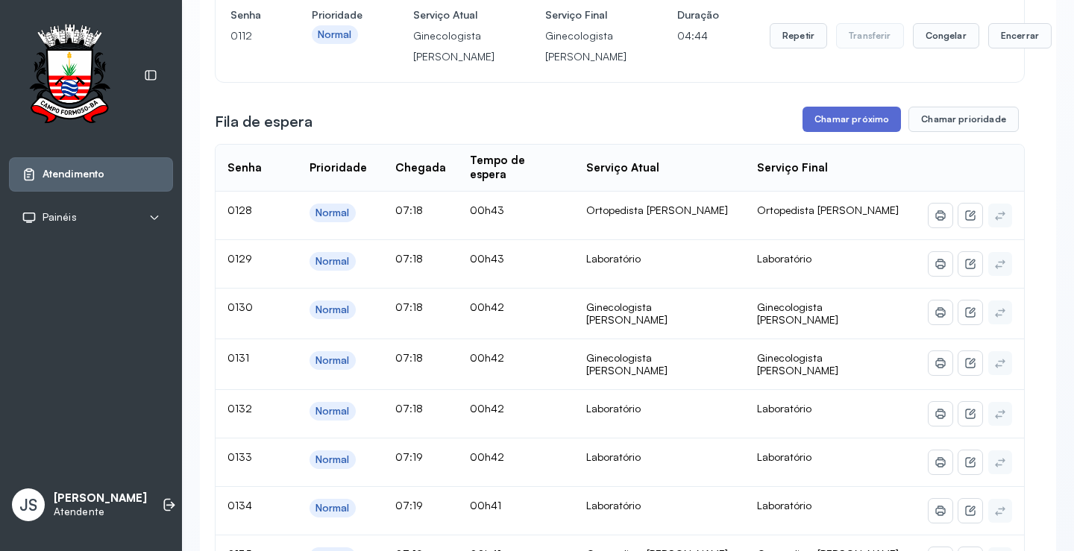
click at [865, 132] on button "Chamar próximo" at bounding box center [852, 119] width 98 height 25
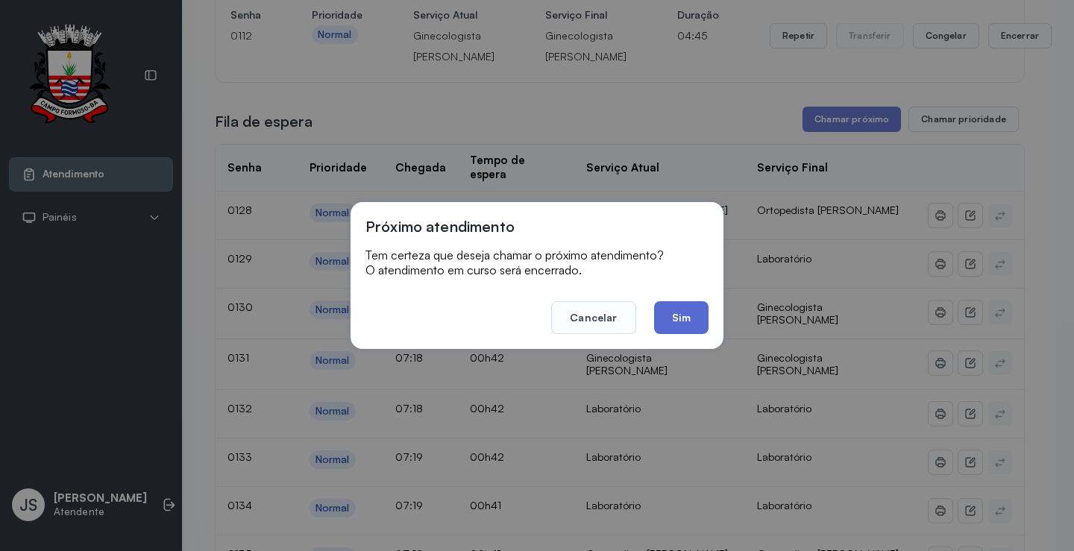
click at [698, 312] on button "Sim" at bounding box center [681, 317] width 54 height 33
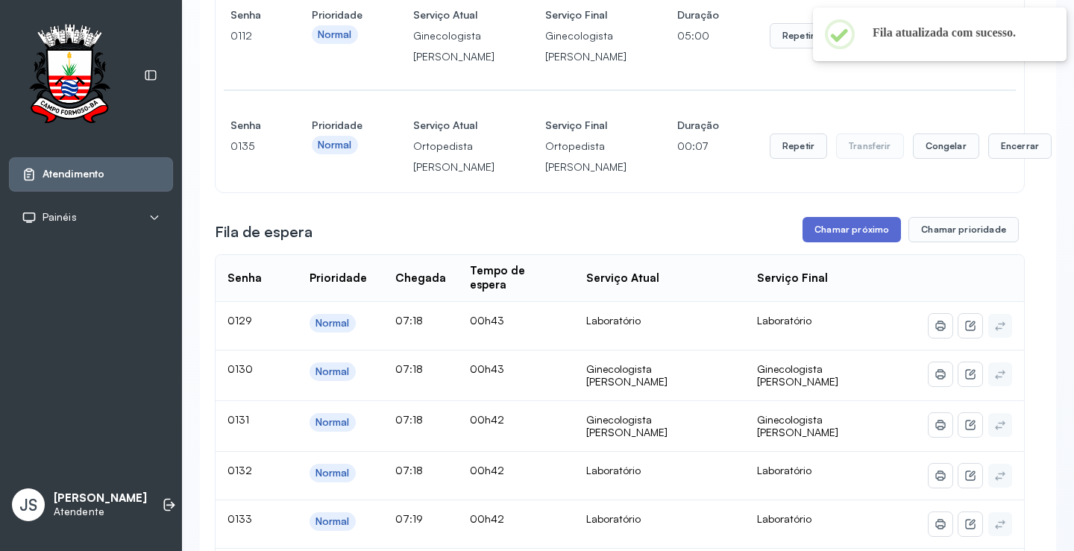
click at [880, 242] on button "Chamar próximo" at bounding box center [852, 229] width 98 height 25
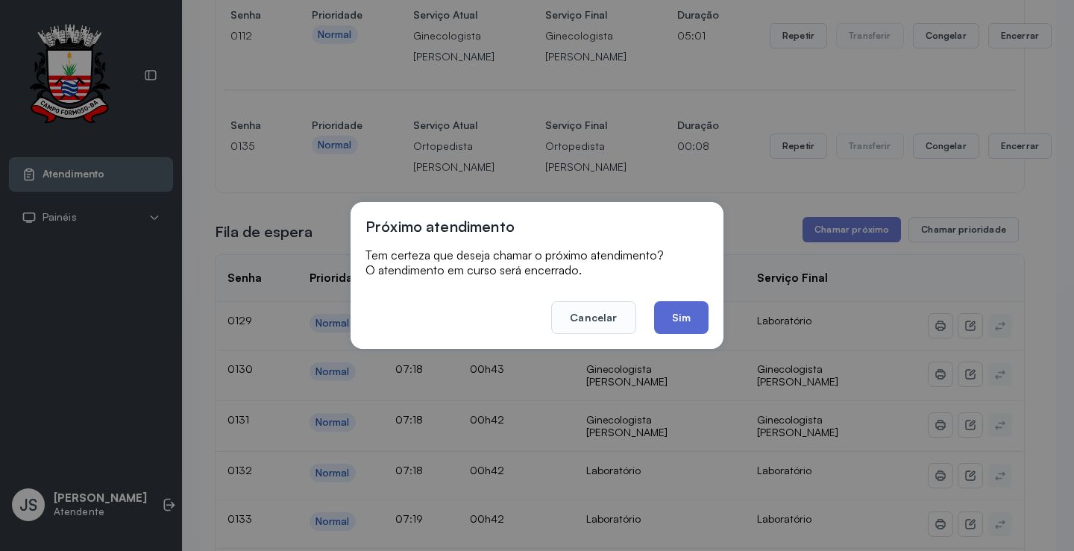
click at [685, 307] on button "Sim" at bounding box center [681, 317] width 54 height 33
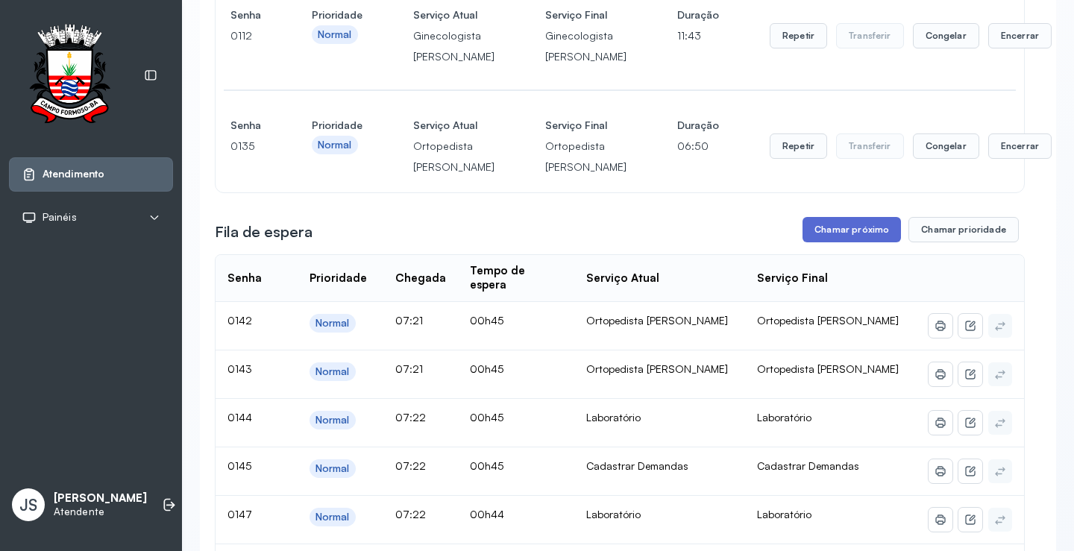
click at [857, 242] on button "Chamar próximo" at bounding box center [852, 229] width 98 height 25
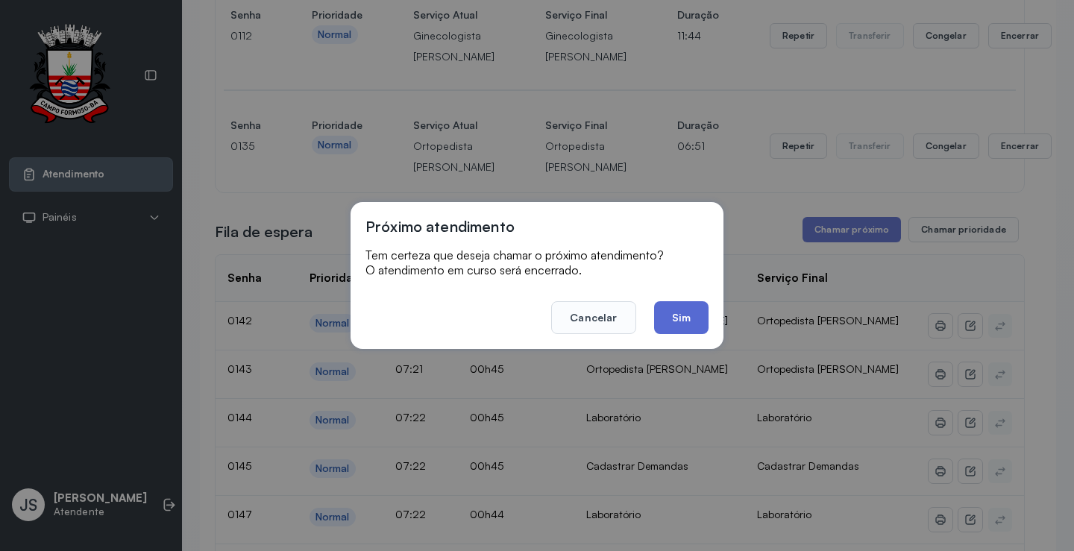
click at [692, 319] on button "Sim" at bounding box center [681, 317] width 54 height 33
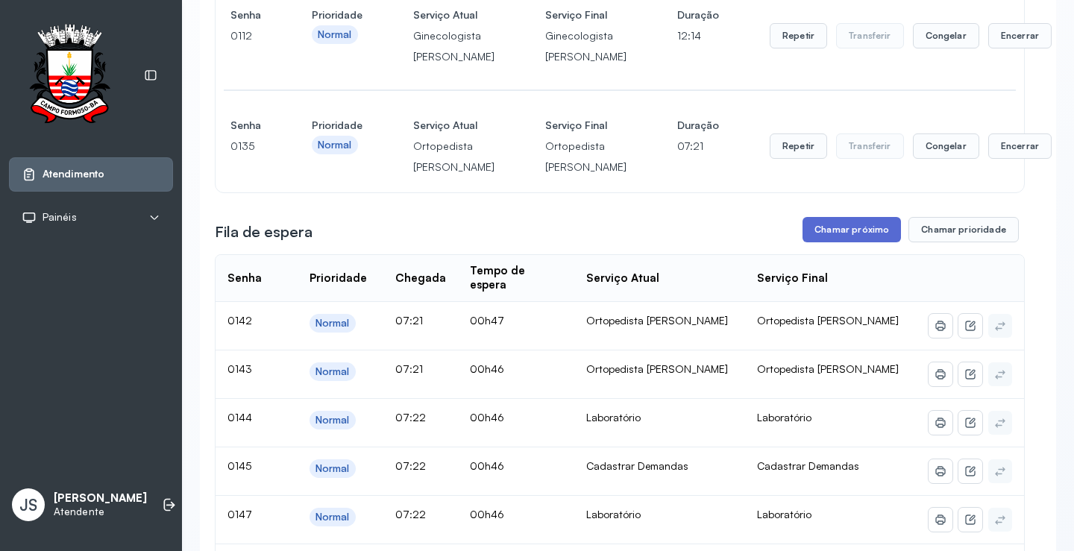
click at [859, 242] on button "Chamar próximo" at bounding box center [852, 229] width 98 height 25
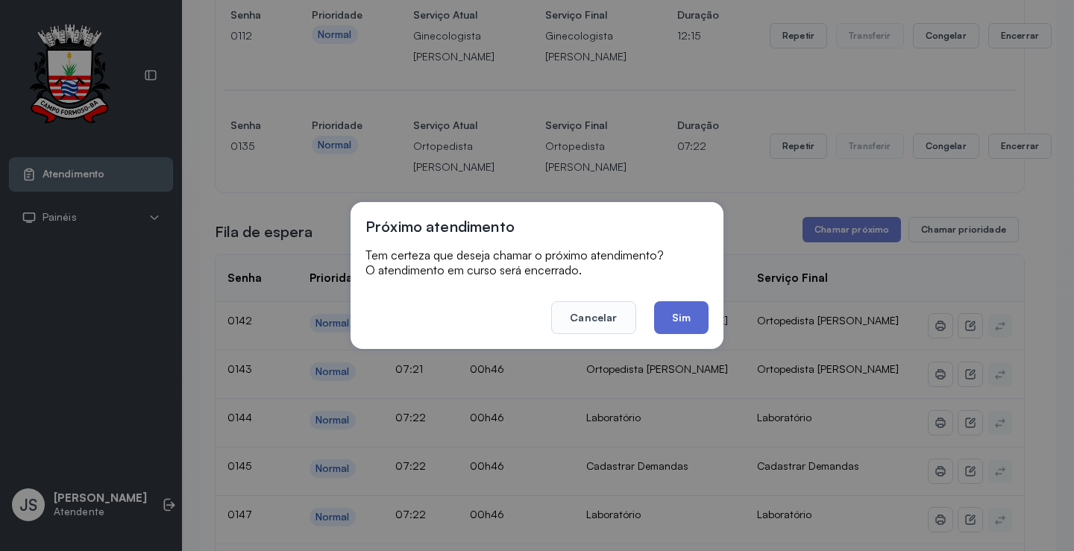
click at [689, 315] on button "Sim" at bounding box center [681, 317] width 54 height 33
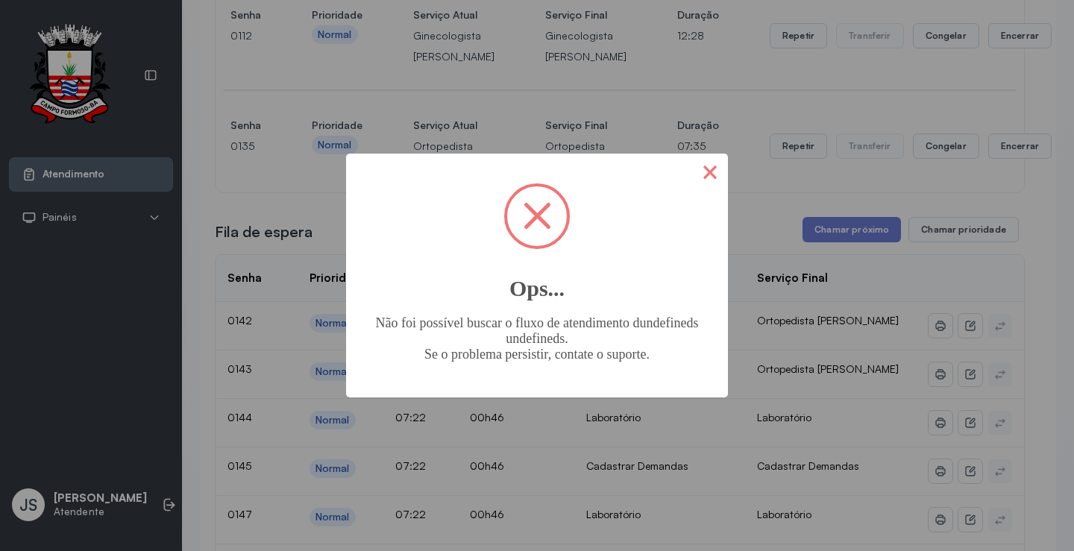
click at [709, 175] on button "×" at bounding box center [710, 172] width 36 height 36
click at [709, 171] on button "×" at bounding box center [710, 172] width 36 height 36
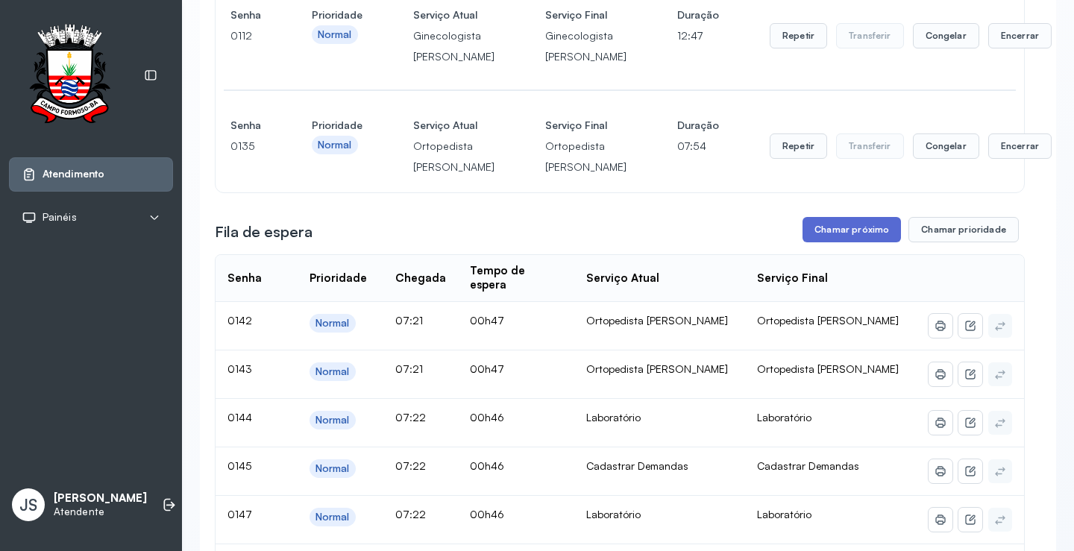
click at [852, 242] on button "Chamar próximo" at bounding box center [852, 229] width 98 height 25
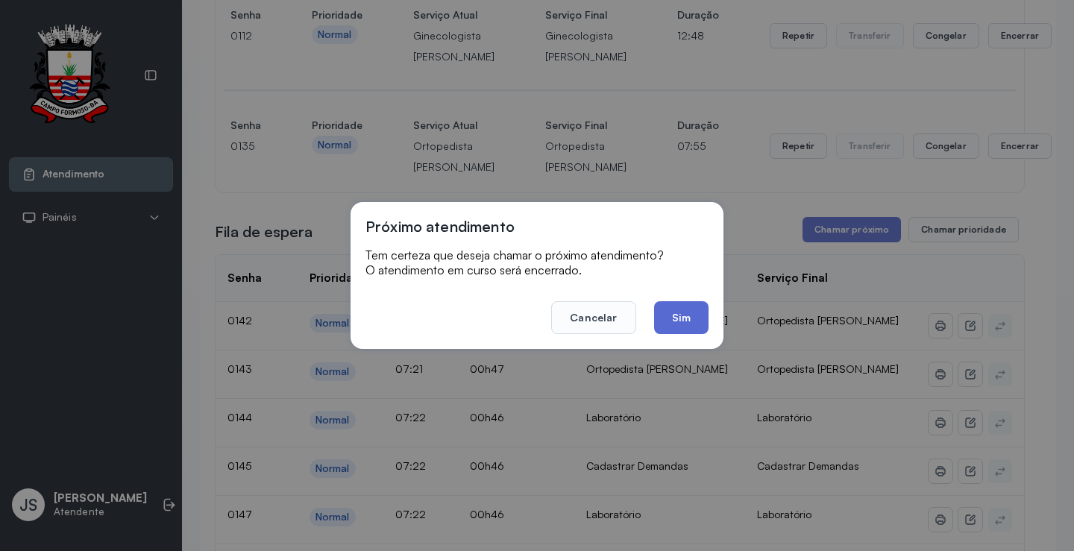
click at [692, 313] on button "Sim" at bounding box center [681, 317] width 54 height 33
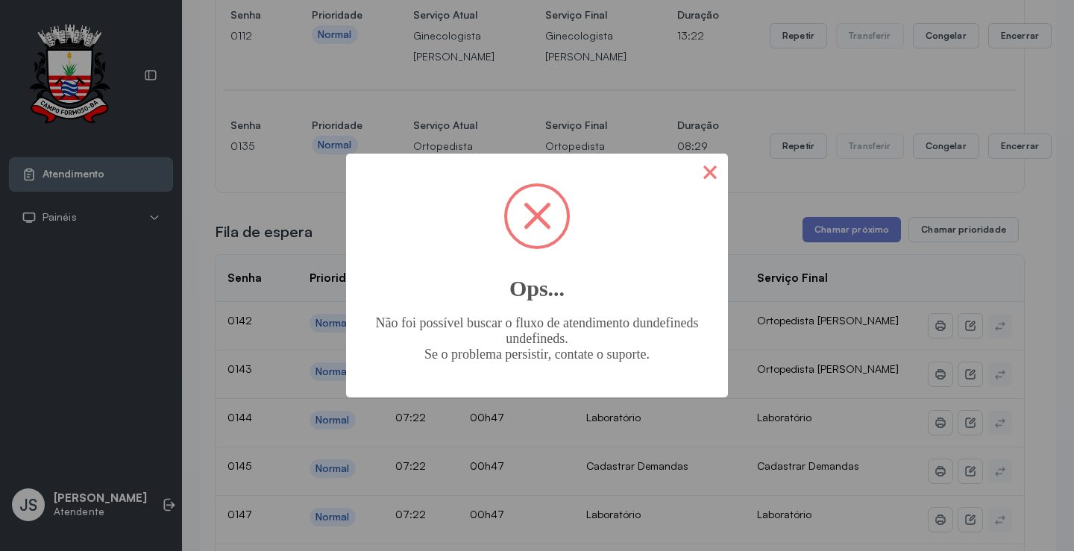
click at [704, 172] on button "×" at bounding box center [710, 172] width 36 height 36
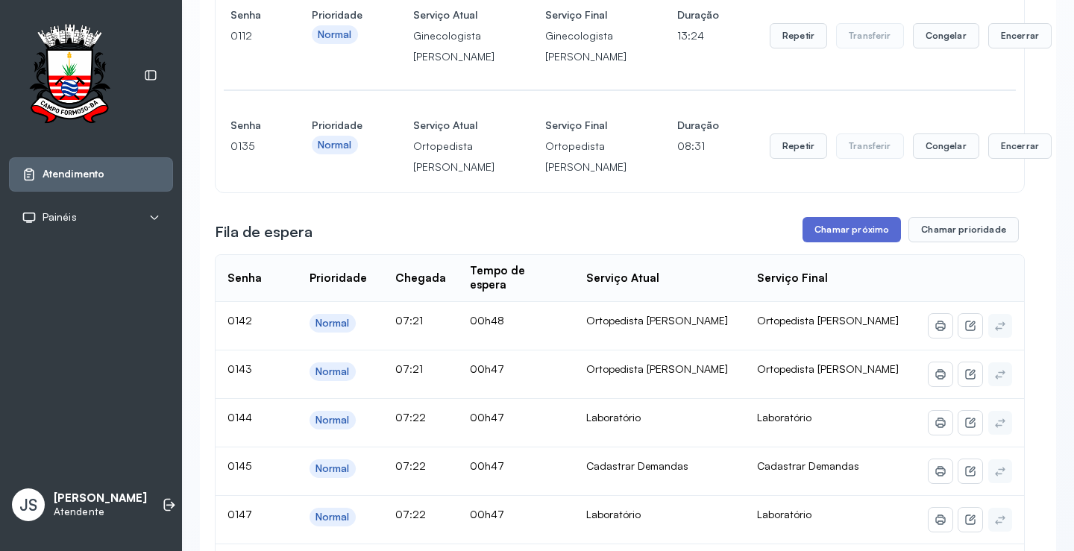
click at [842, 242] on button "Chamar próximo" at bounding box center [852, 229] width 98 height 25
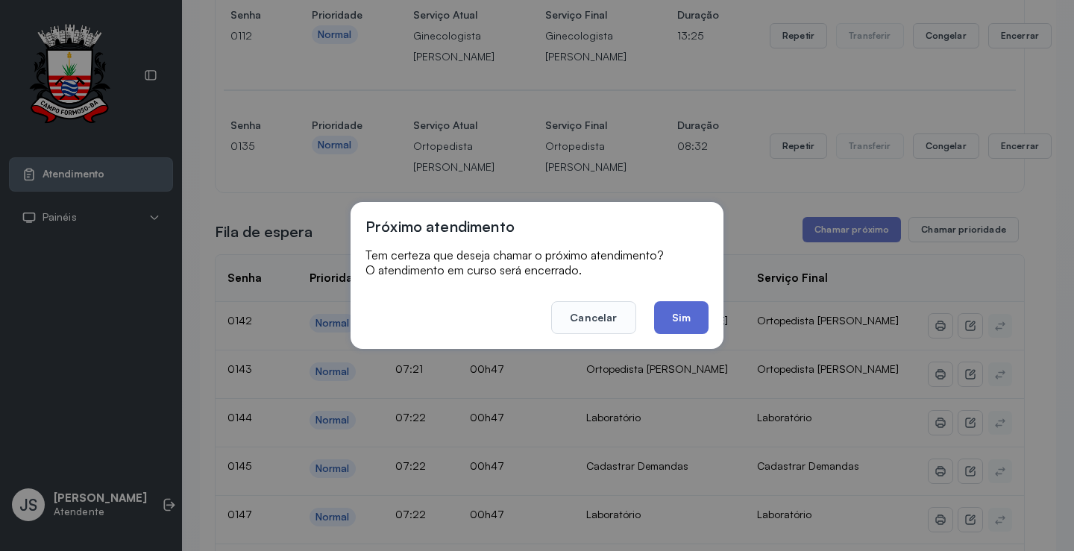
click at [675, 309] on button "Sim" at bounding box center [681, 317] width 54 height 33
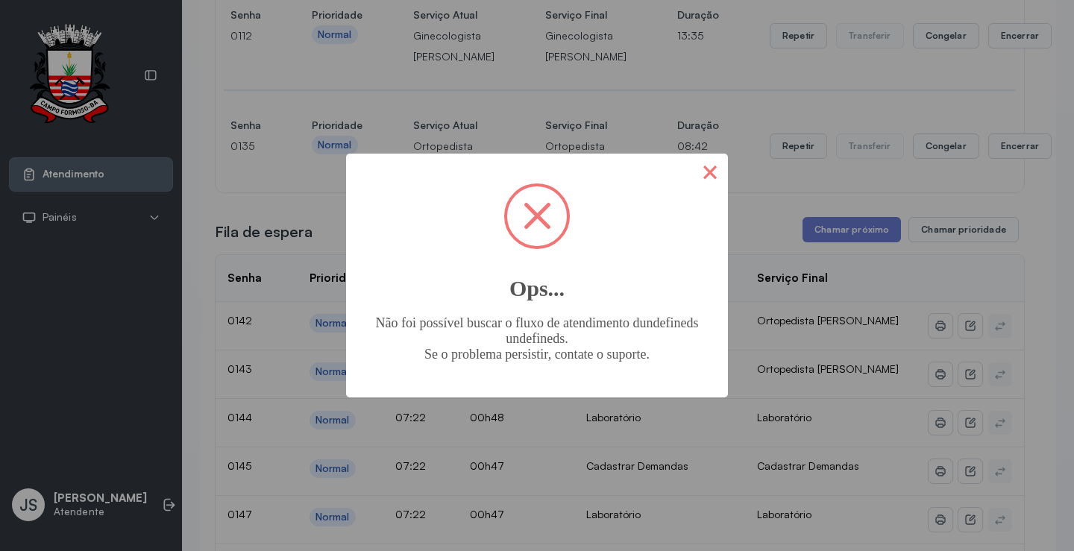
click at [714, 177] on button "×" at bounding box center [710, 172] width 36 height 36
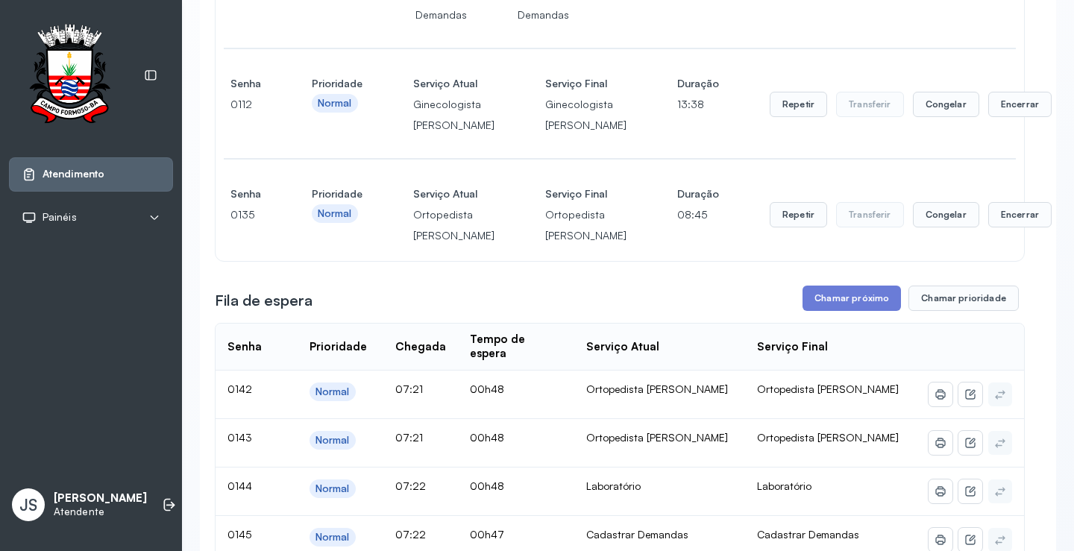
scroll to position [522, 0]
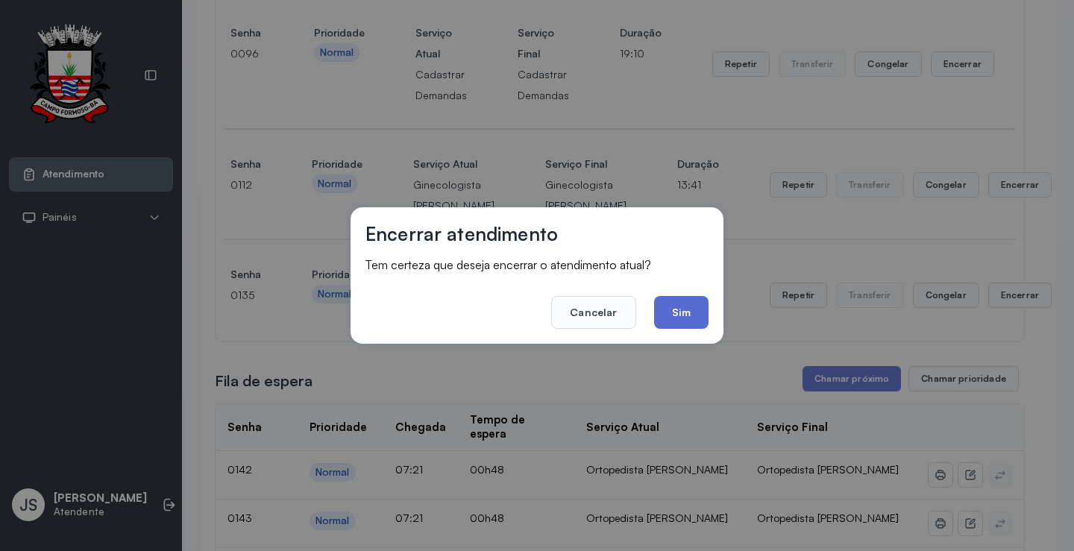
click at [689, 300] on button "Sim" at bounding box center [681, 312] width 54 height 33
click at [689, 300] on div "Senha [SECURITY_DATA] Prioridade Normal Serviço Atual Ortopedista [PERSON_NAME]…" at bounding box center [620, 295] width 809 height 93
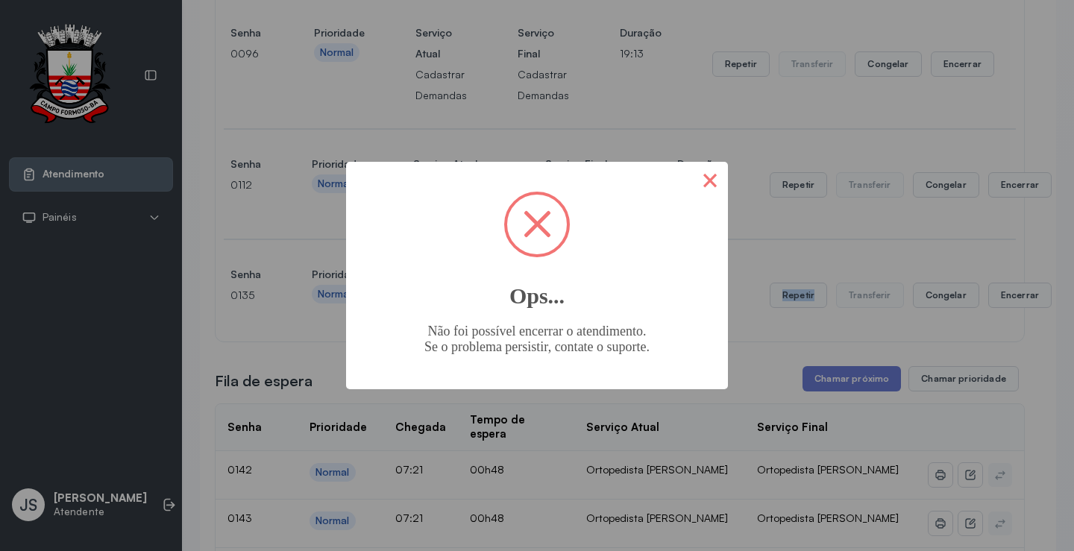
click at [710, 178] on button "×" at bounding box center [710, 180] width 36 height 36
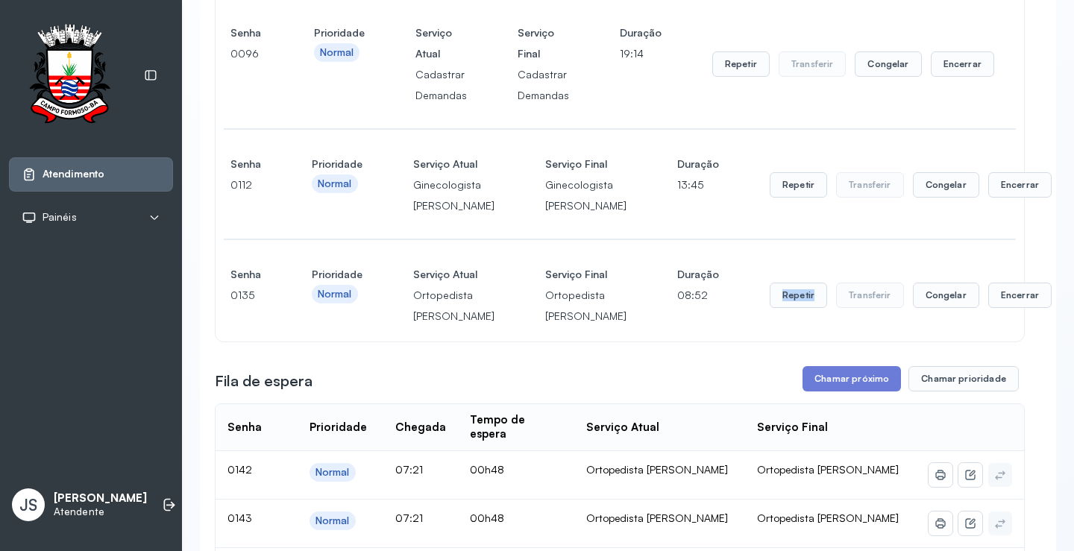
click at [710, 178] on div "× Ops... Não foi possível encerrar o atendimento. Se o problema persistir, cont…" at bounding box center [537, 275] width 1074 height 551
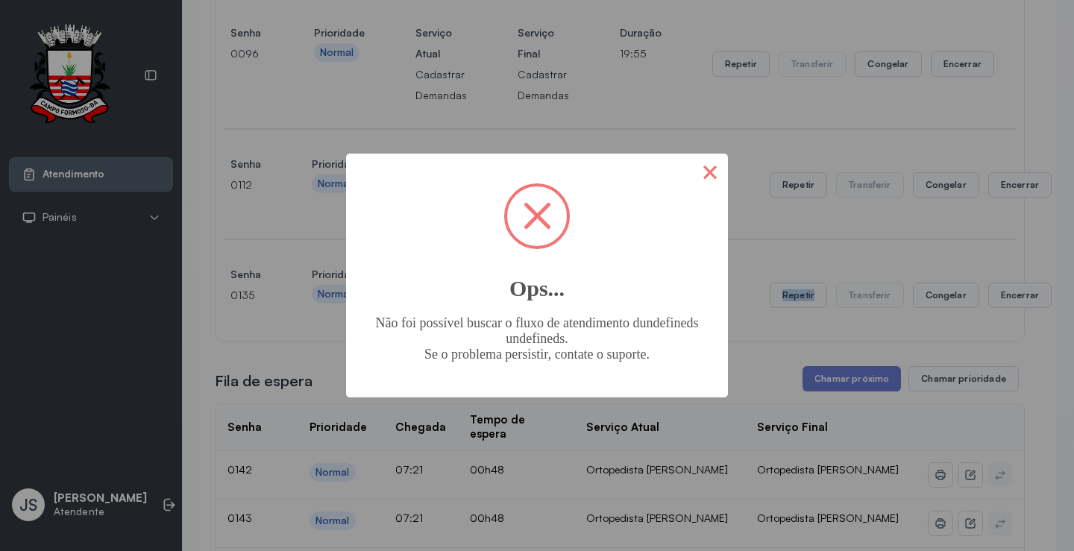
click at [710, 171] on button "×" at bounding box center [710, 172] width 36 height 36
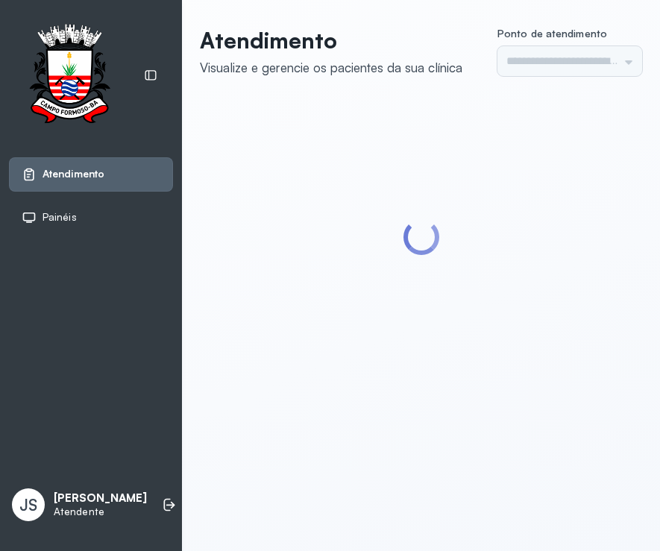
type input "*********"
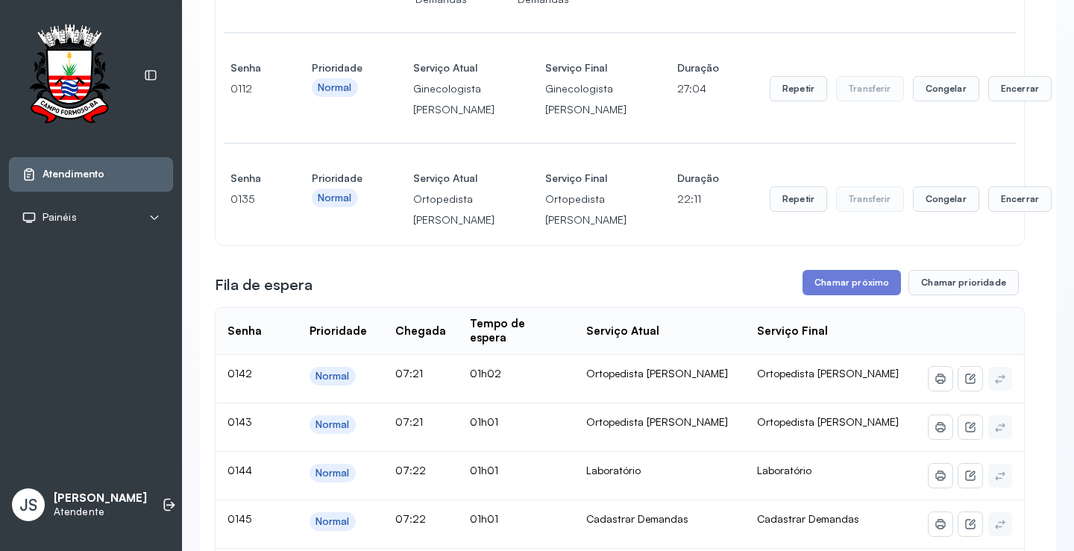
scroll to position [746, 0]
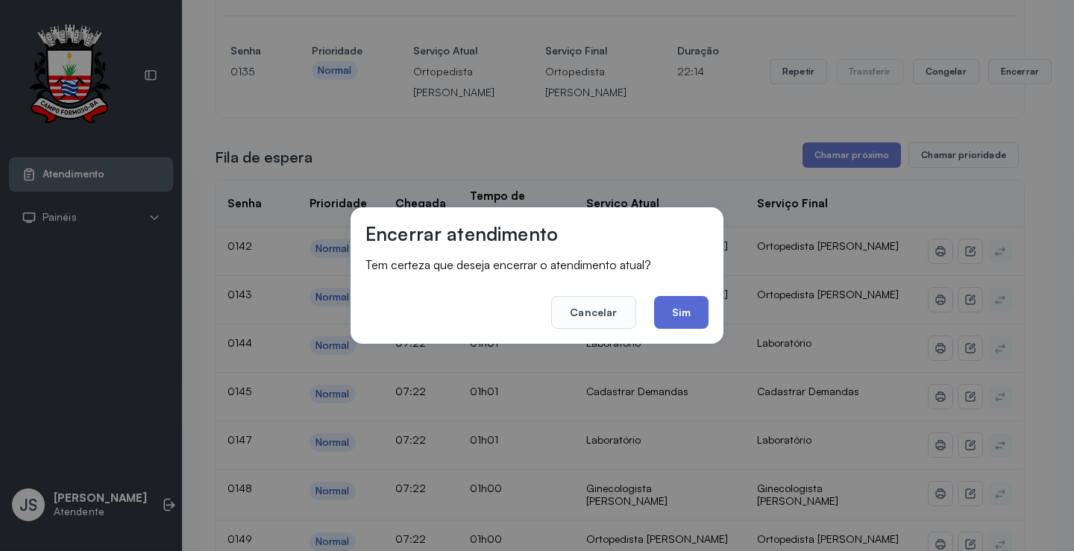
click at [660, 314] on button "Sim" at bounding box center [681, 312] width 54 height 33
click at [660, 276] on td "Ortopedista [PERSON_NAME]" at bounding box center [660, 252] width 171 height 48
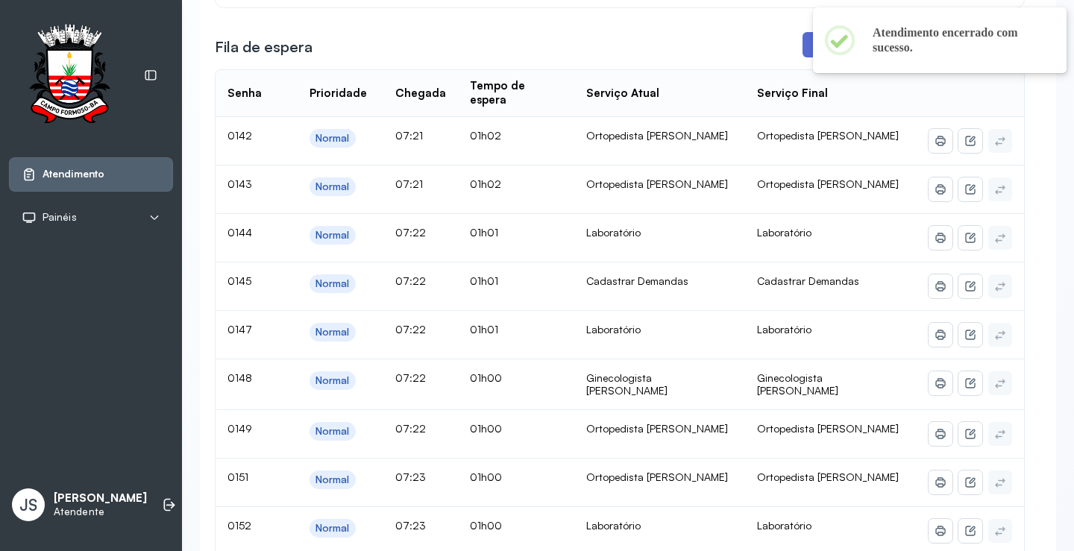
click at [660, 57] on button "Chamar próximo" at bounding box center [852, 44] width 98 height 25
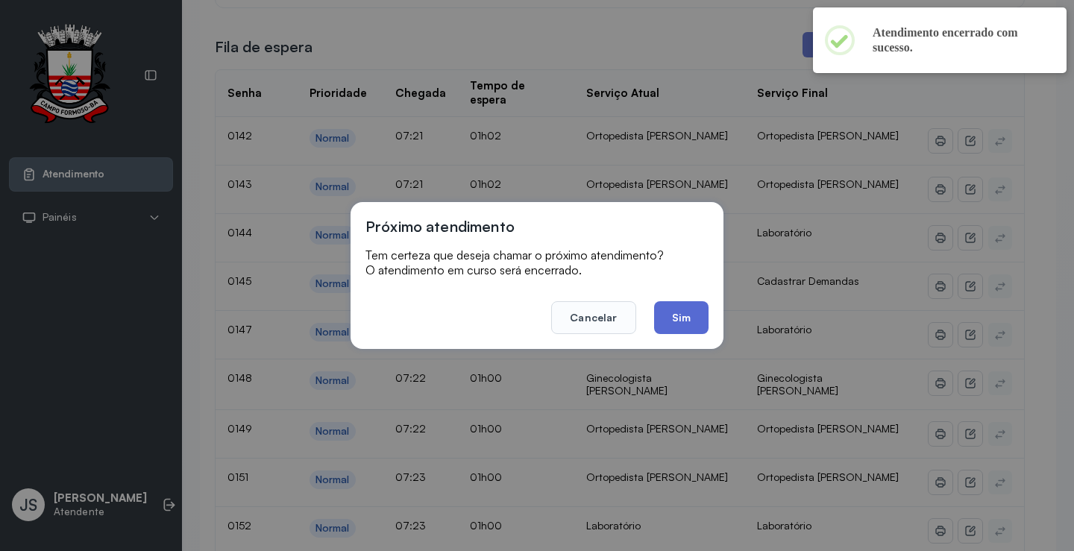
click at [660, 313] on button "Sim" at bounding box center [681, 317] width 54 height 33
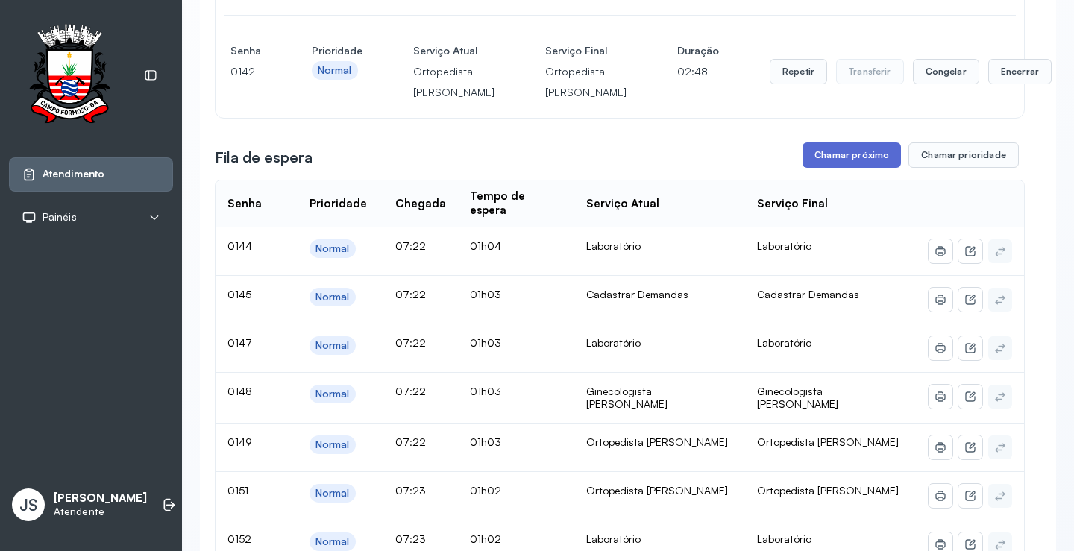
click at [660, 168] on button "Chamar próximo" at bounding box center [852, 155] width 98 height 25
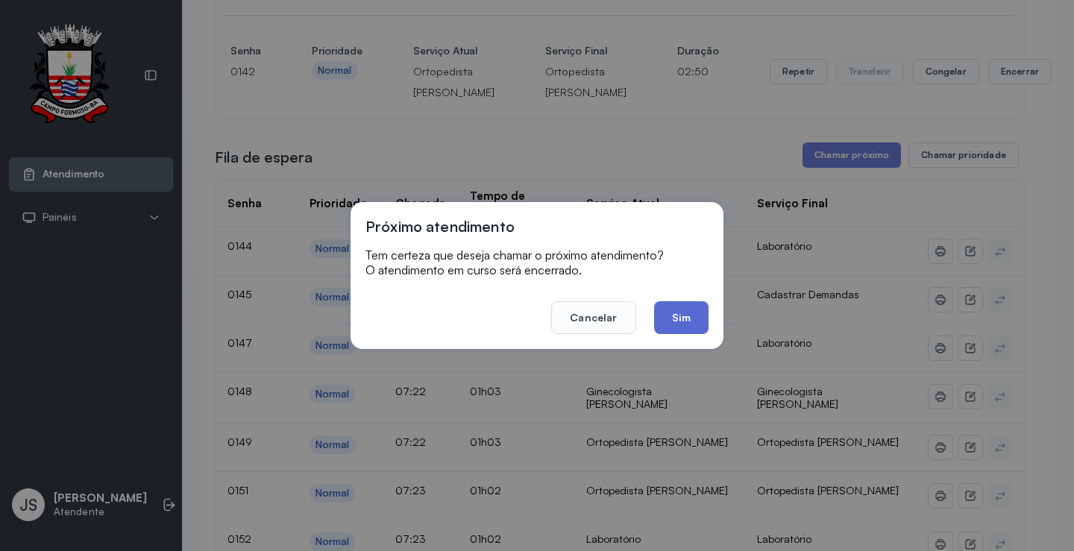
click at [660, 312] on button "Sim" at bounding box center [681, 317] width 54 height 33
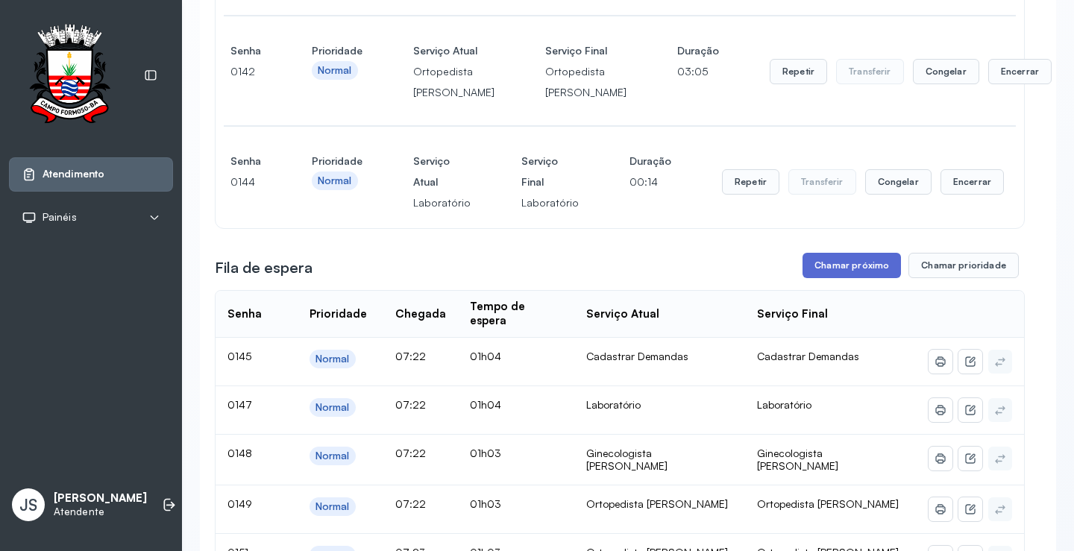
click at [660, 278] on button "Chamar próximo" at bounding box center [852, 265] width 98 height 25
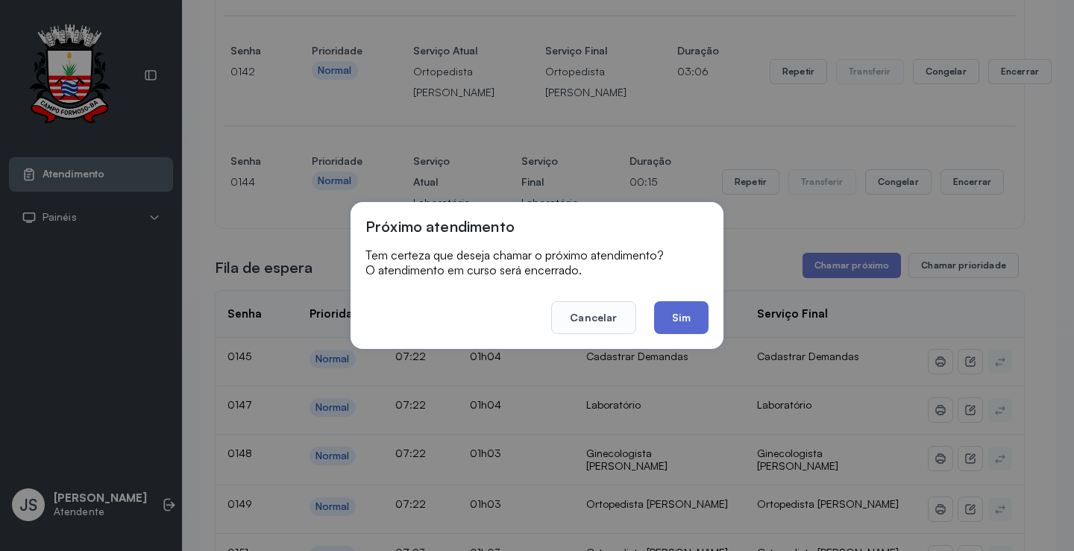
click at [660, 317] on button "Sim" at bounding box center [681, 317] width 54 height 33
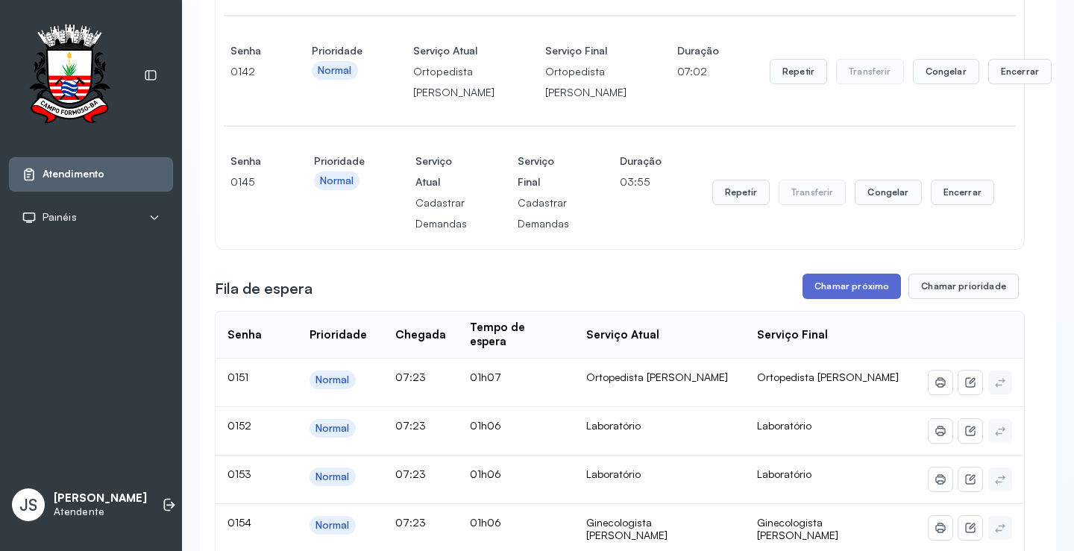
click at [660, 299] on button "Chamar próximo" at bounding box center [852, 286] width 98 height 25
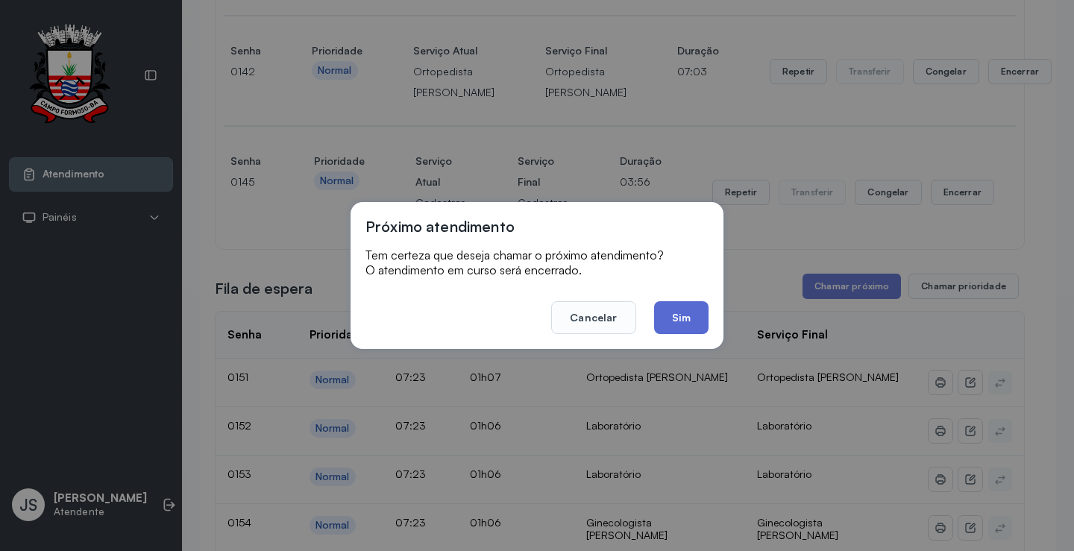
click at [660, 310] on button "Sim" at bounding box center [681, 317] width 54 height 33
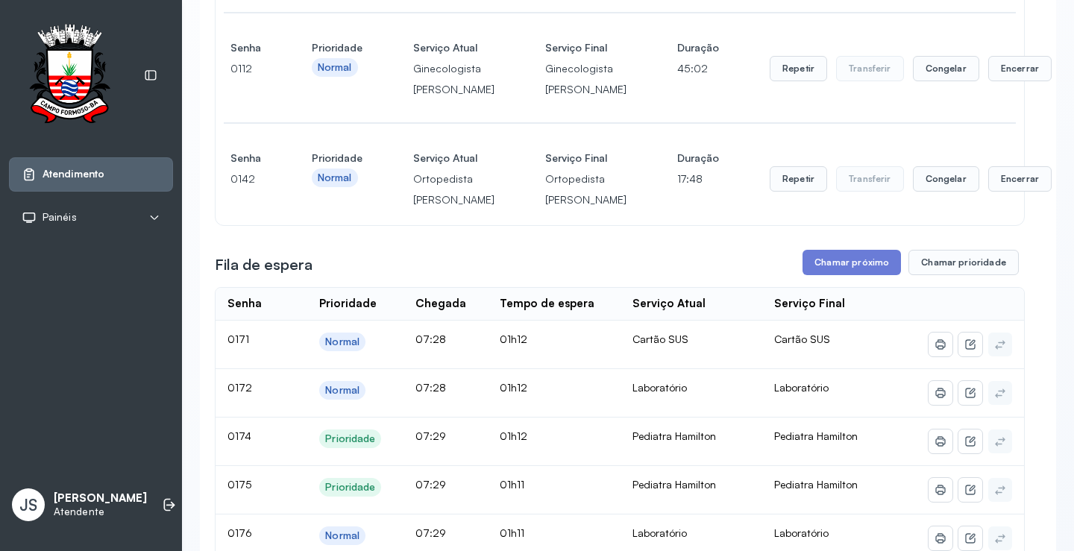
scroll to position [373, 0]
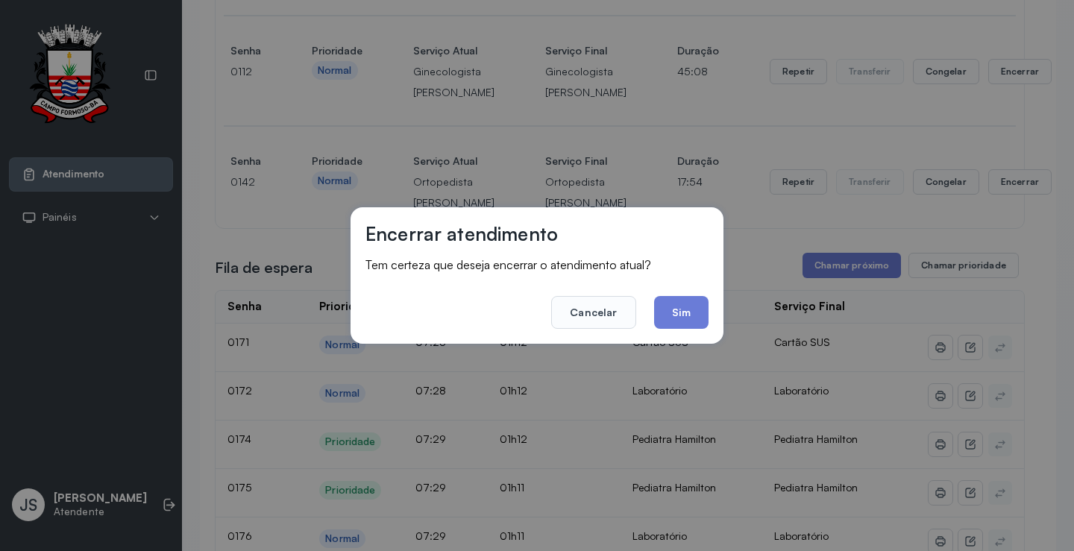
drag, startPoint x: 690, startPoint y: 302, endPoint x: 669, endPoint y: 294, distance: 23.1
click at [660, 302] on button "Sim" at bounding box center [681, 312] width 54 height 33
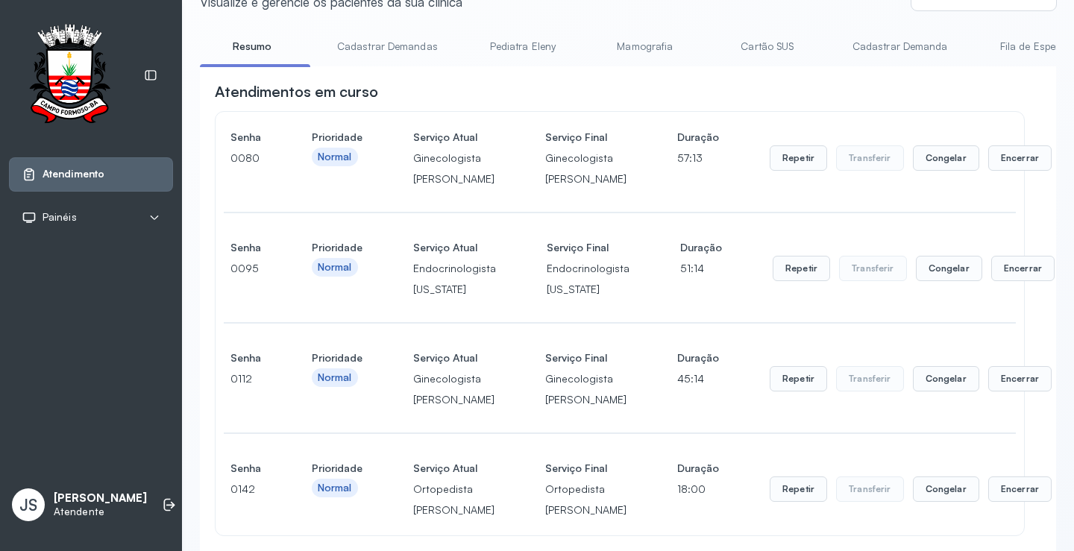
scroll to position [0, 0]
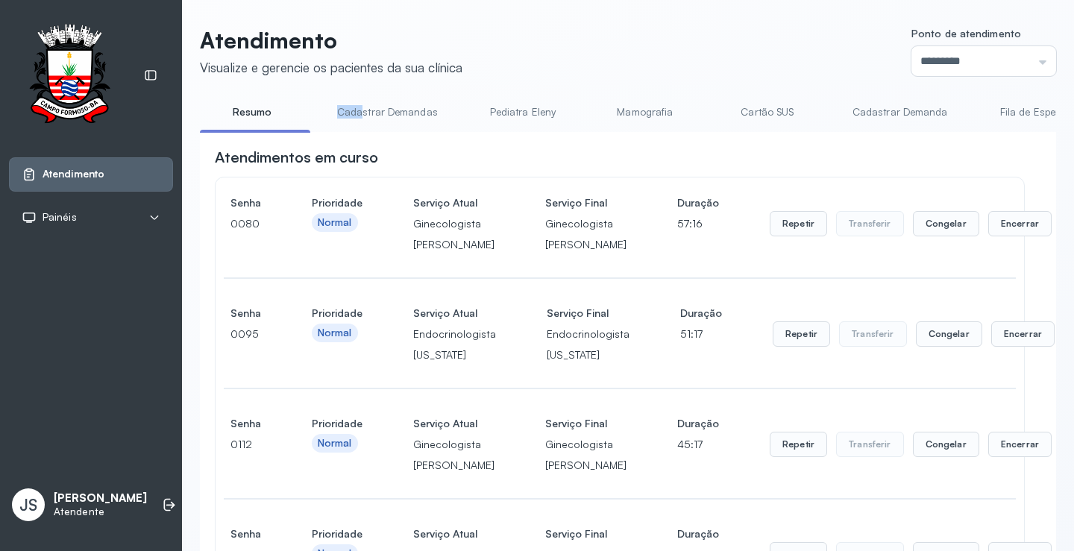
drag, startPoint x: 299, startPoint y: 131, endPoint x: 361, endPoint y: 132, distance: 61.9
click at [361, 132] on ul "Resumo Cadastrar Demandas Pediatra Eleny Mamografia Cartão SUS Cadastrar Demand…" at bounding box center [628, 117] width 857 height 34
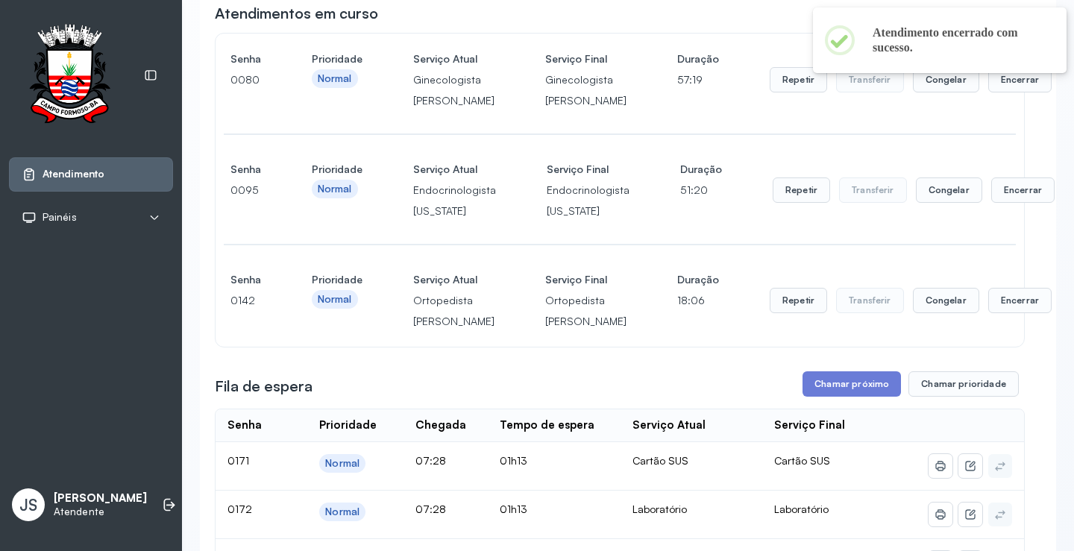
scroll to position [298, 0]
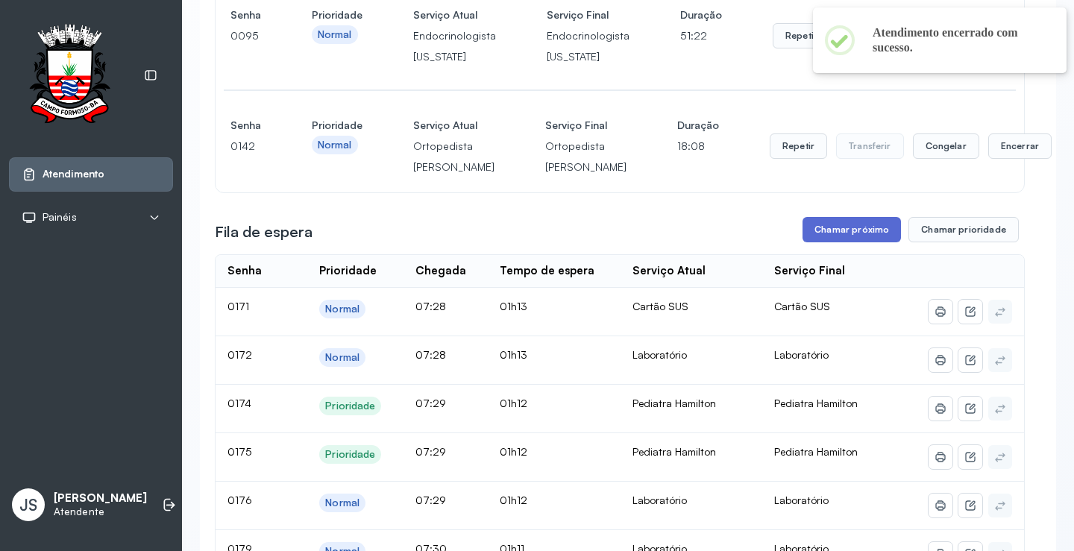
click at [660, 242] on button "Chamar próximo" at bounding box center [852, 229] width 98 height 25
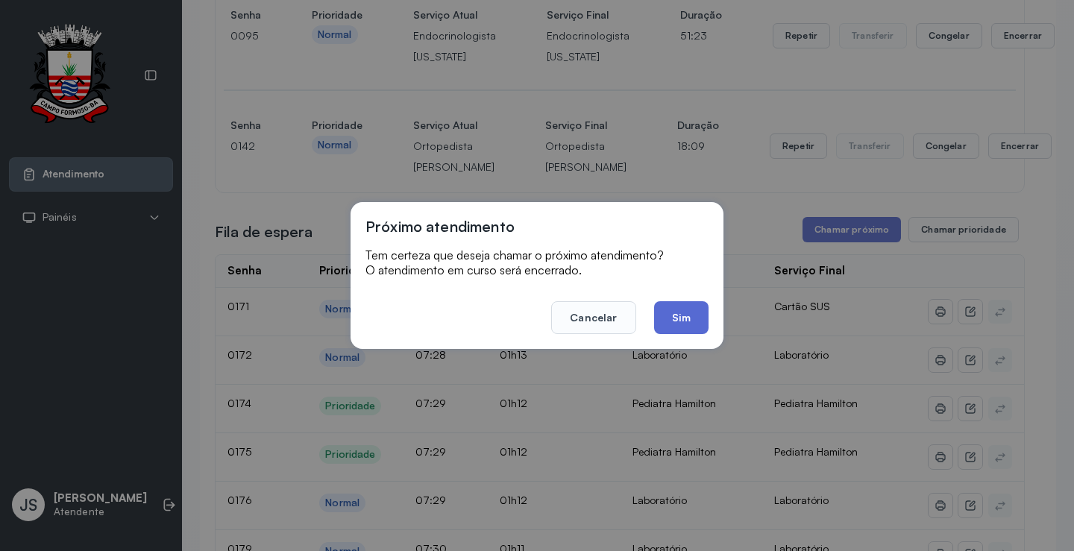
click at [660, 318] on button "Sim" at bounding box center [681, 317] width 54 height 33
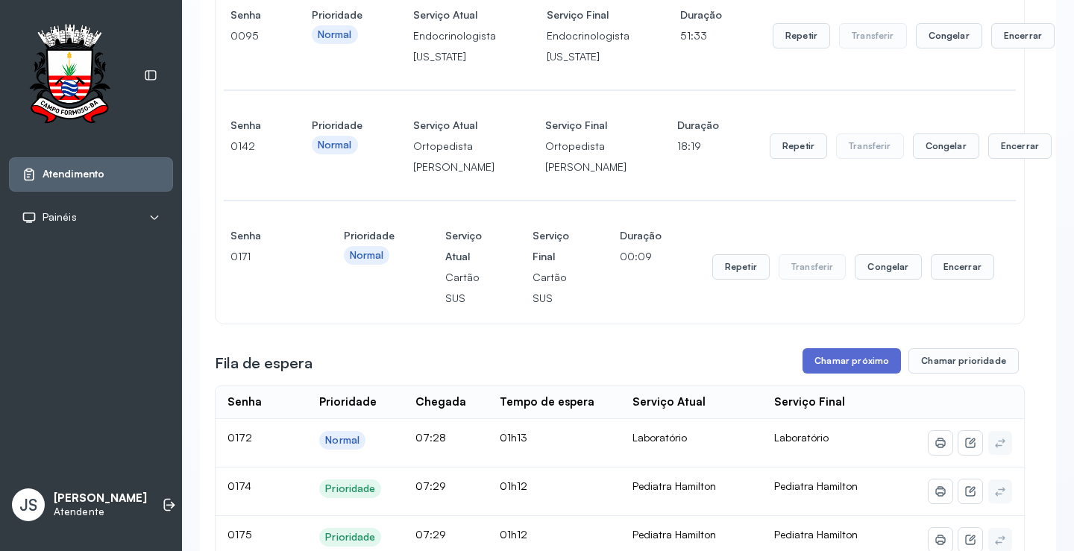
click at [660, 374] on button "Chamar próximo" at bounding box center [852, 360] width 98 height 25
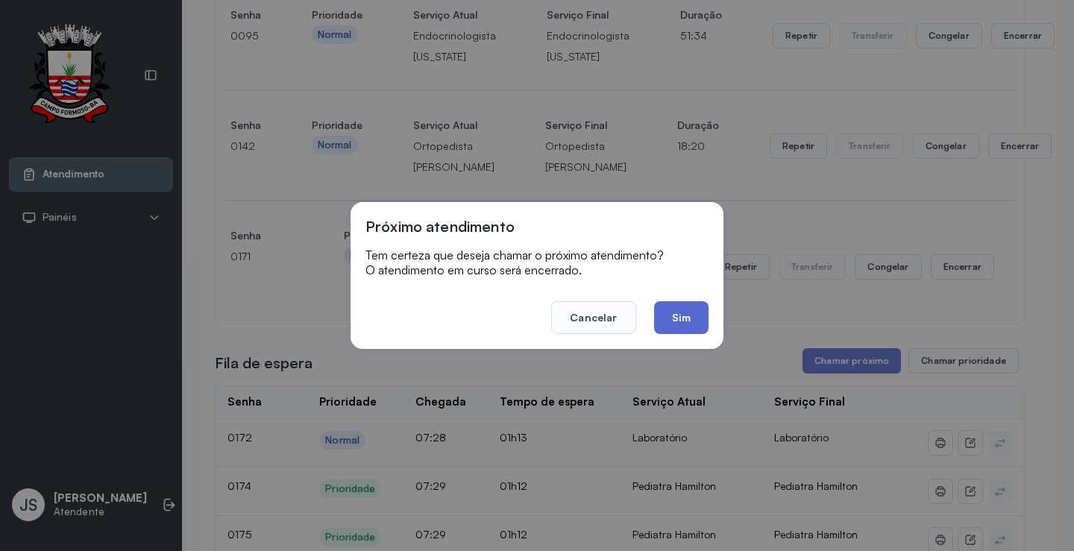
click at [660, 316] on button "Sim" at bounding box center [681, 317] width 54 height 33
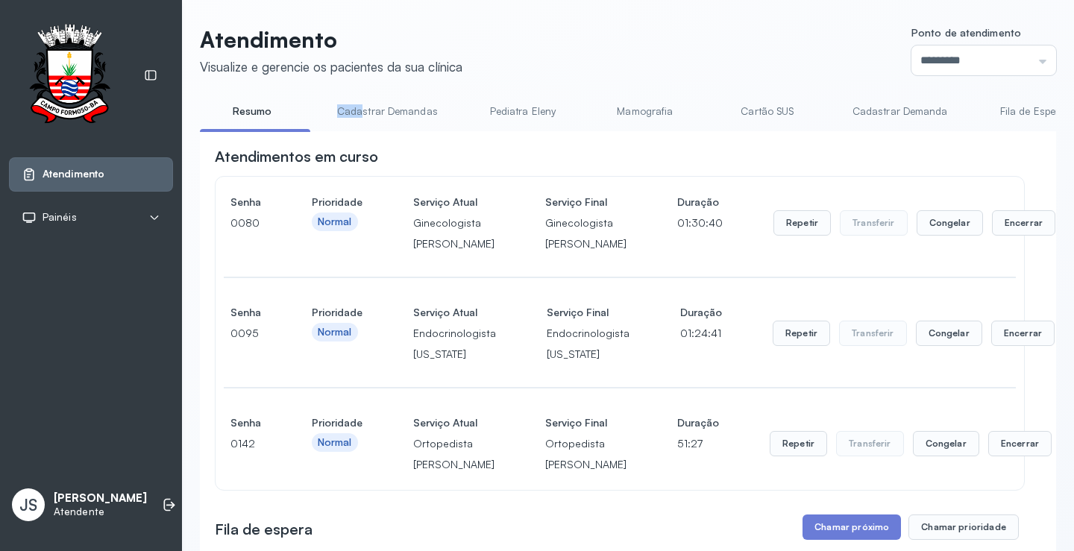
scroll to position [448, 0]
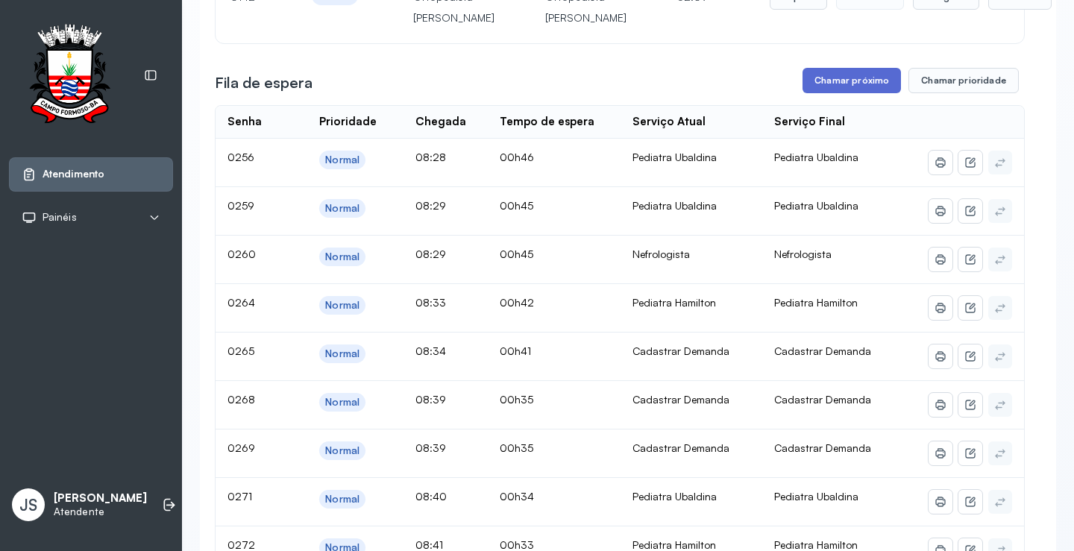
click at [660, 93] on button "Chamar próximo" at bounding box center [852, 80] width 98 height 25
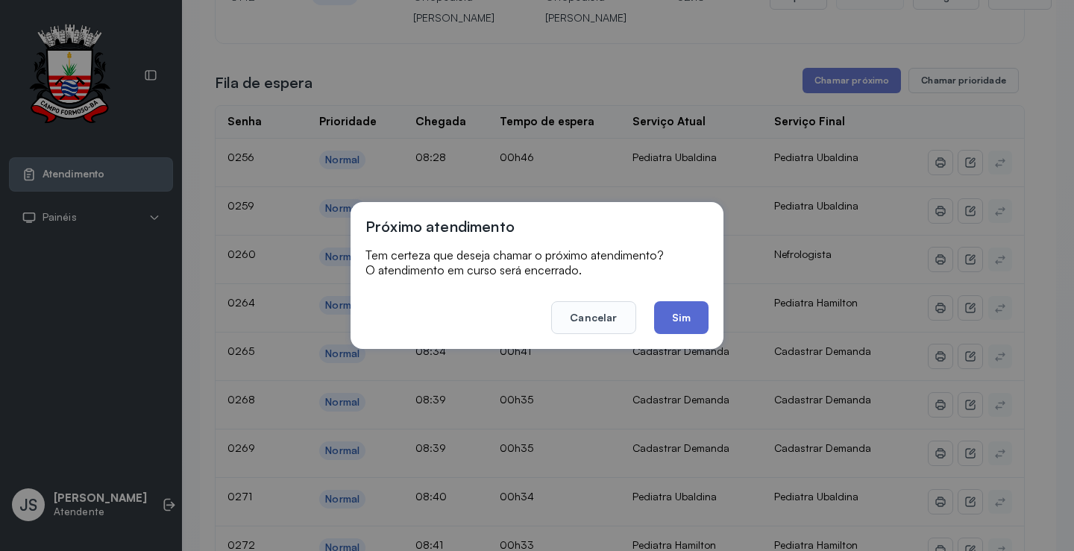
click at [660, 316] on button "Sim" at bounding box center [681, 317] width 54 height 33
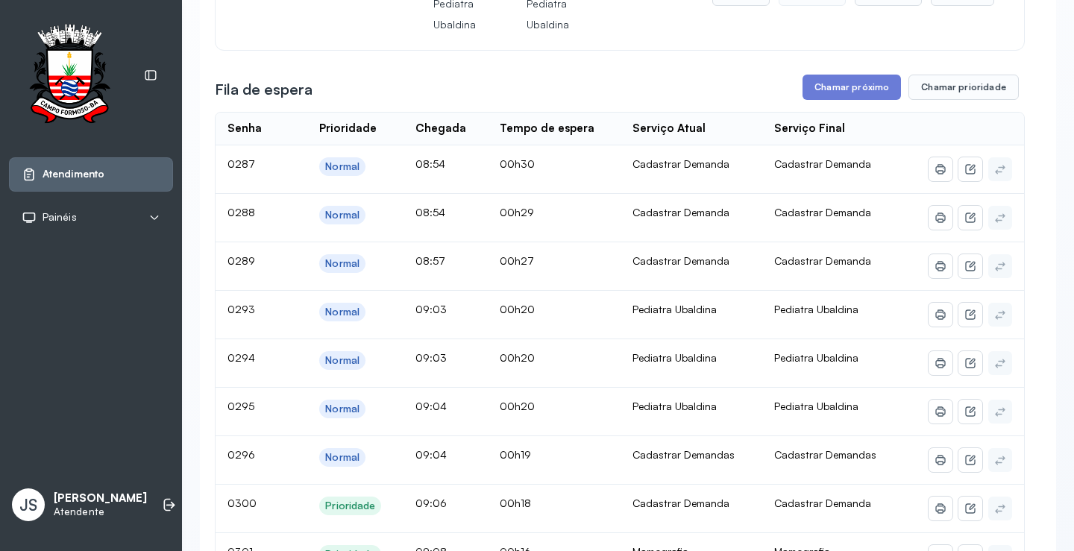
scroll to position [597, 0]
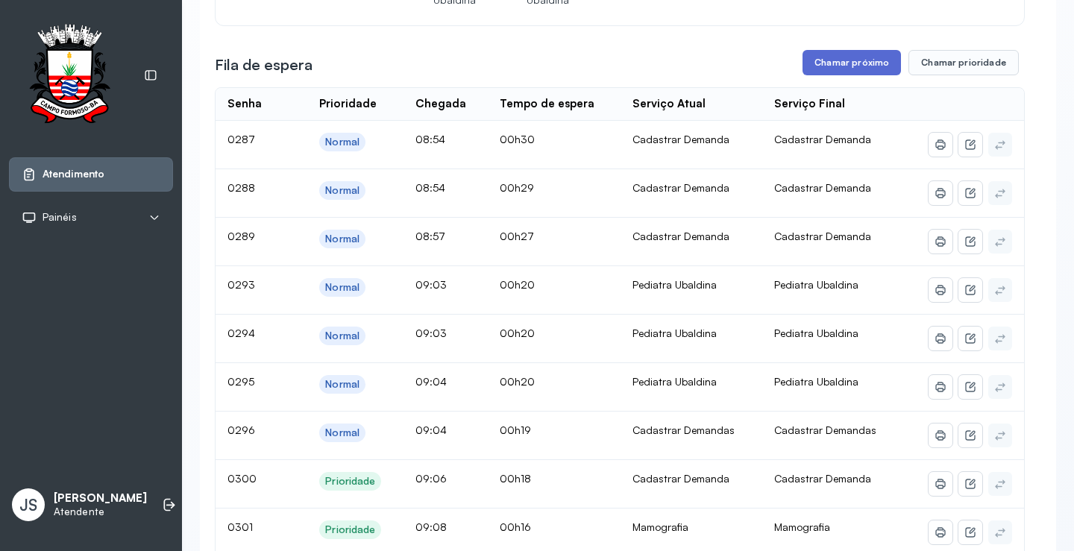
click at [660, 75] on button "Chamar próximo" at bounding box center [852, 62] width 98 height 25
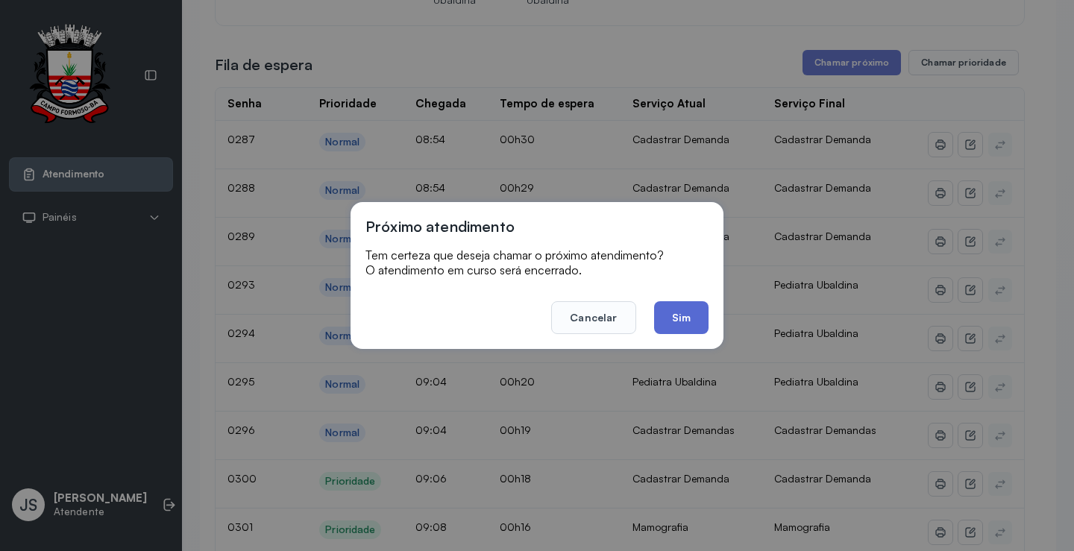
click at [660, 316] on button "Sim" at bounding box center [681, 317] width 54 height 33
